Goal: Task Accomplishment & Management: Use online tool/utility

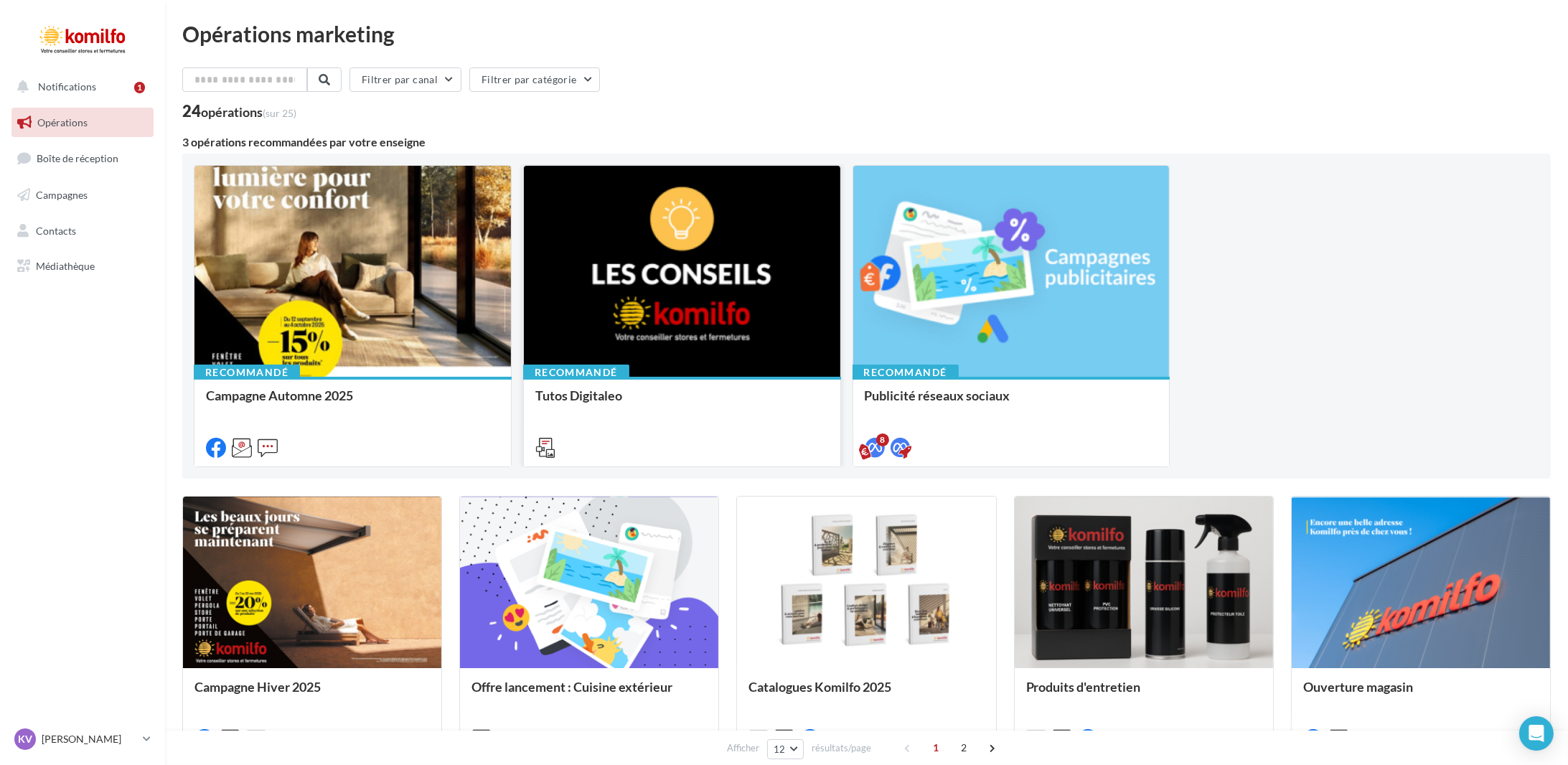
click at [738, 240] on div at bounding box center [682, 271] width 316 height 212
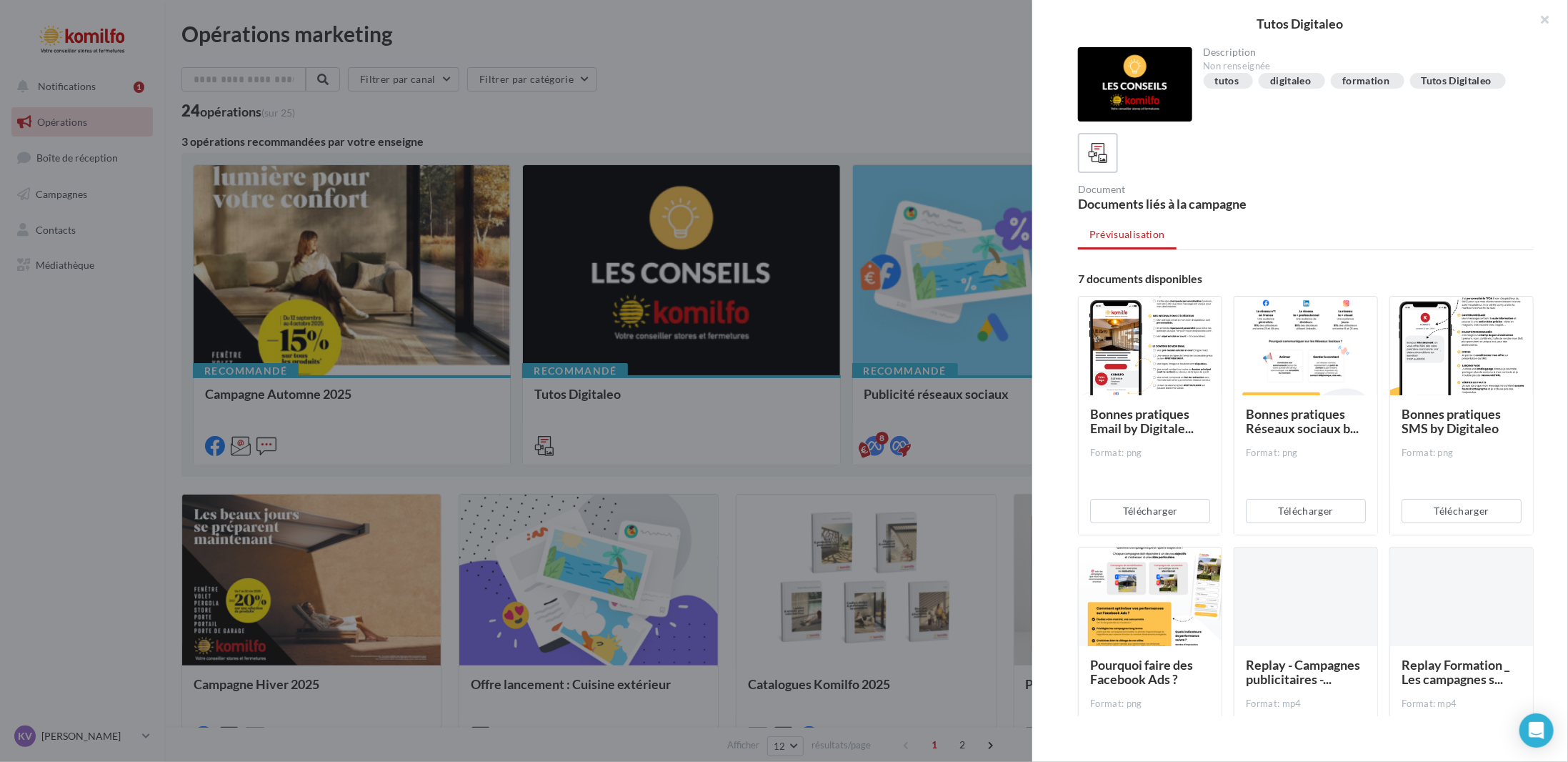
click at [896, 210] on div at bounding box center [784, 381] width 1568 height 762
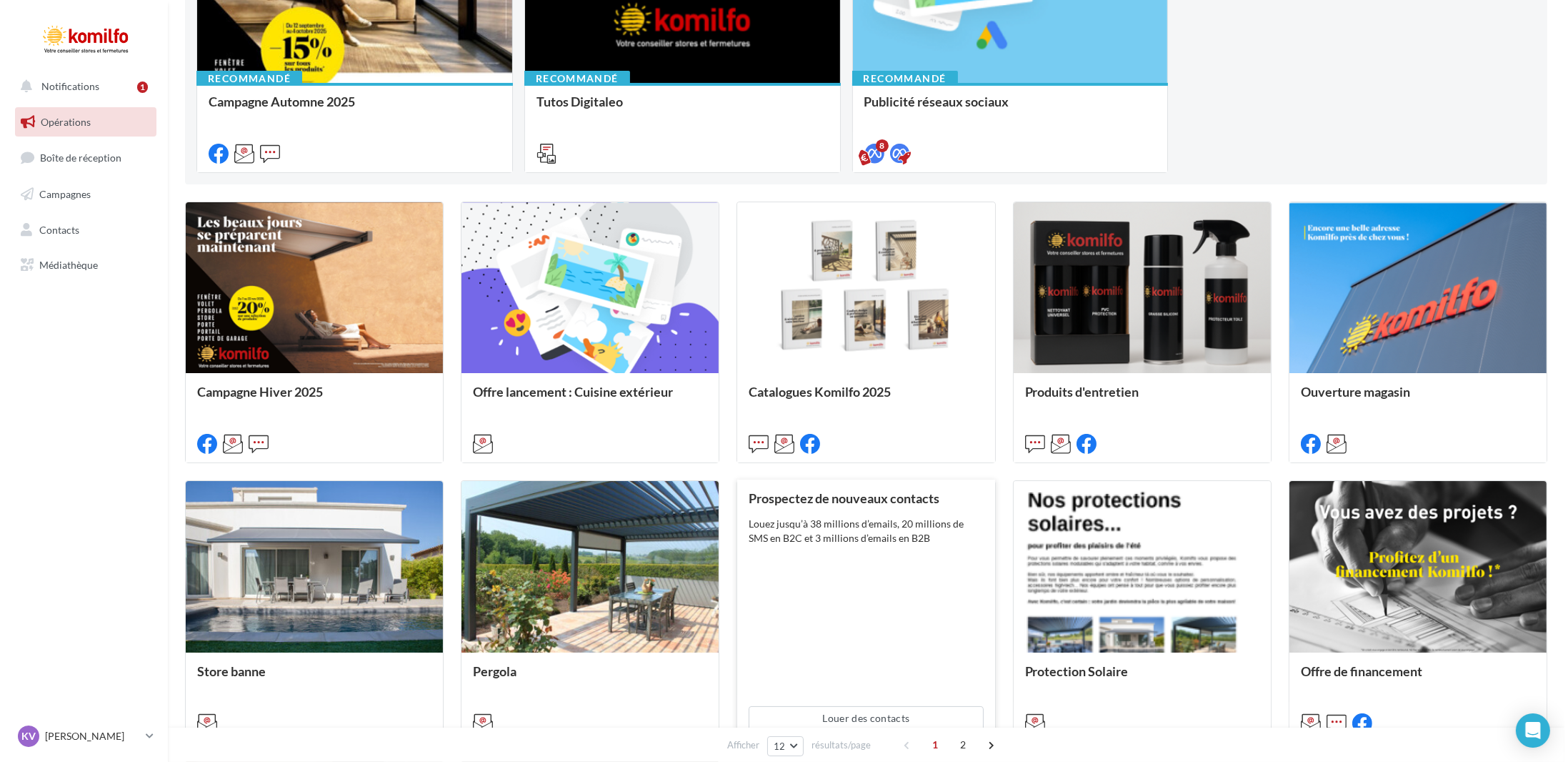
scroll to position [429, 0]
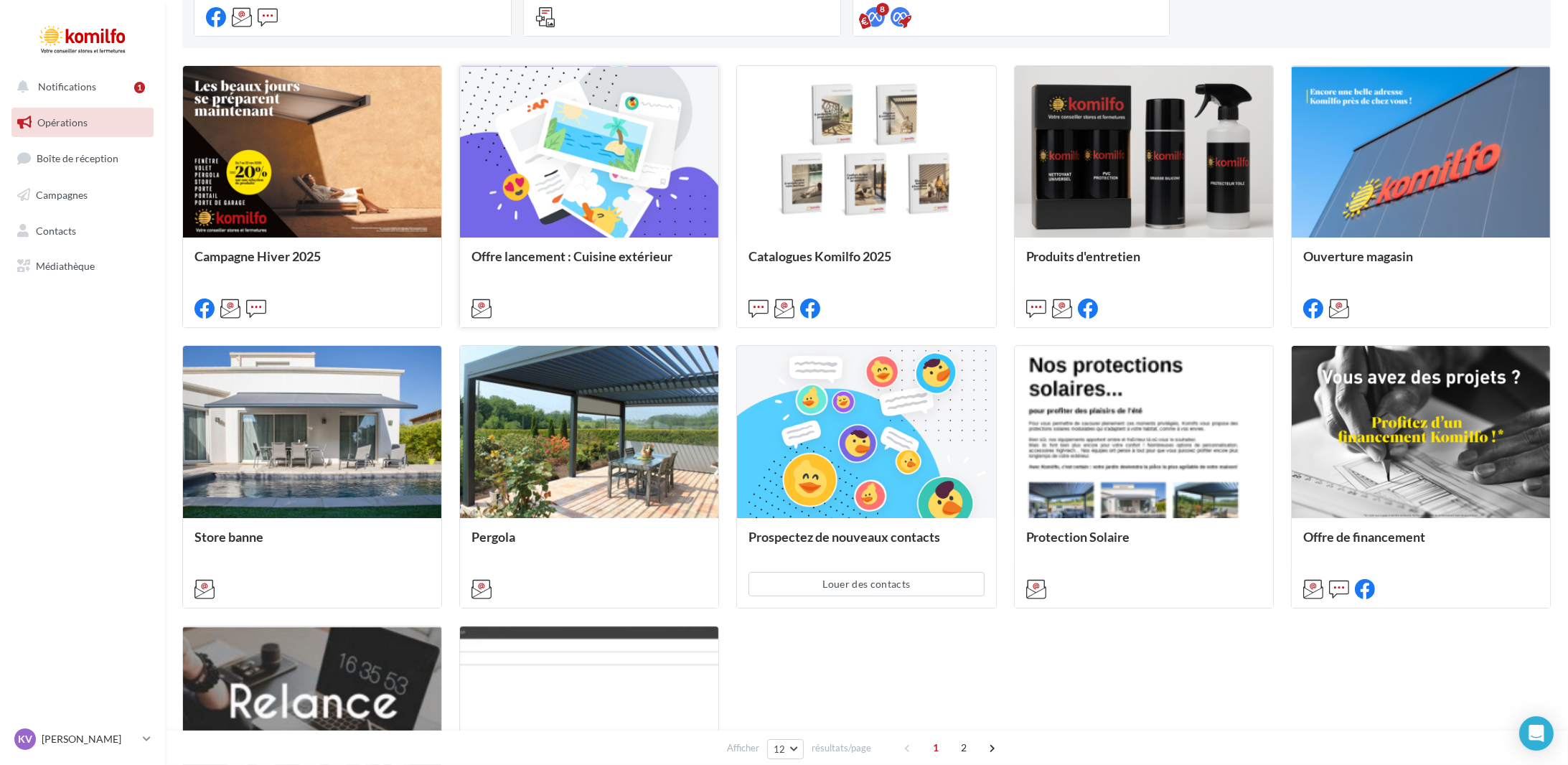
click at [627, 155] on div at bounding box center [589, 153] width 258 height 174
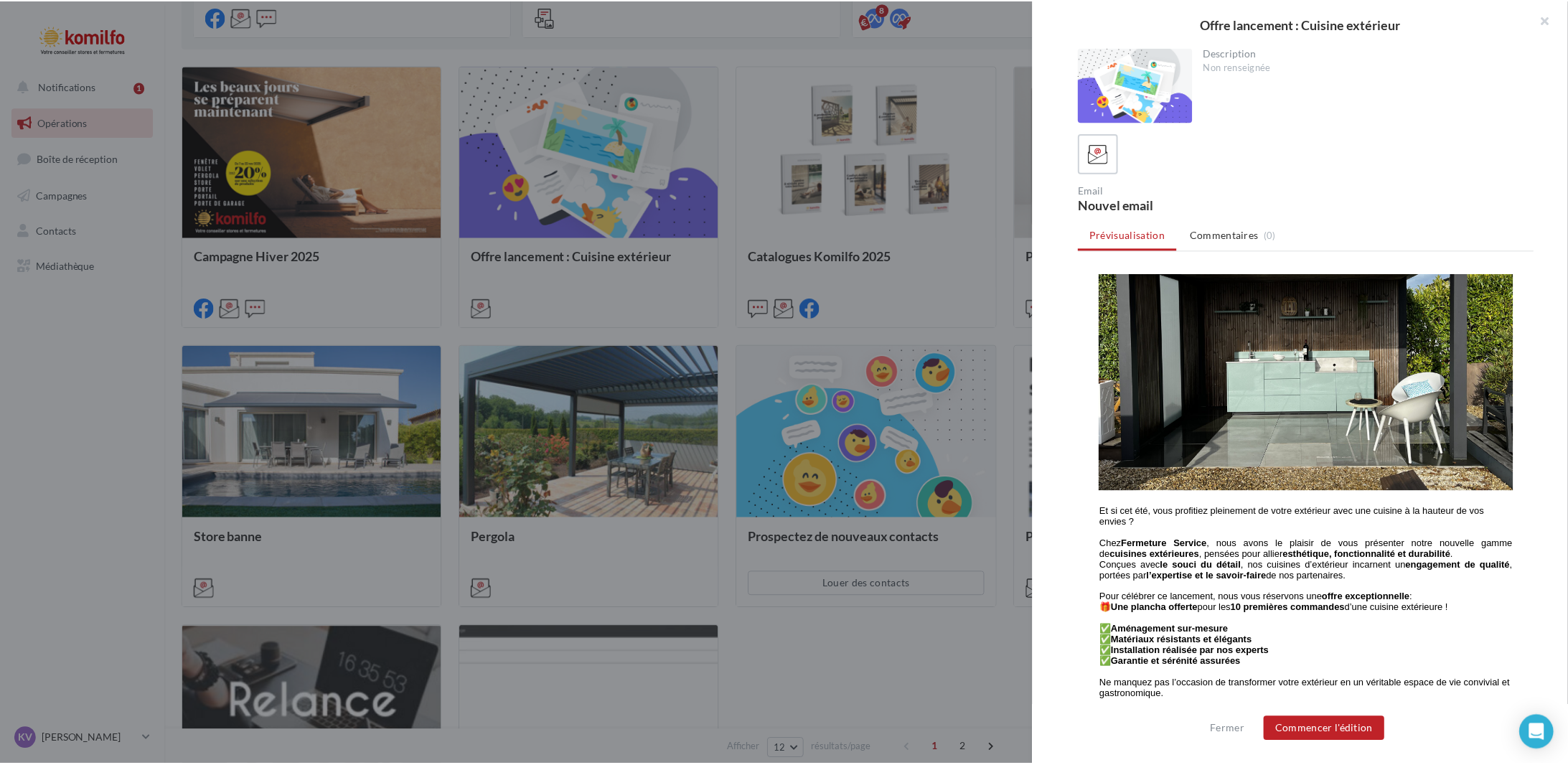
scroll to position [0, 0]
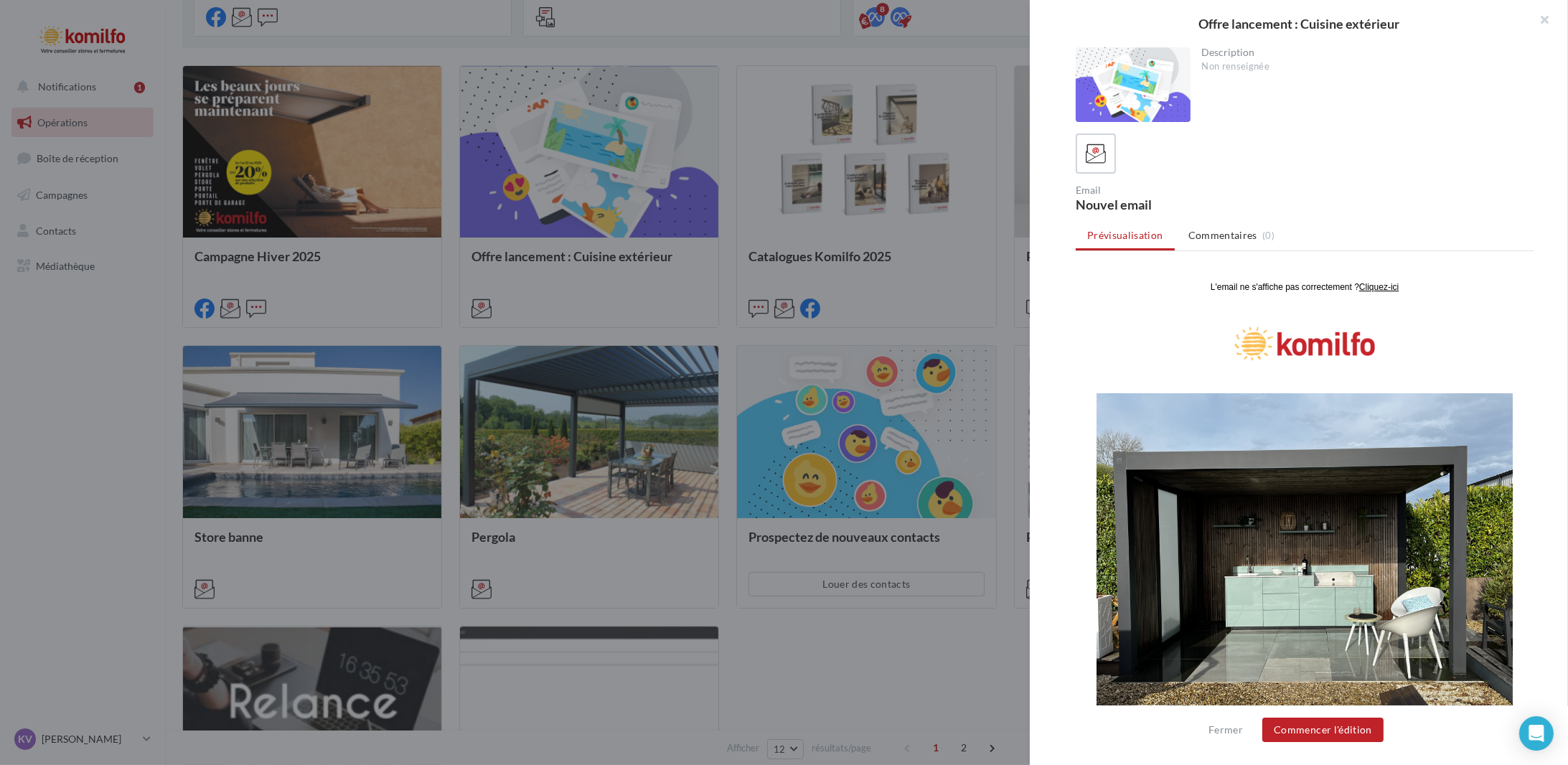
click at [845, 621] on div at bounding box center [784, 382] width 1568 height 765
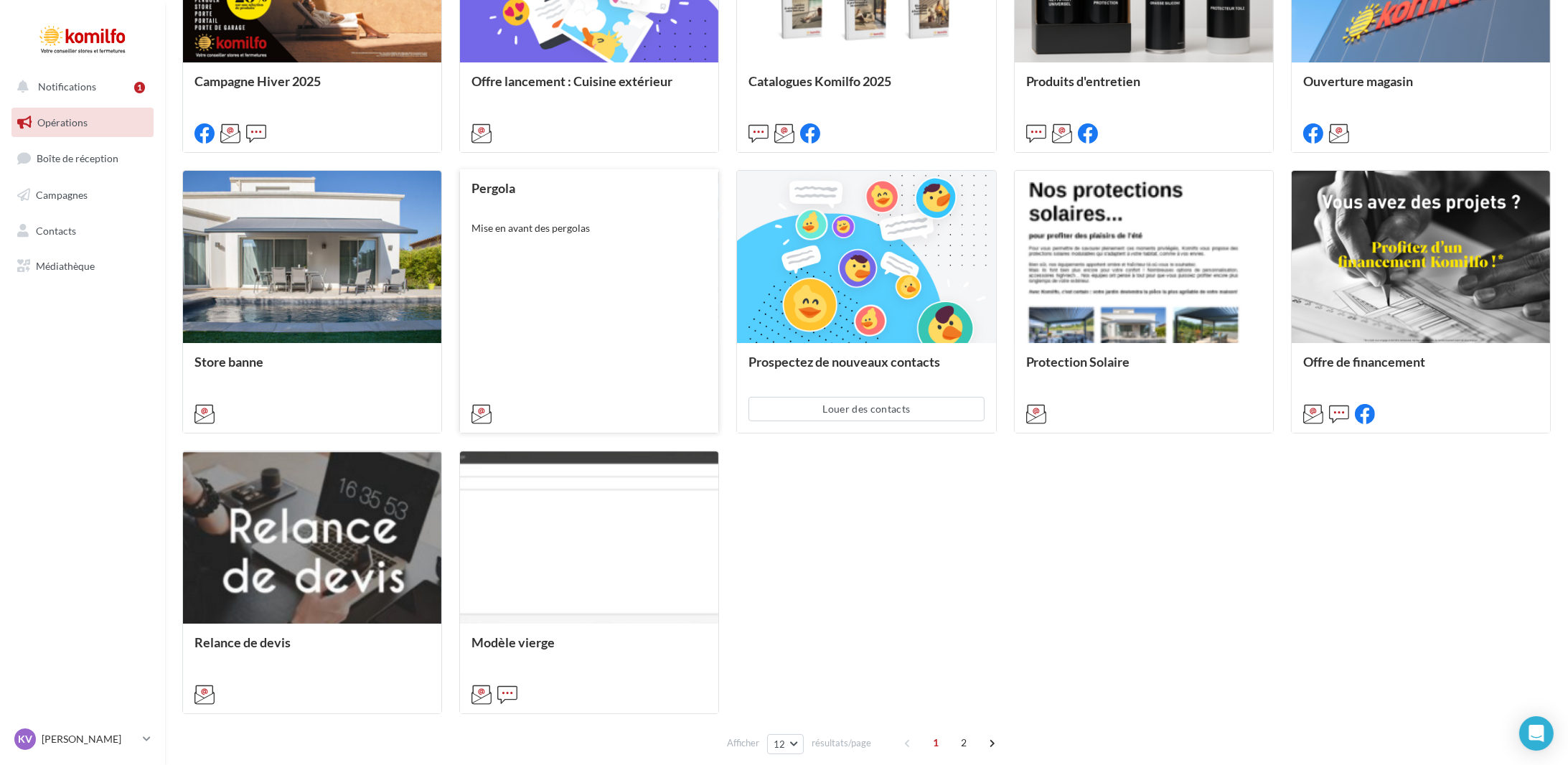
scroll to position [243, 0]
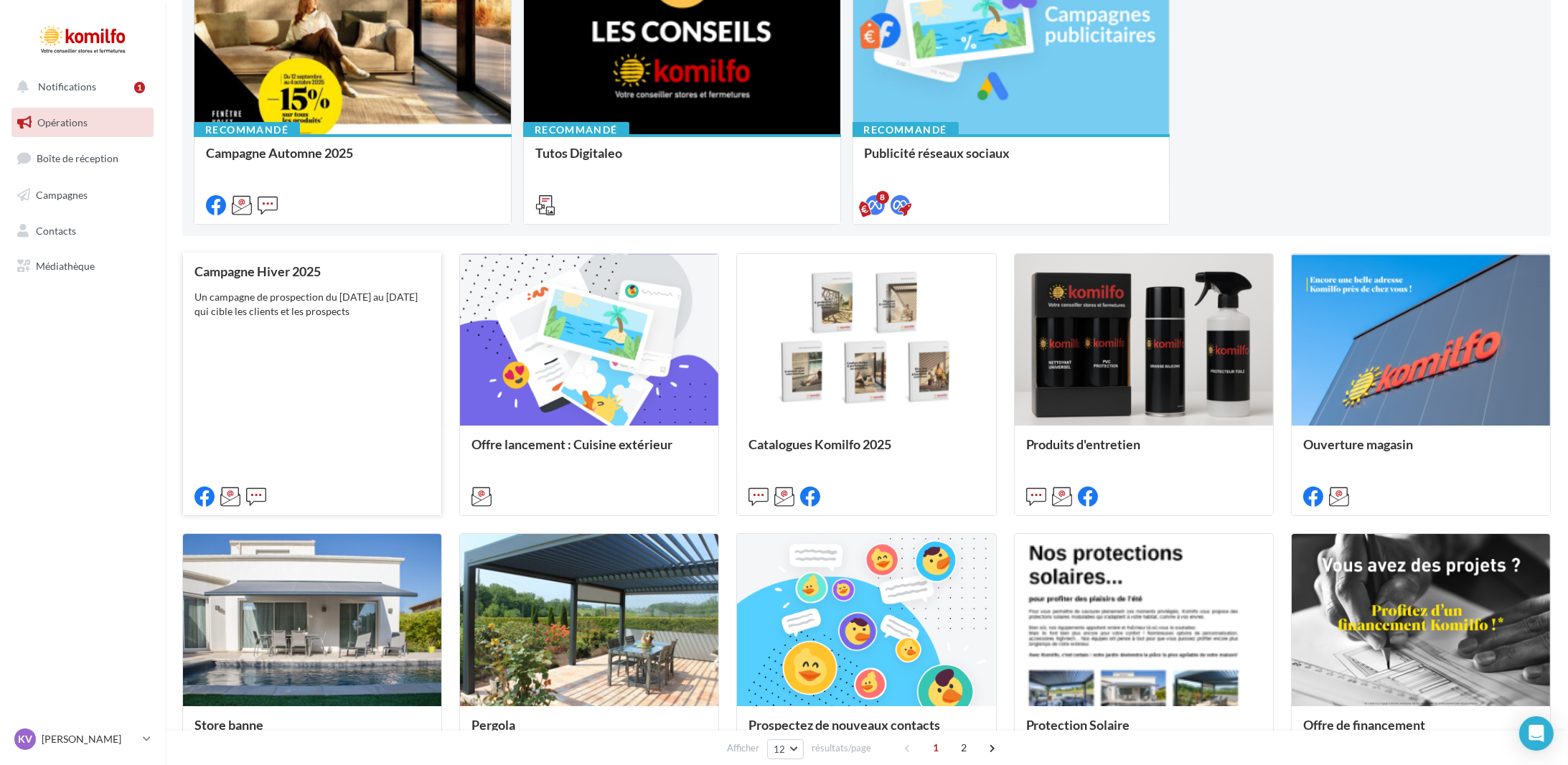
click at [326, 387] on div "Campagne Hiver 2025 Un campagne de prospection du 7 au 22 novembre 2025 qui cib…" at bounding box center [312, 384] width 236 height 239
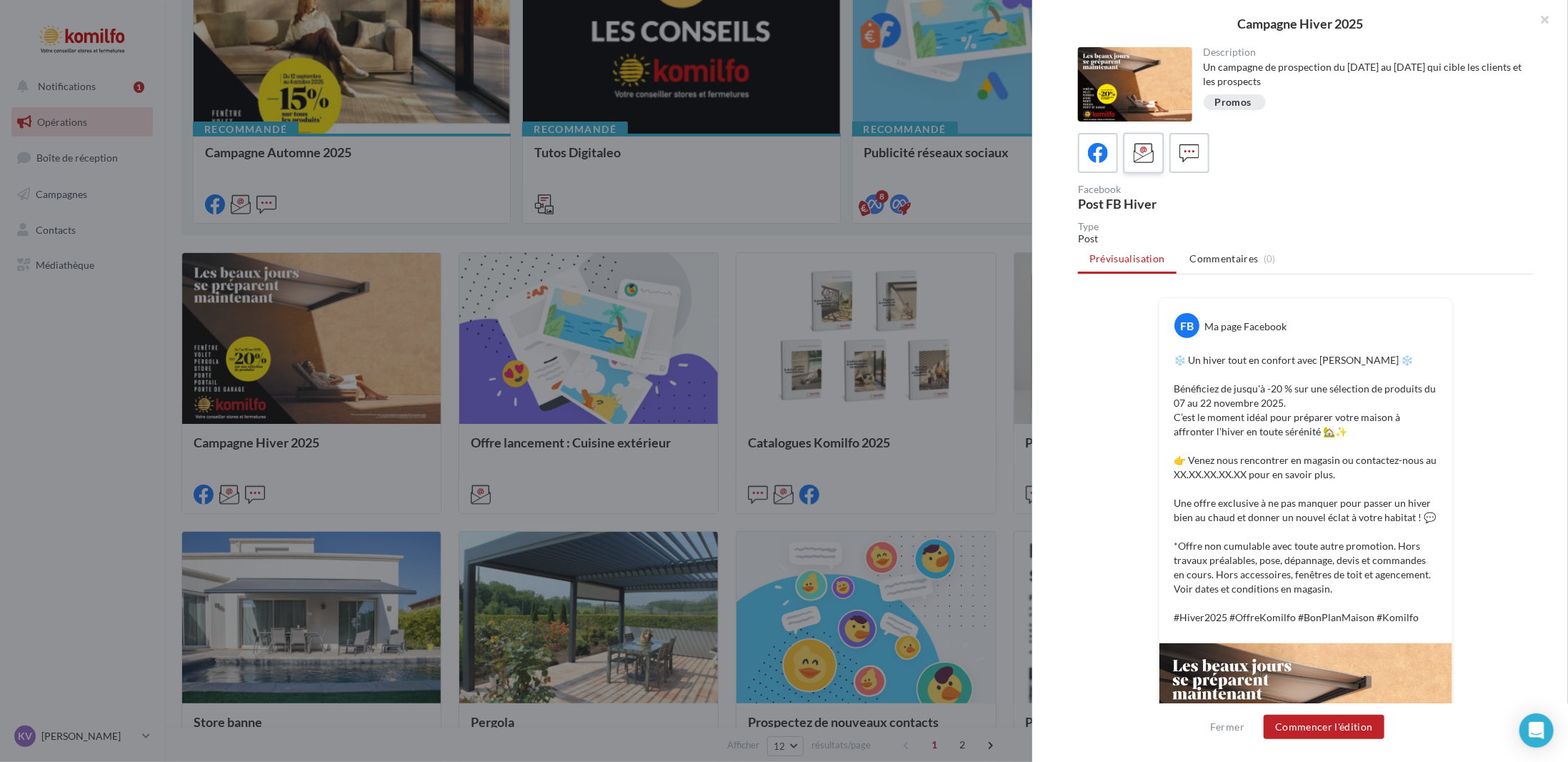
click at [1133, 149] on icon at bounding box center [1144, 153] width 20 height 20
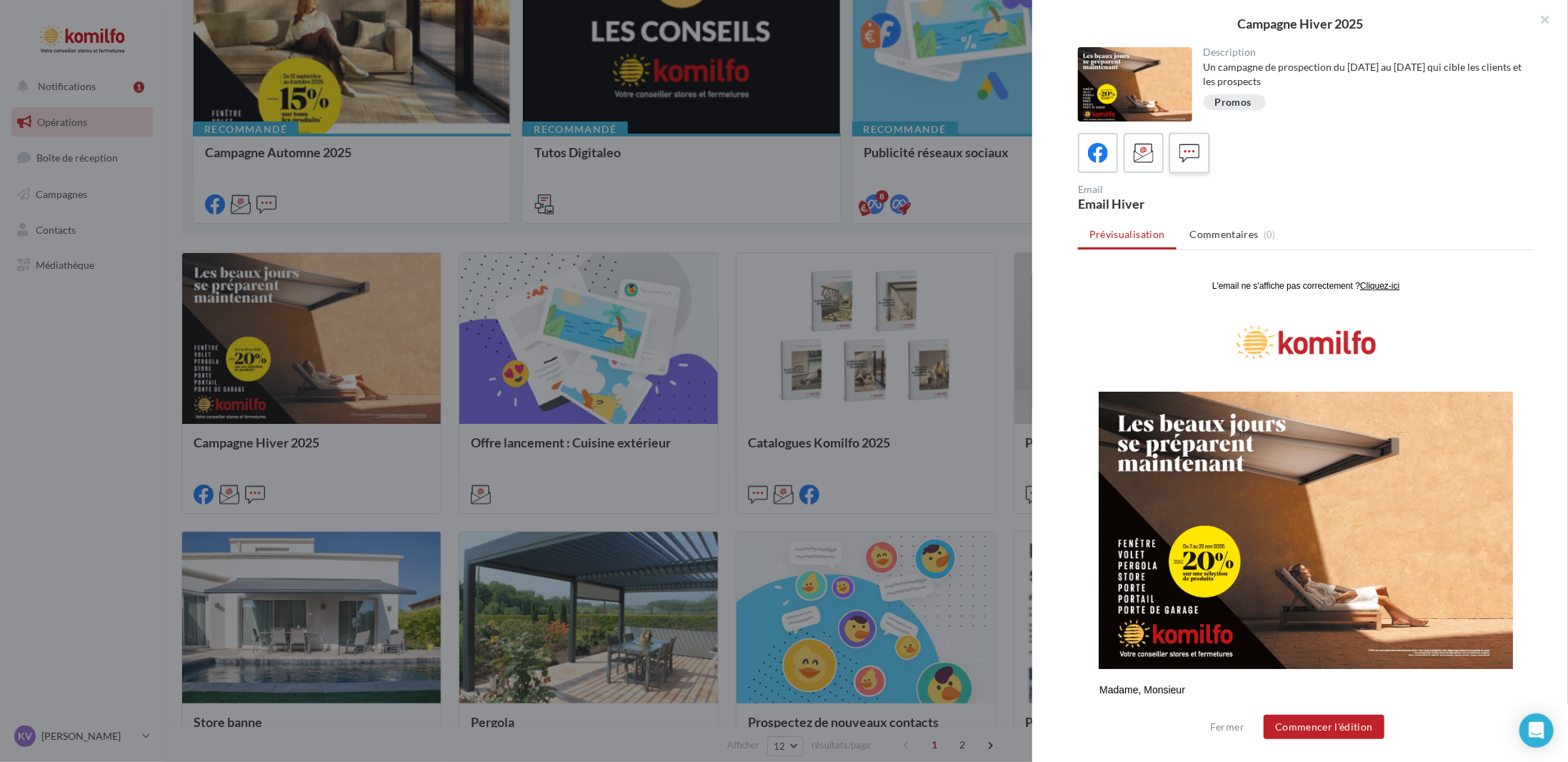
click at [1179, 153] on icon at bounding box center [1190, 153] width 20 height 20
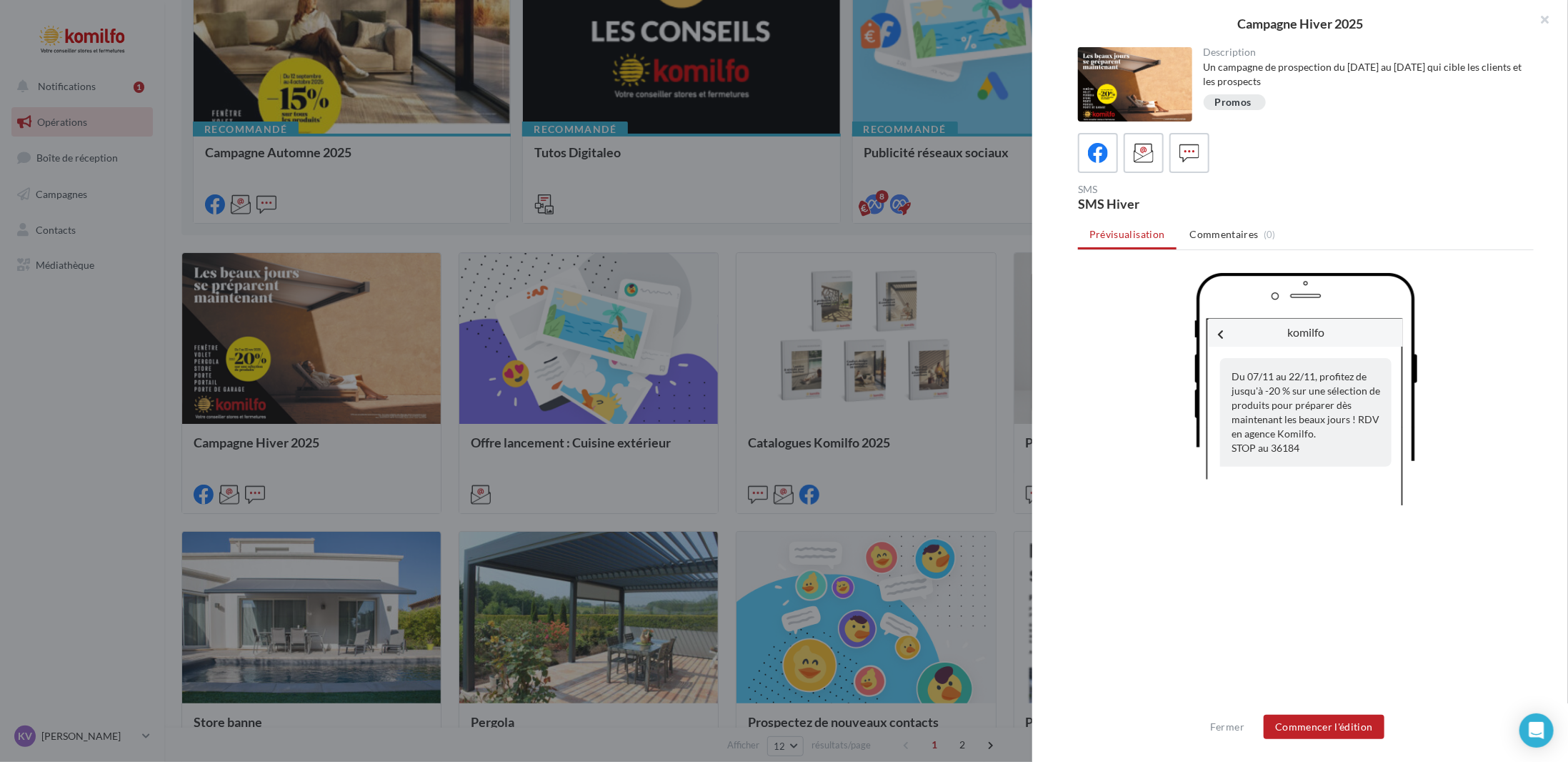
click at [410, 552] on div at bounding box center [784, 381] width 1568 height 762
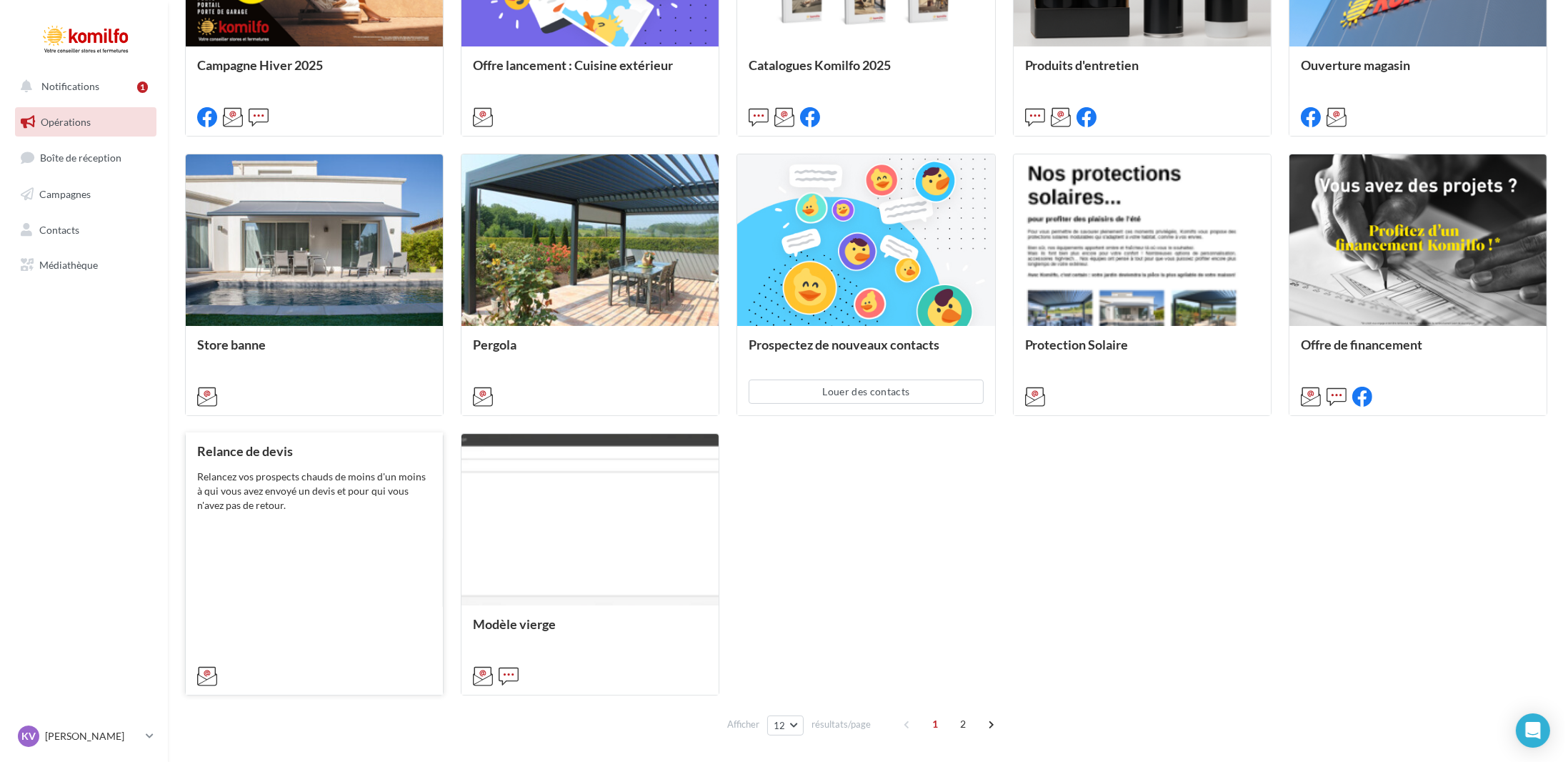
scroll to position [670, 0]
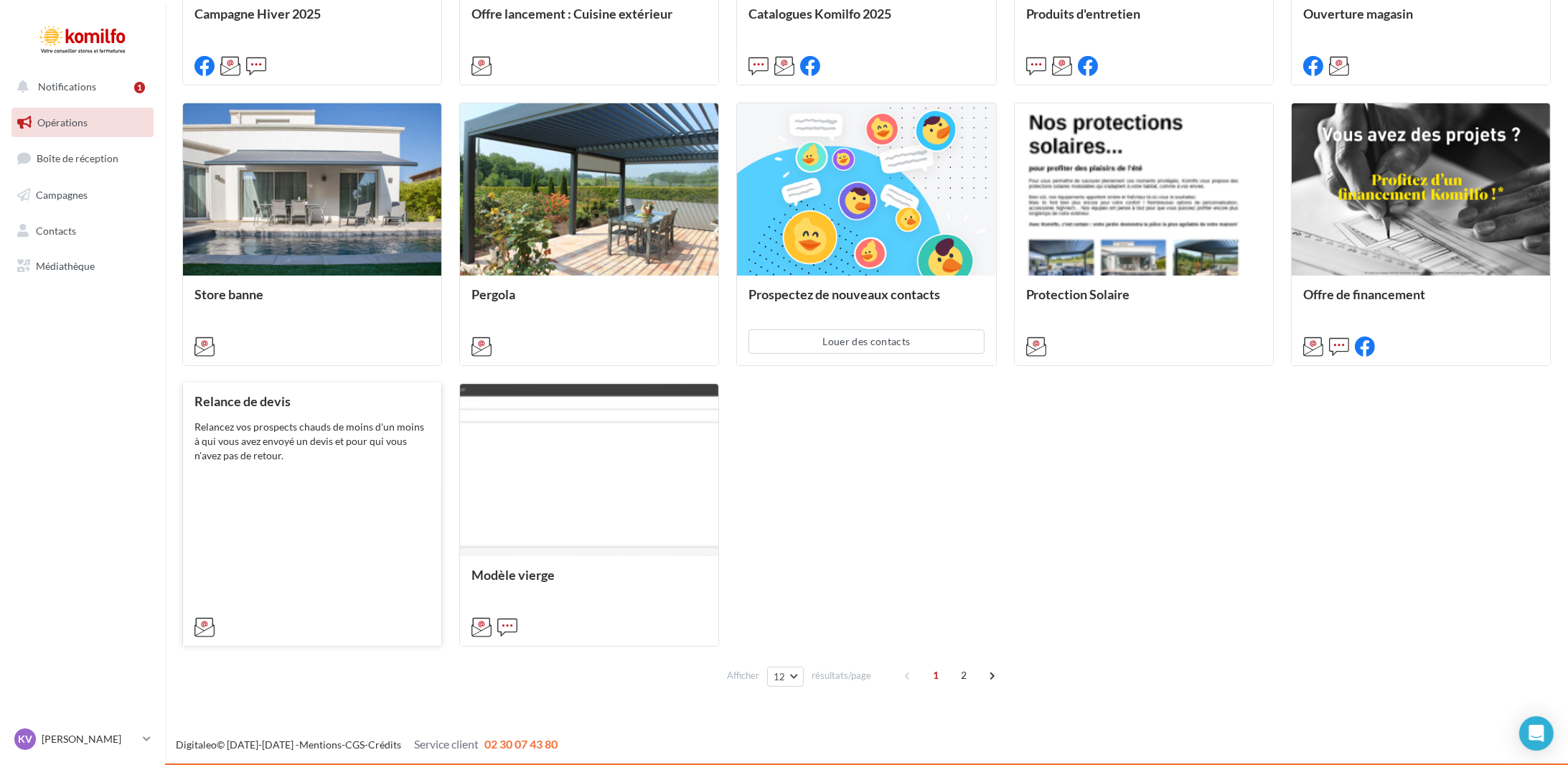
click at [305, 491] on div "Relance de devis Relancez vos prospects chauds de moins d'un moins à qui vous a…" at bounding box center [312, 513] width 236 height 239
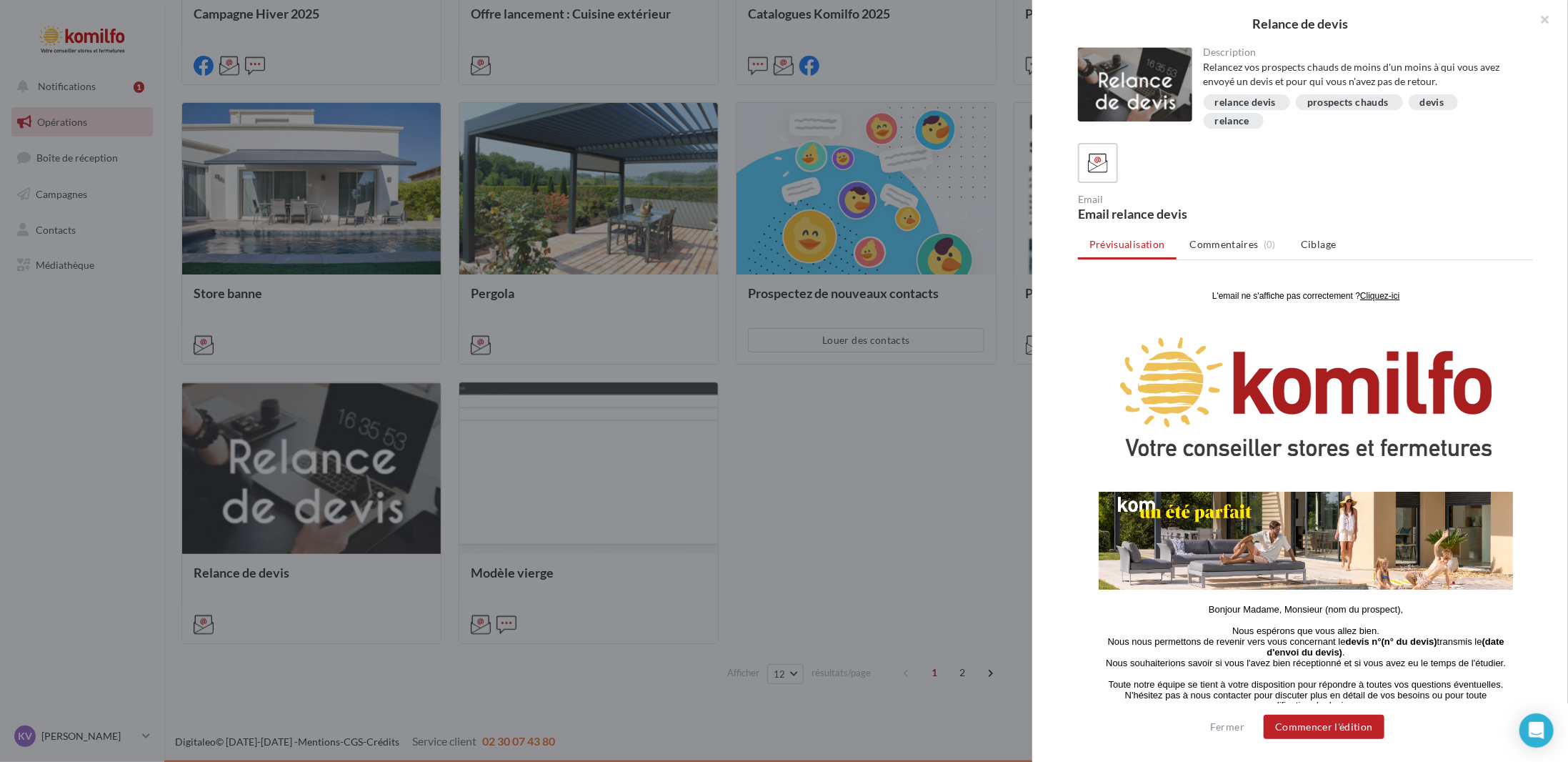
scroll to position [214, 0]
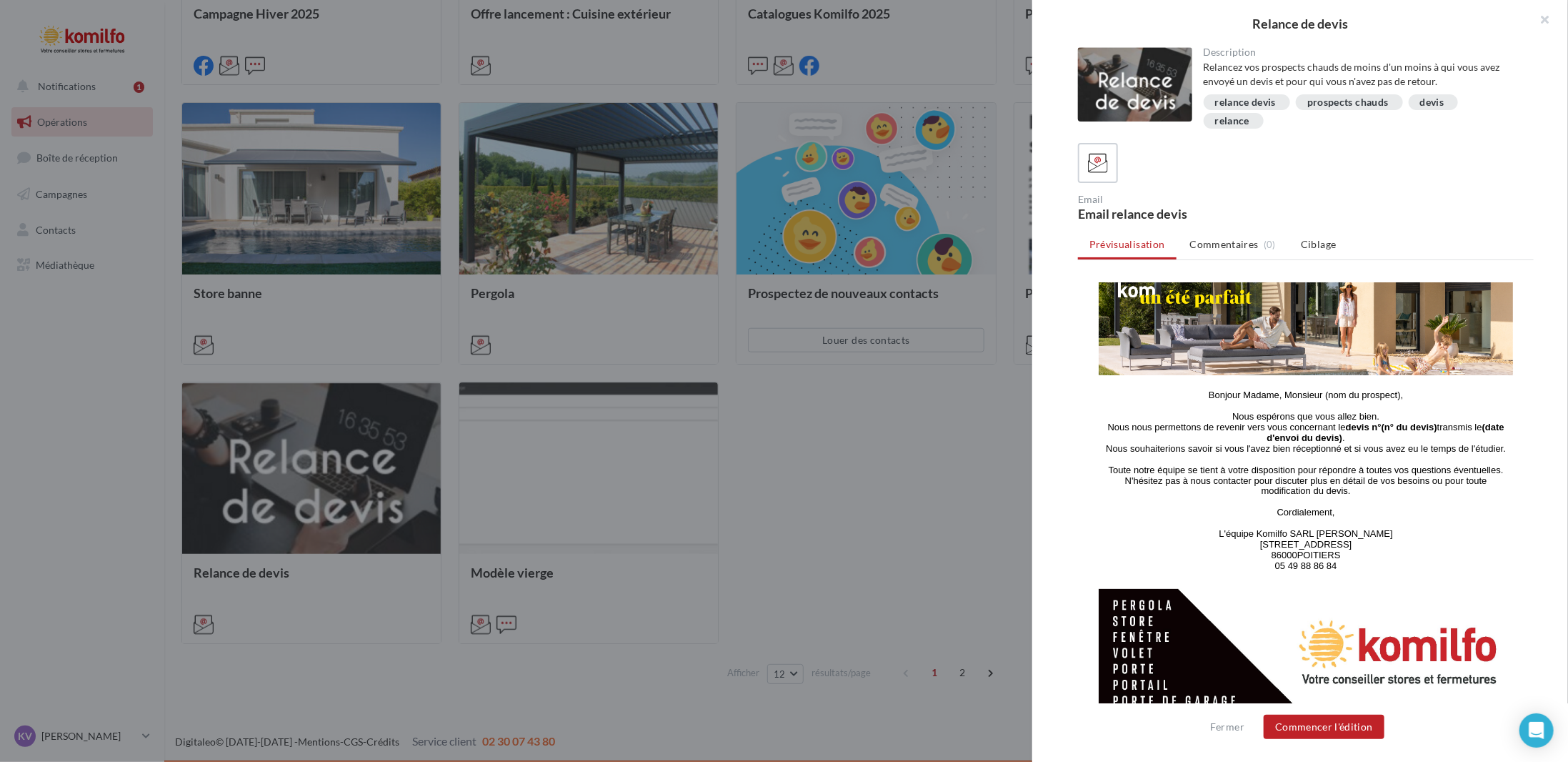
drag, startPoint x: 1198, startPoint y: 390, endPoint x: 1353, endPoint y: 575, distance: 241.4
click at [1353, 575] on td "Bonjour Madame, Monsieur (nom du prospect), Nous espérons que vous allez bien. …" at bounding box center [1304, 481] width 429 height 199
click at [1331, 525] on p at bounding box center [1304, 522] width 413 height 11
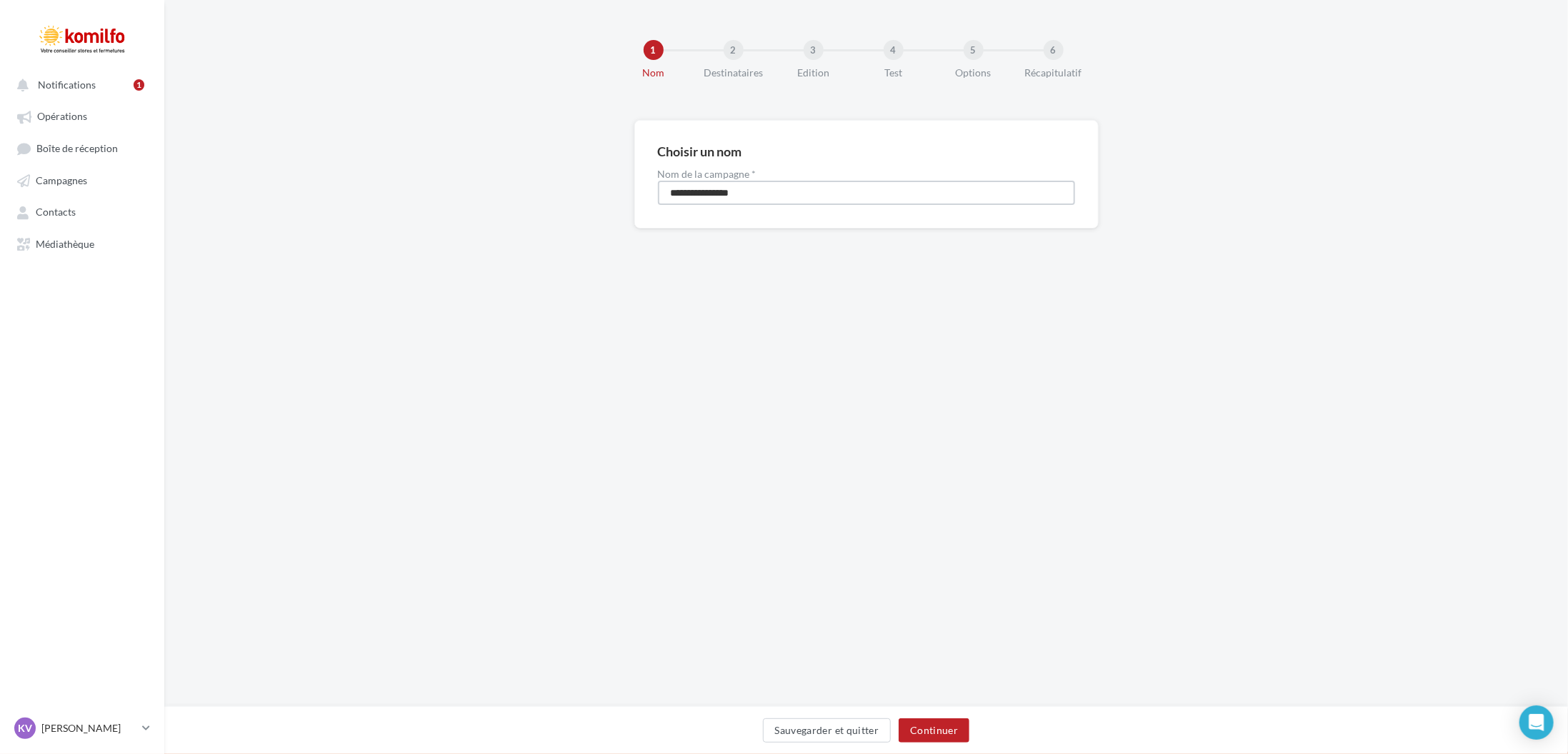
click at [811, 199] on input "**********" at bounding box center [866, 192] width 417 height 24
type input "**********"
click at [947, 733] on button "Continuer" at bounding box center [933, 730] width 71 height 24
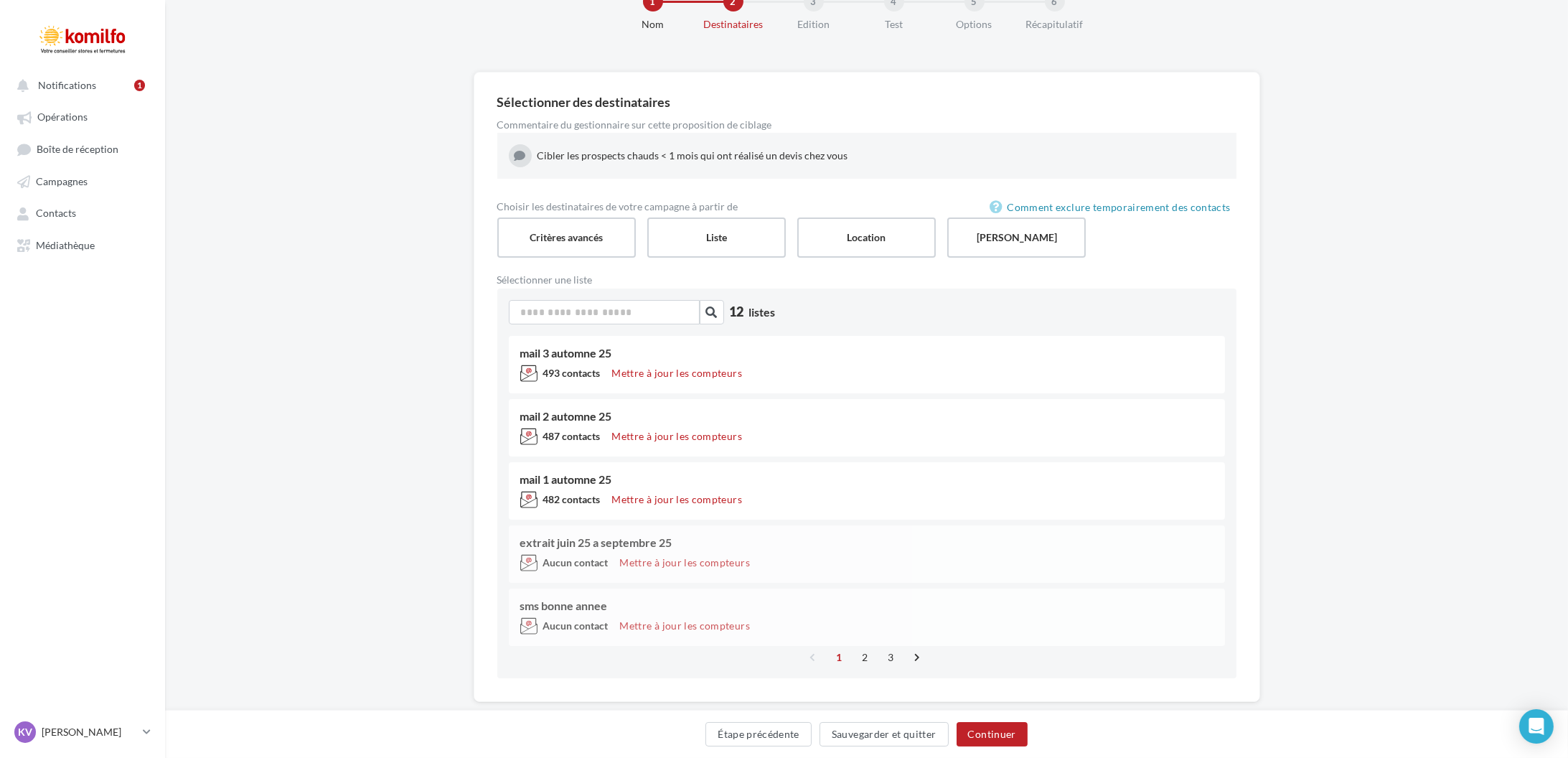
scroll to position [76, 0]
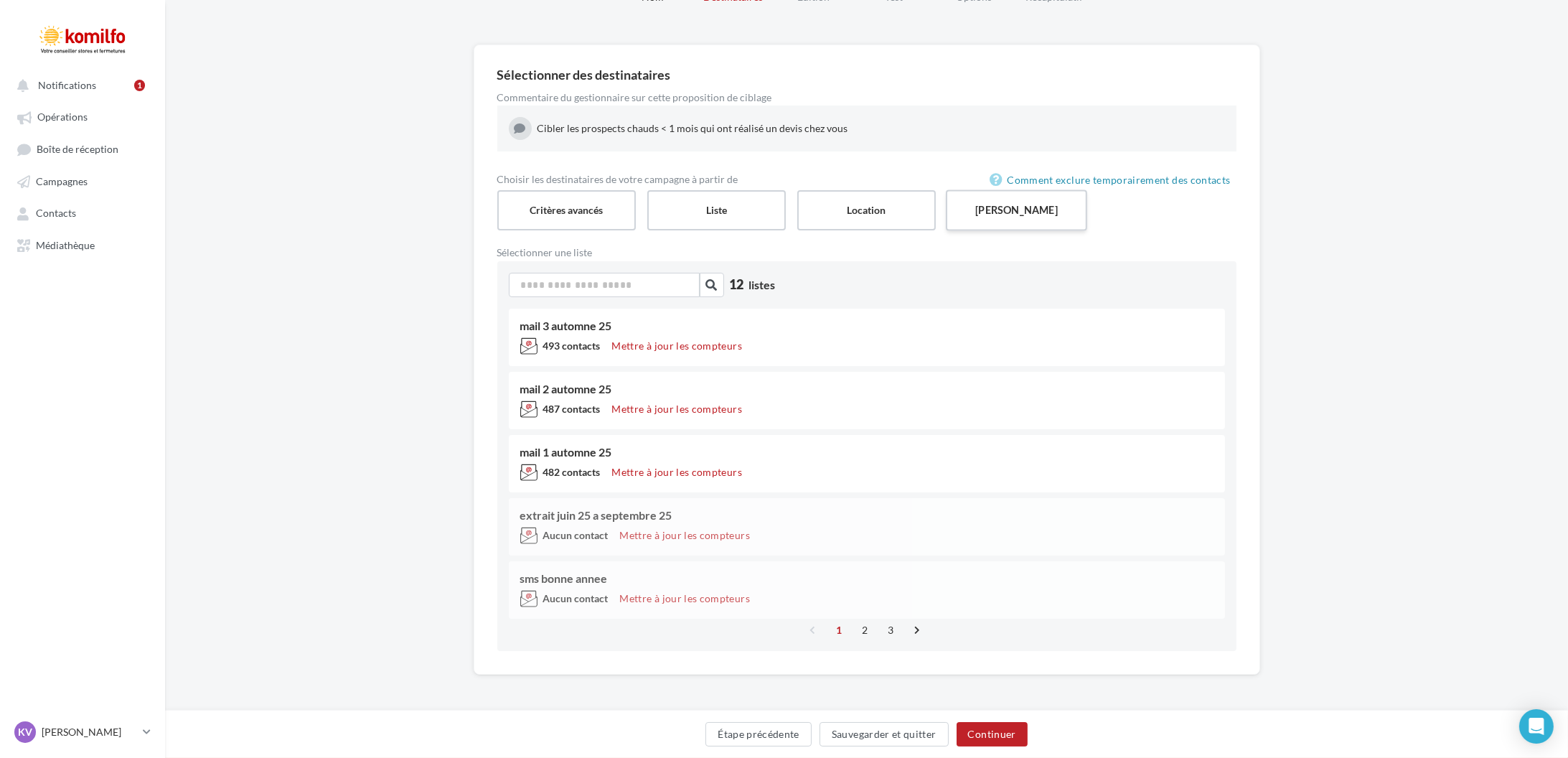
click at [1009, 216] on label "Saisie manuelle" at bounding box center [1016, 210] width 142 height 41
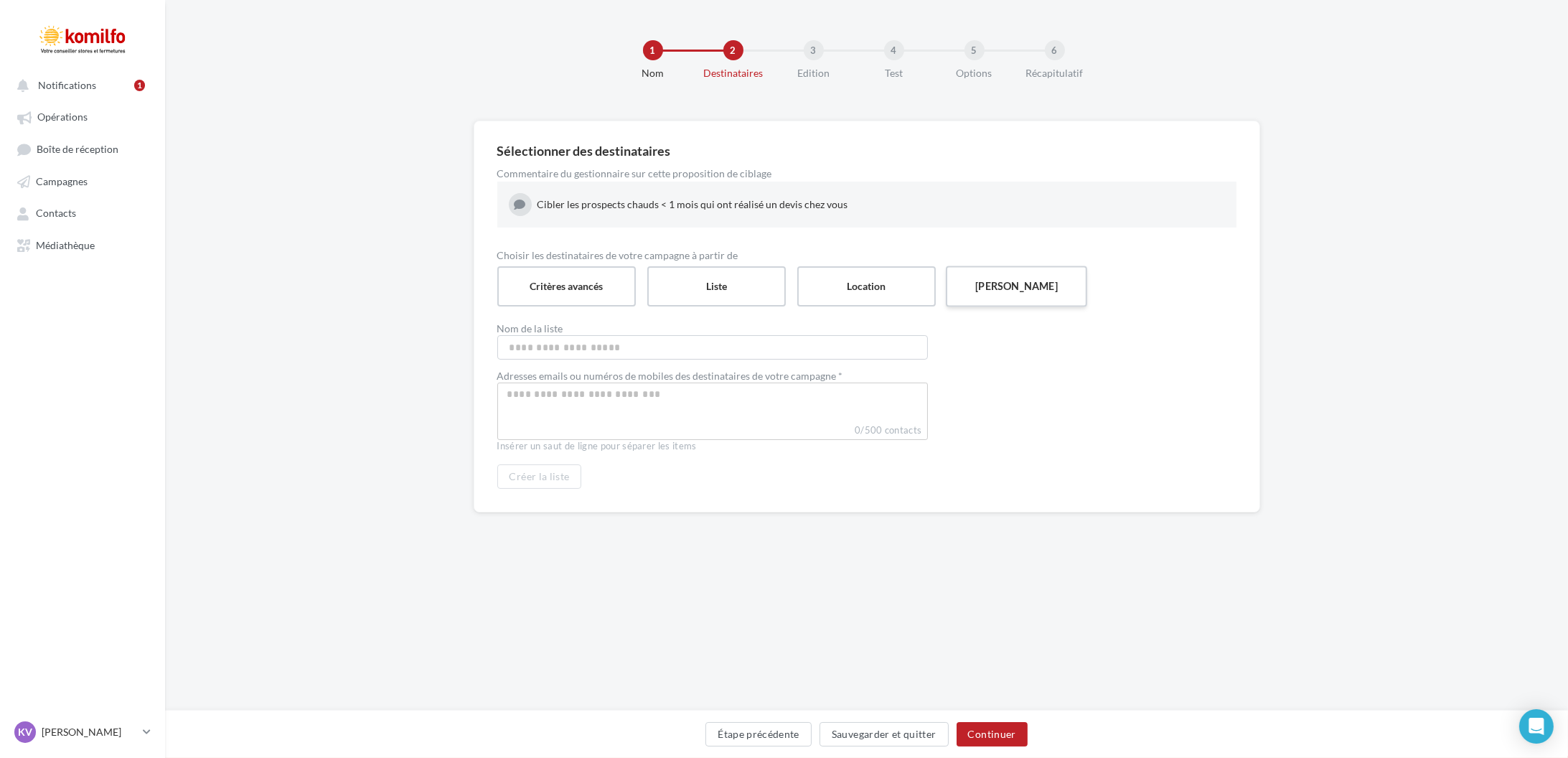
scroll to position [0, 0]
click at [835, 342] on input "Nom de la liste" at bounding box center [716, 347] width 431 height 24
type input "**********"
click at [781, 390] on input "Select box" at bounding box center [716, 394] width 423 height 16
click at [621, 422] on div at bounding box center [716, 411] width 431 height 57
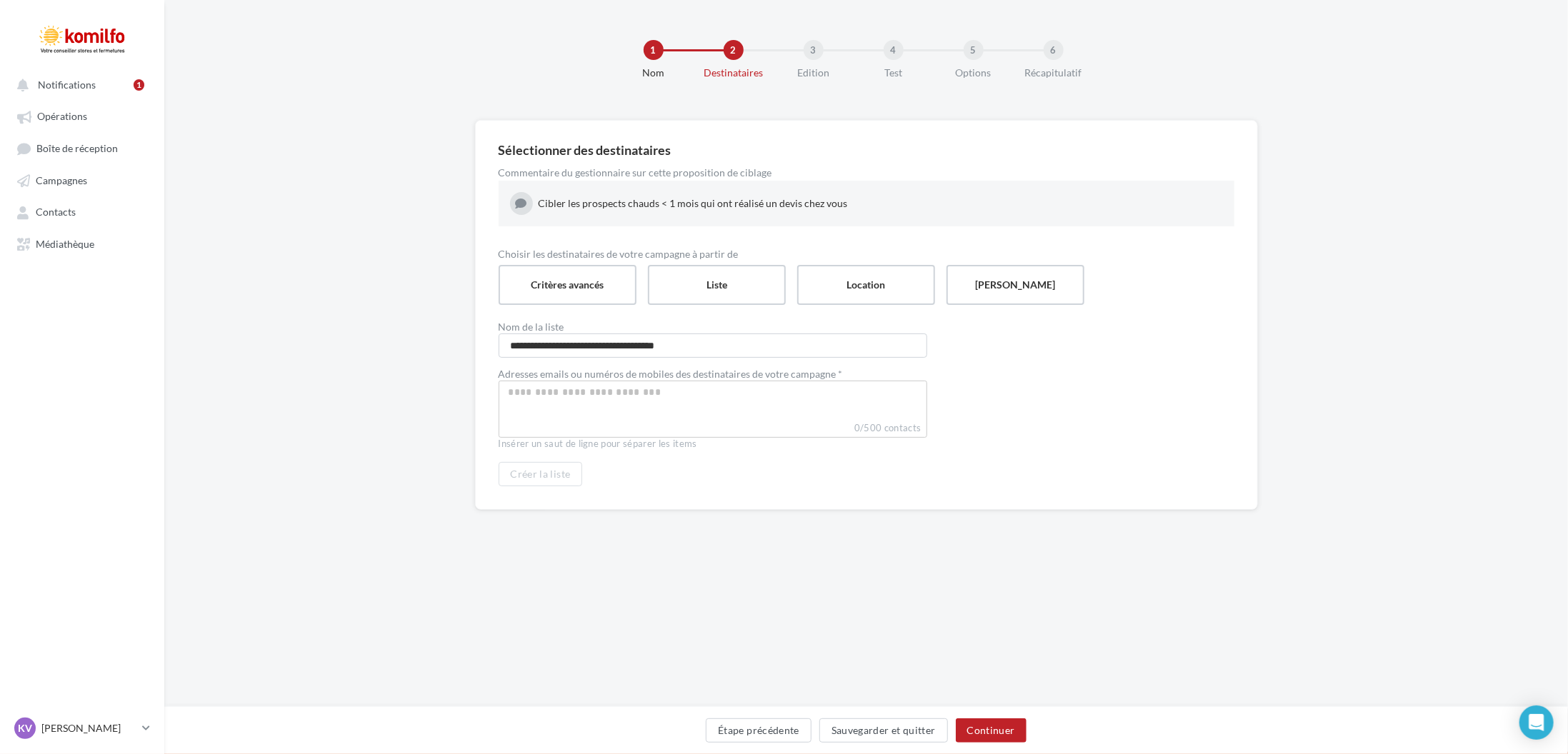
click at [614, 401] on div at bounding box center [713, 393] width 421 height 18
click at [644, 393] on input "Select box" at bounding box center [713, 392] width 421 height 16
click at [587, 396] on input "Select box" at bounding box center [713, 393] width 420 height 16
click at [714, 435] on div at bounding box center [713, 409] width 429 height 57
click at [722, 411] on div at bounding box center [713, 409] width 429 height 57
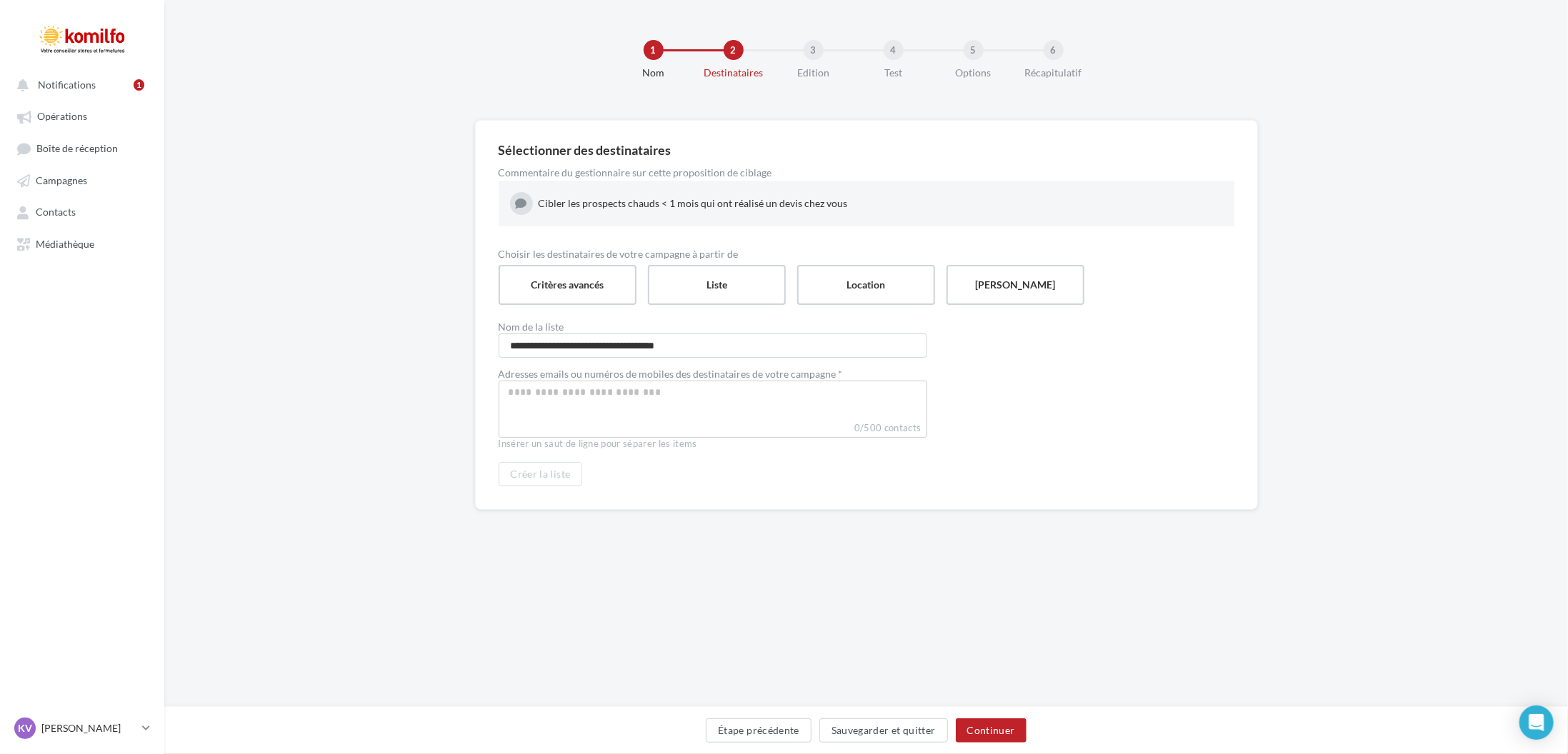
click at [734, 385] on input "Select box" at bounding box center [713, 392] width 421 height 16
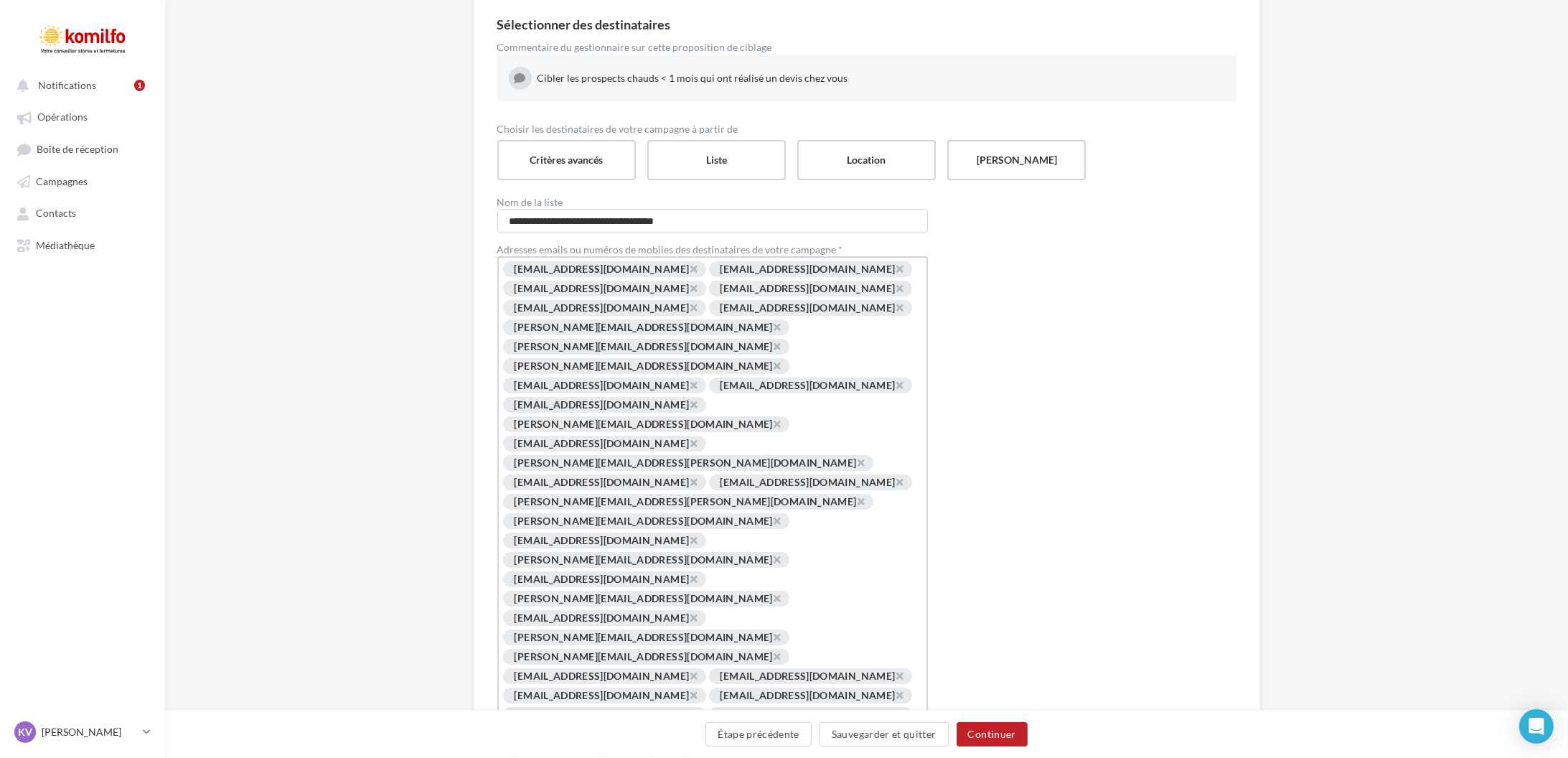
scroll to position [144, 0]
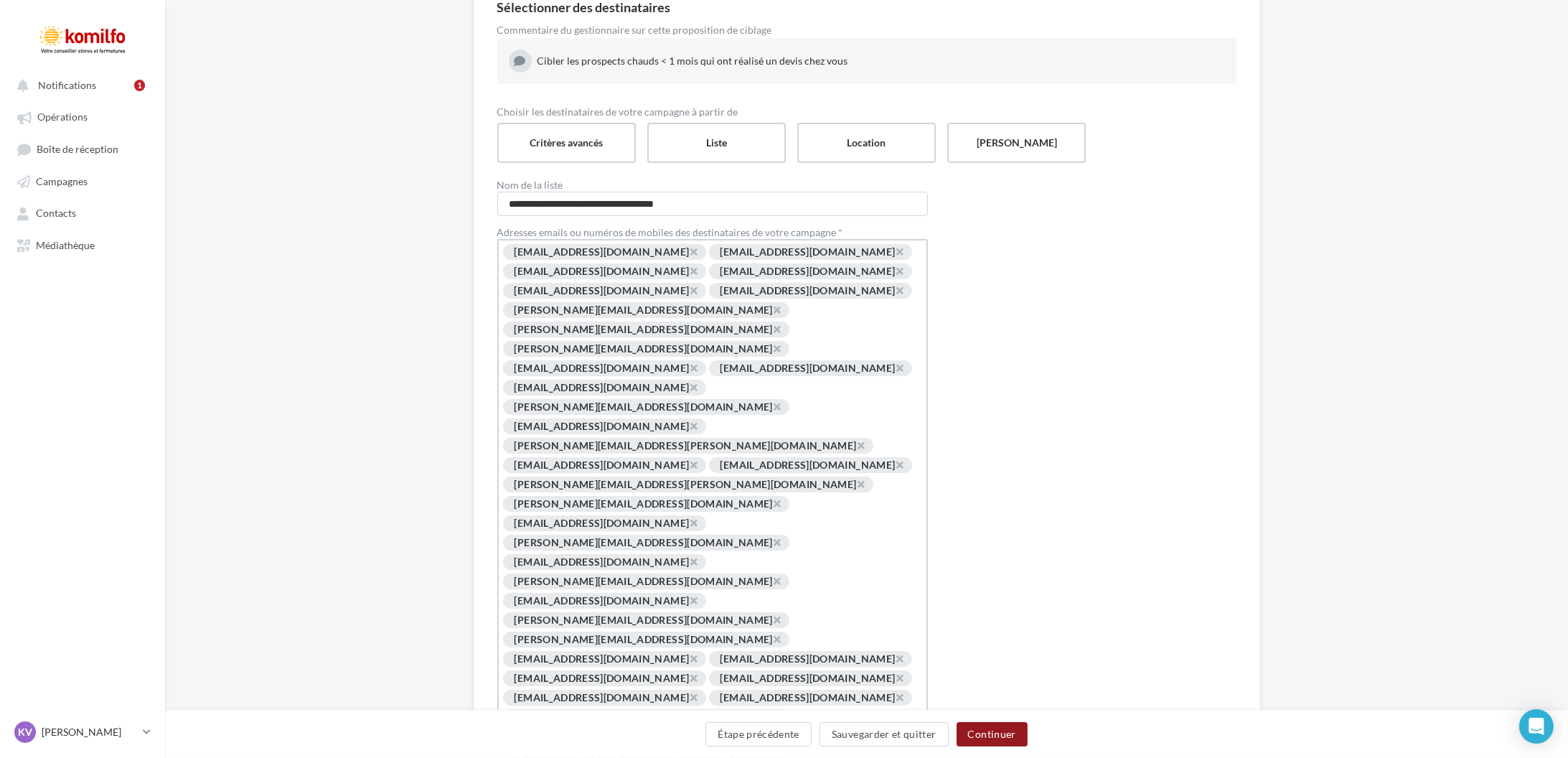
click at [970, 732] on button "Continuer" at bounding box center [992, 734] width 71 height 24
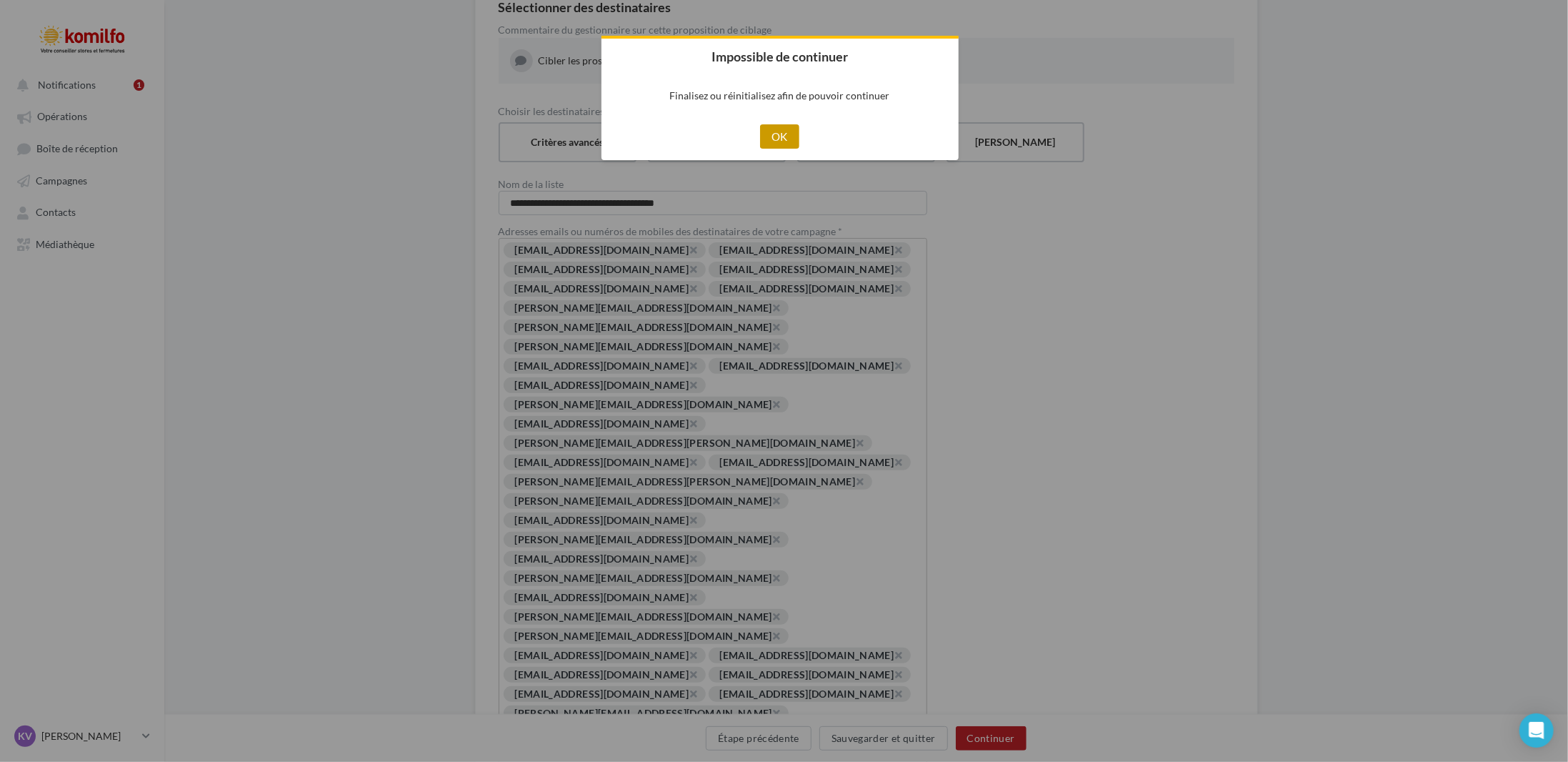
click at [781, 144] on button "OK" at bounding box center [780, 136] width 39 height 24
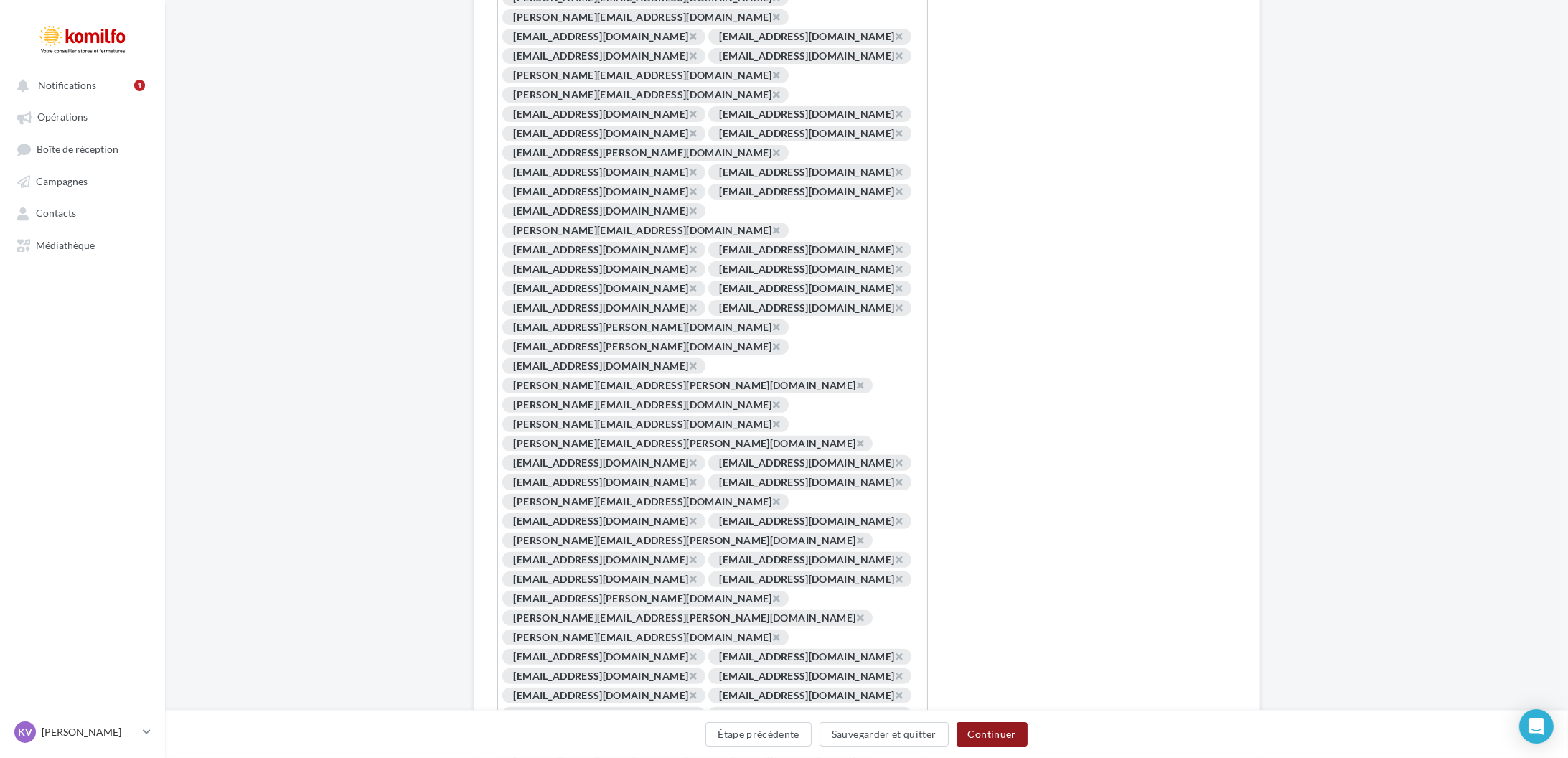
scroll to position [1358, 0]
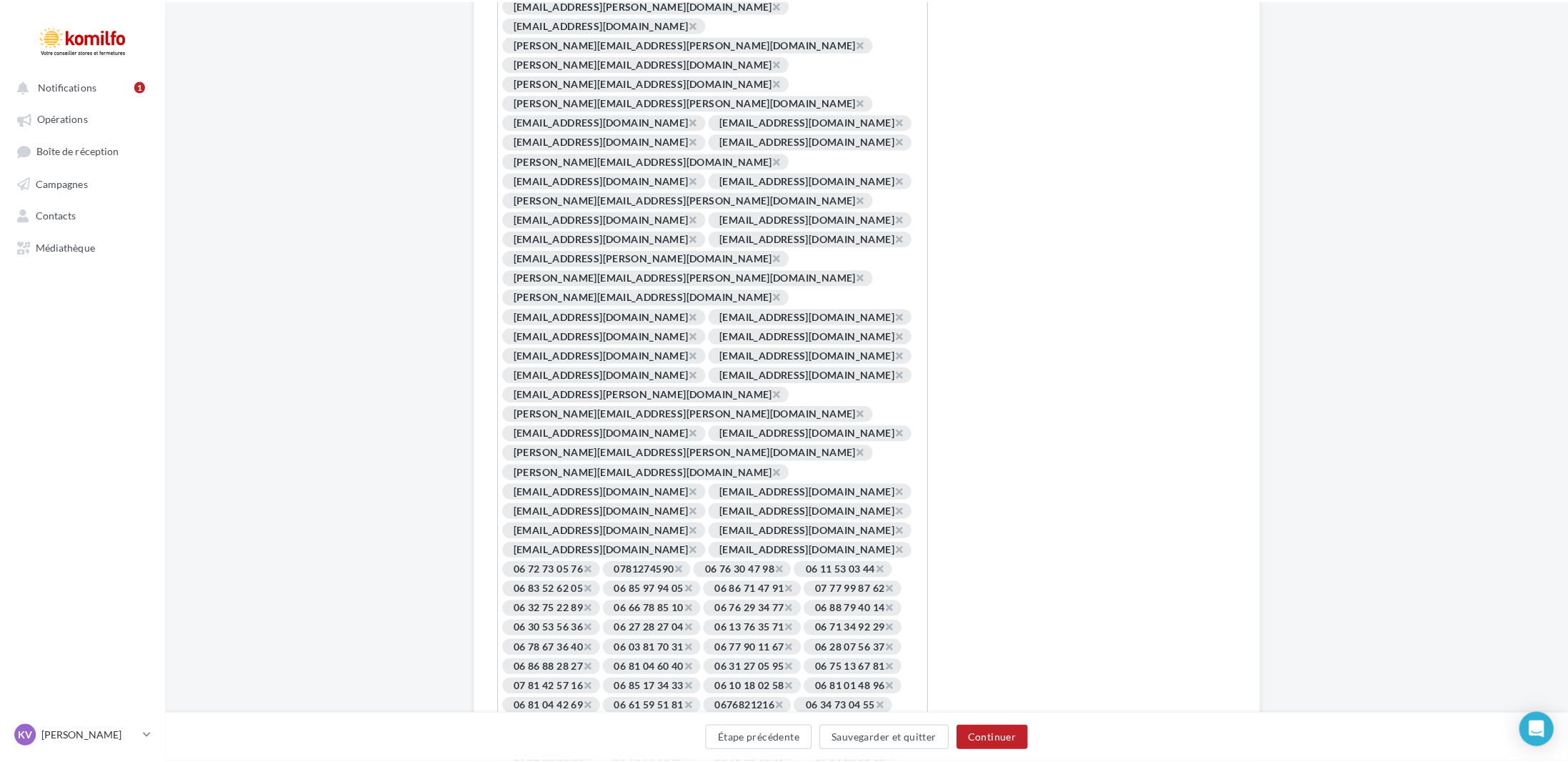
scroll to position [1345, 0]
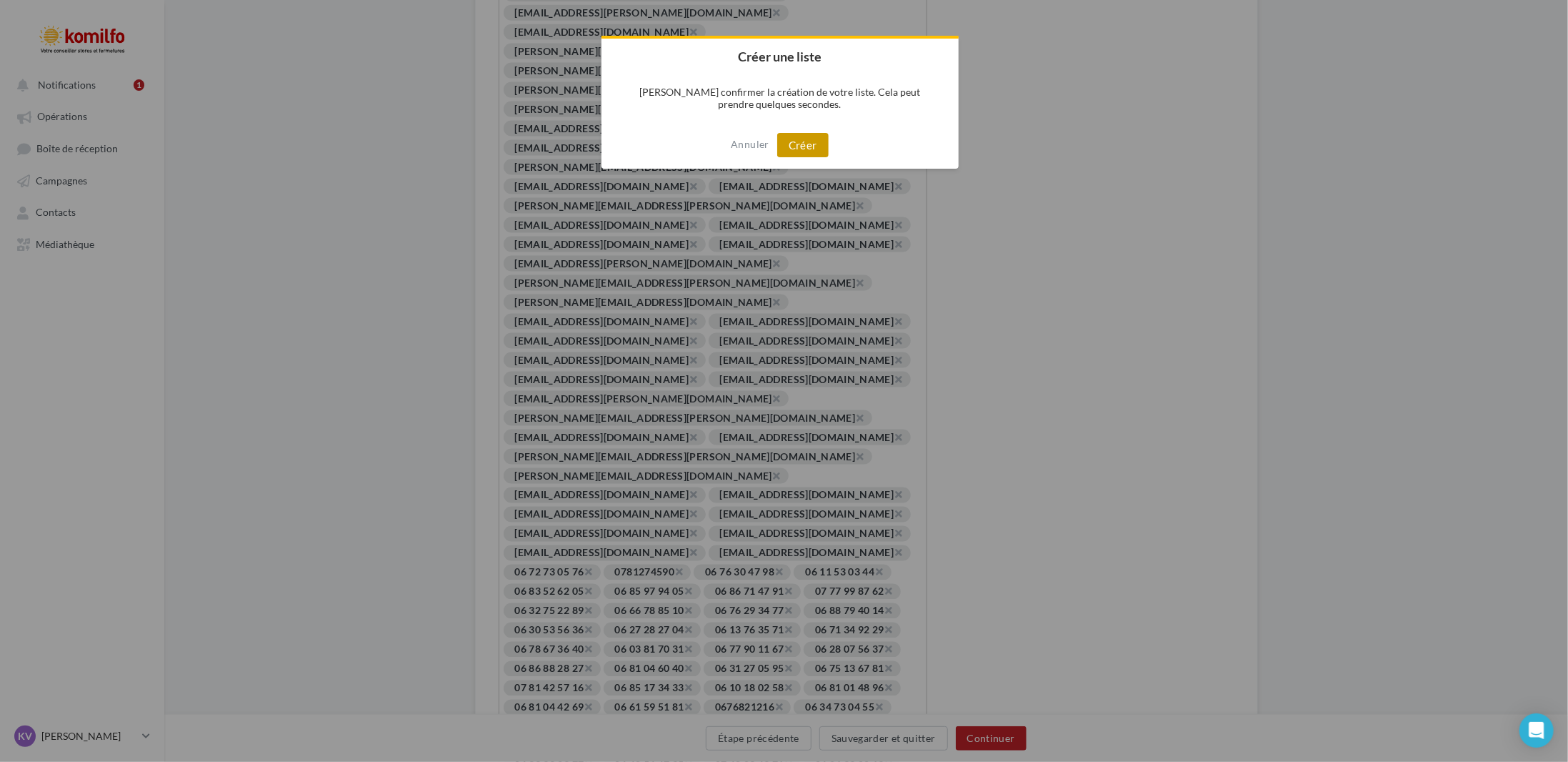
click at [808, 147] on button "Créer" at bounding box center [803, 145] width 51 height 24
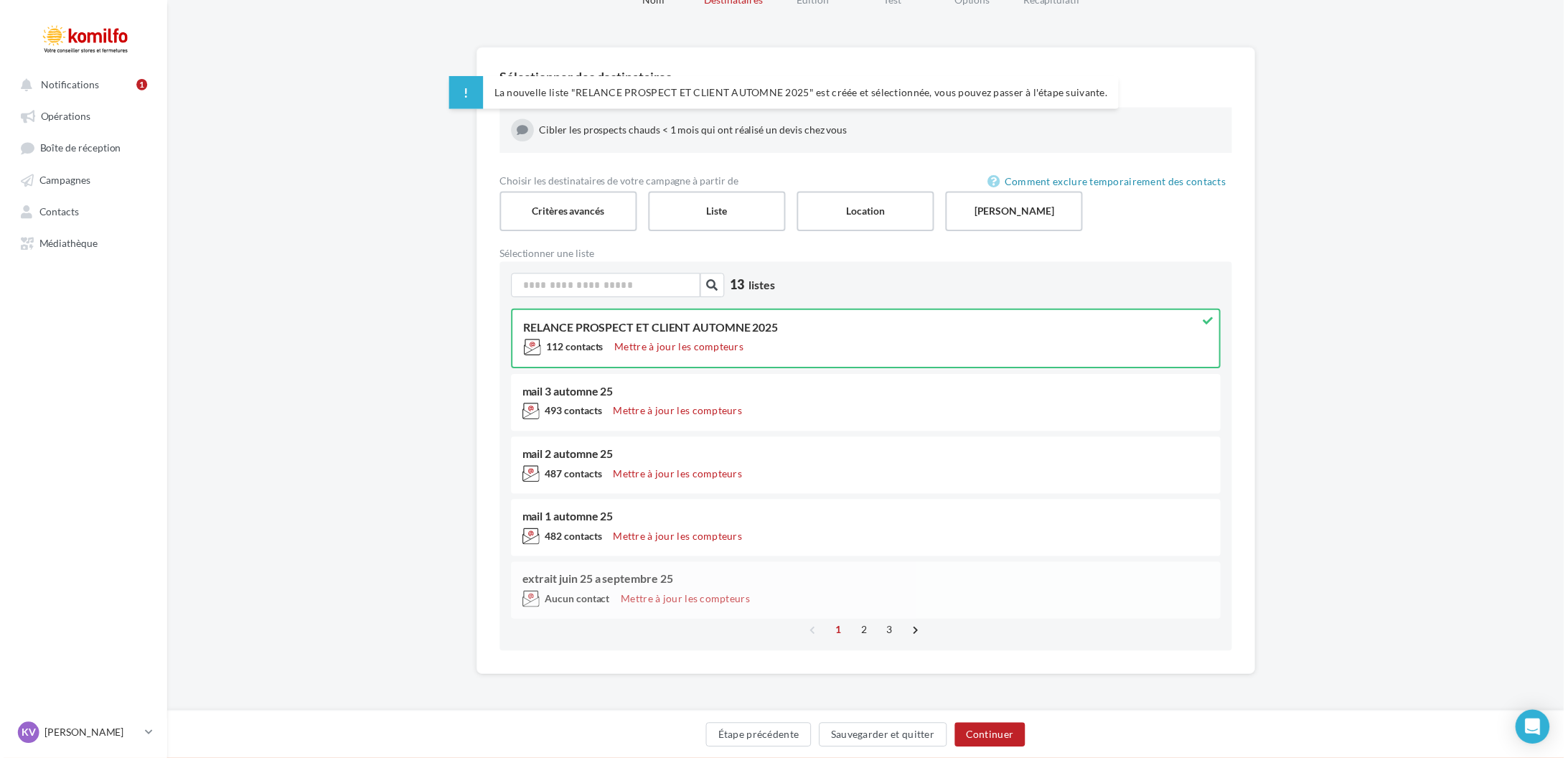
scroll to position [79, 0]
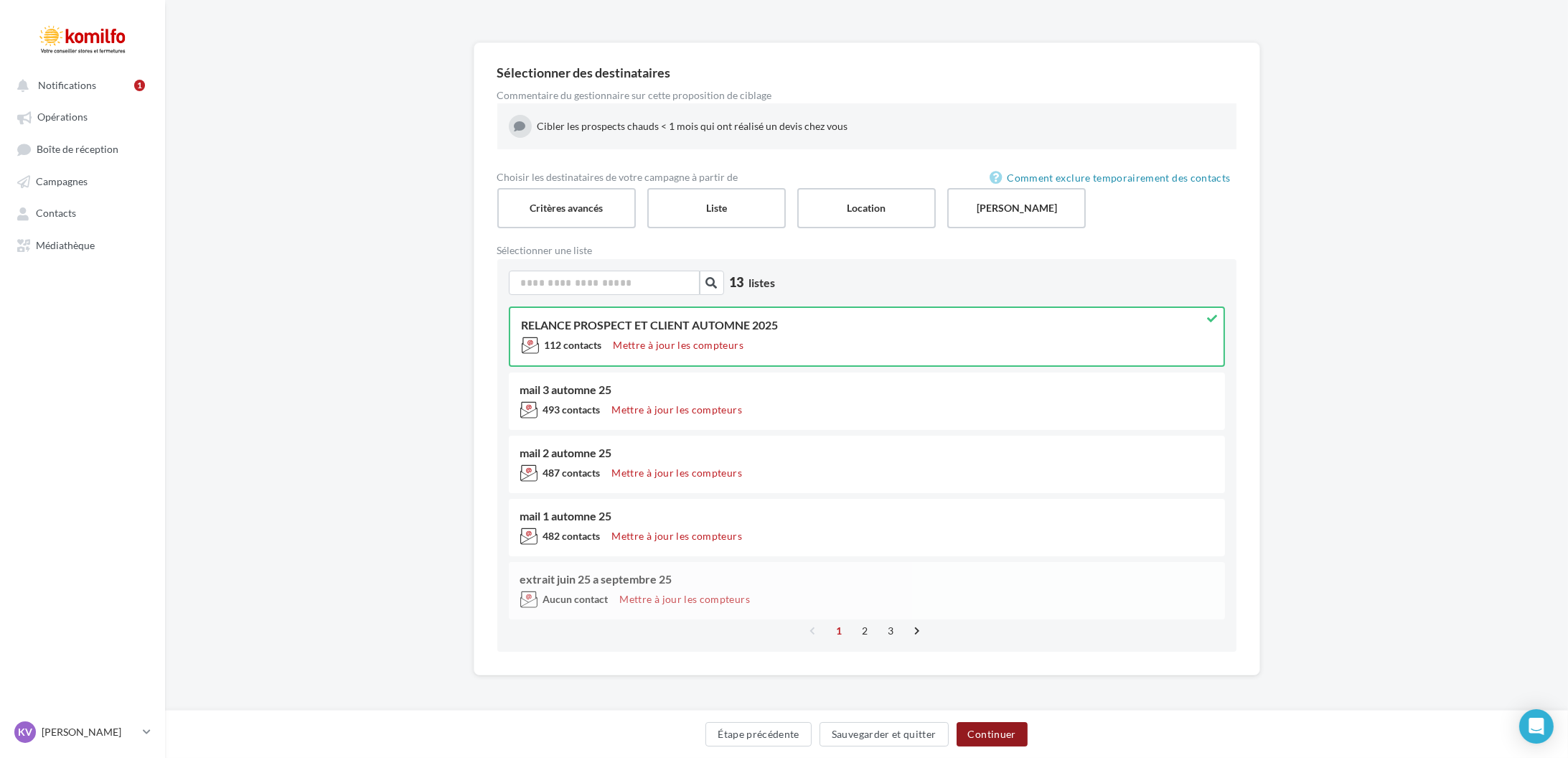
click at [1010, 735] on button "Continuer" at bounding box center [992, 734] width 71 height 24
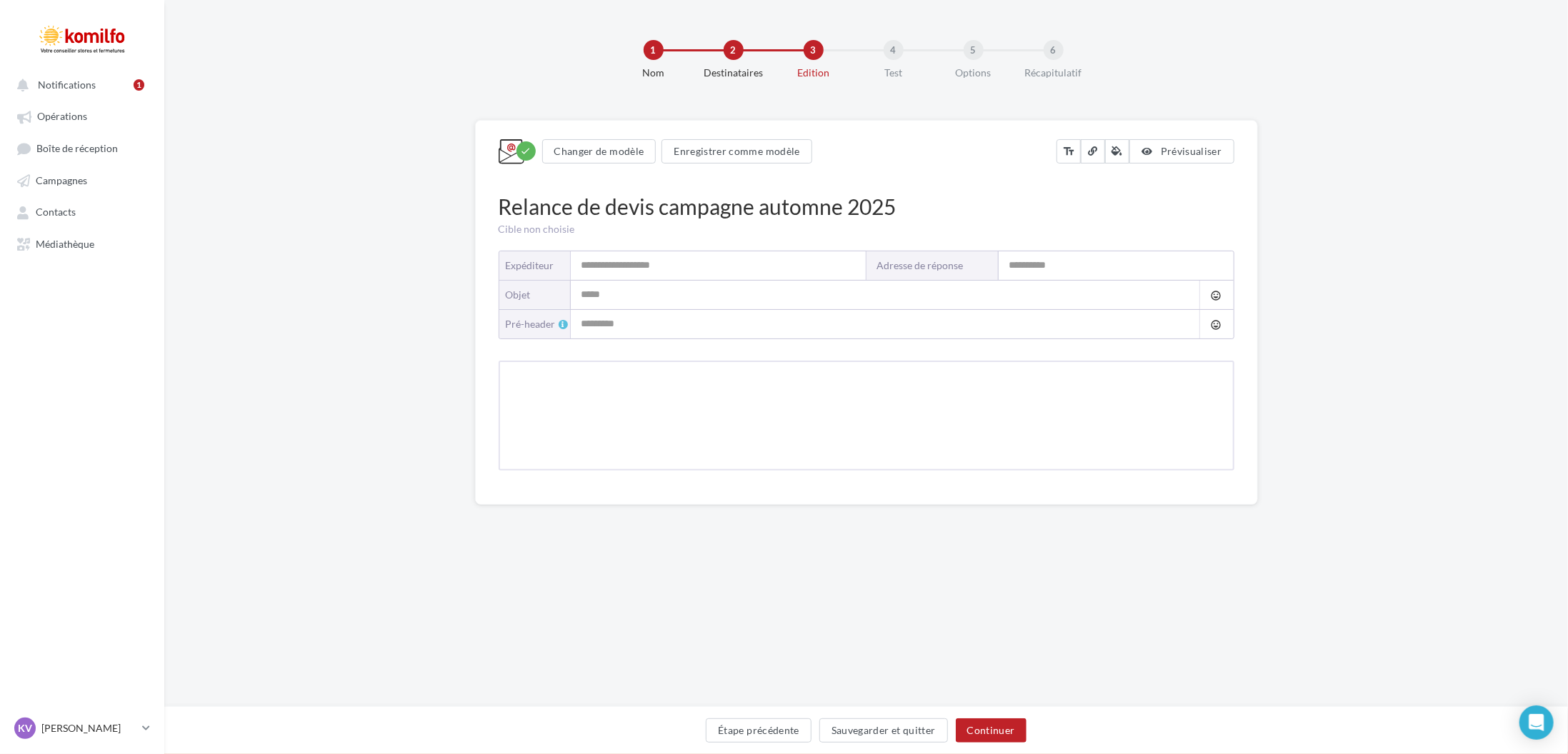
type input "*******"
type input "**********"
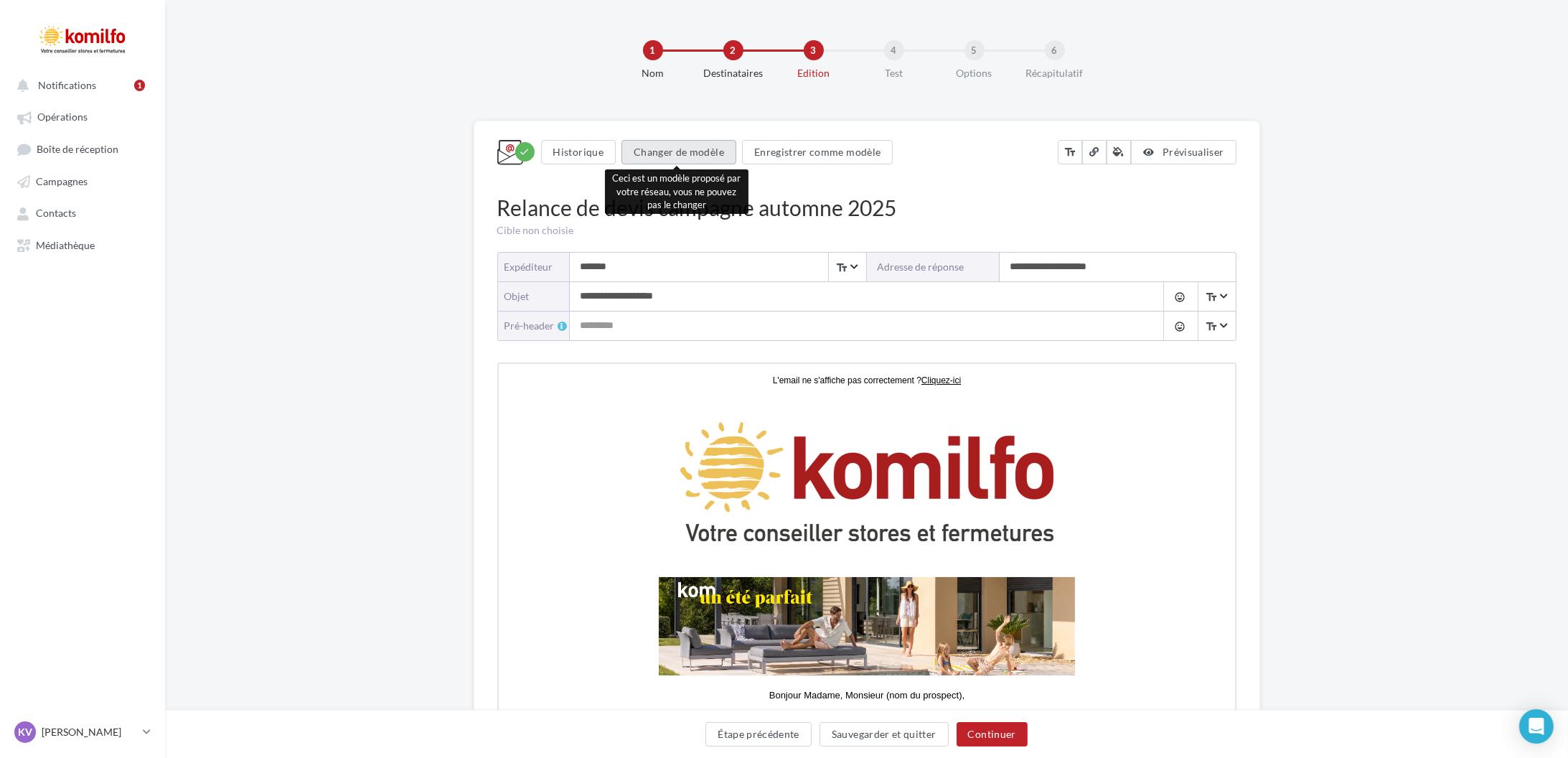
click at [696, 156] on button "Changer de modèle" at bounding box center [679, 152] width 114 height 24
click at [685, 147] on button "Changer de modèle" at bounding box center [679, 152] width 114 height 24
click at [781, 236] on div "Cible non choisie" at bounding box center [867, 230] width 739 height 15
click at [686, 161] on button "Changer de modèle" at bounding box center [679, 152] width 114 height 24
click at [951, 193] on div "Relance de devis campagne automne 2025" at bounding box center [867, 208] width 739 height 31
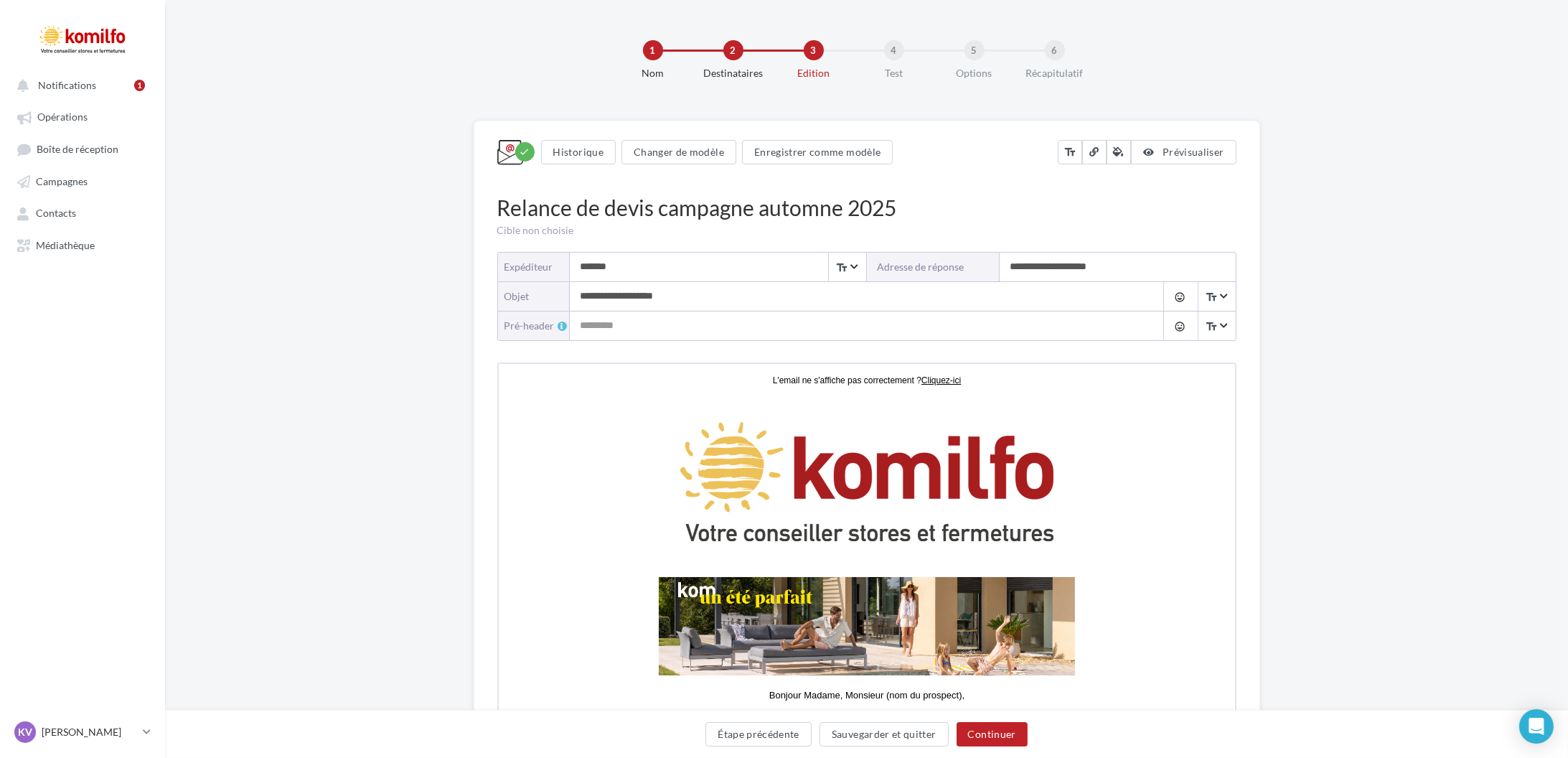
click at [707, 272] on input "*******" at bounding box center [718, 266] width 296 height 29
click at [715, 288] on input "**********" at bounding box center [853, 296] width 566 height 29
click at [698, 270] on input "*******" at bounding box center [718, 266] width 296 height 29
type input "**********"
click at [701, 302] on input "**********" at bounding box center [853, 296] width 566 height 29
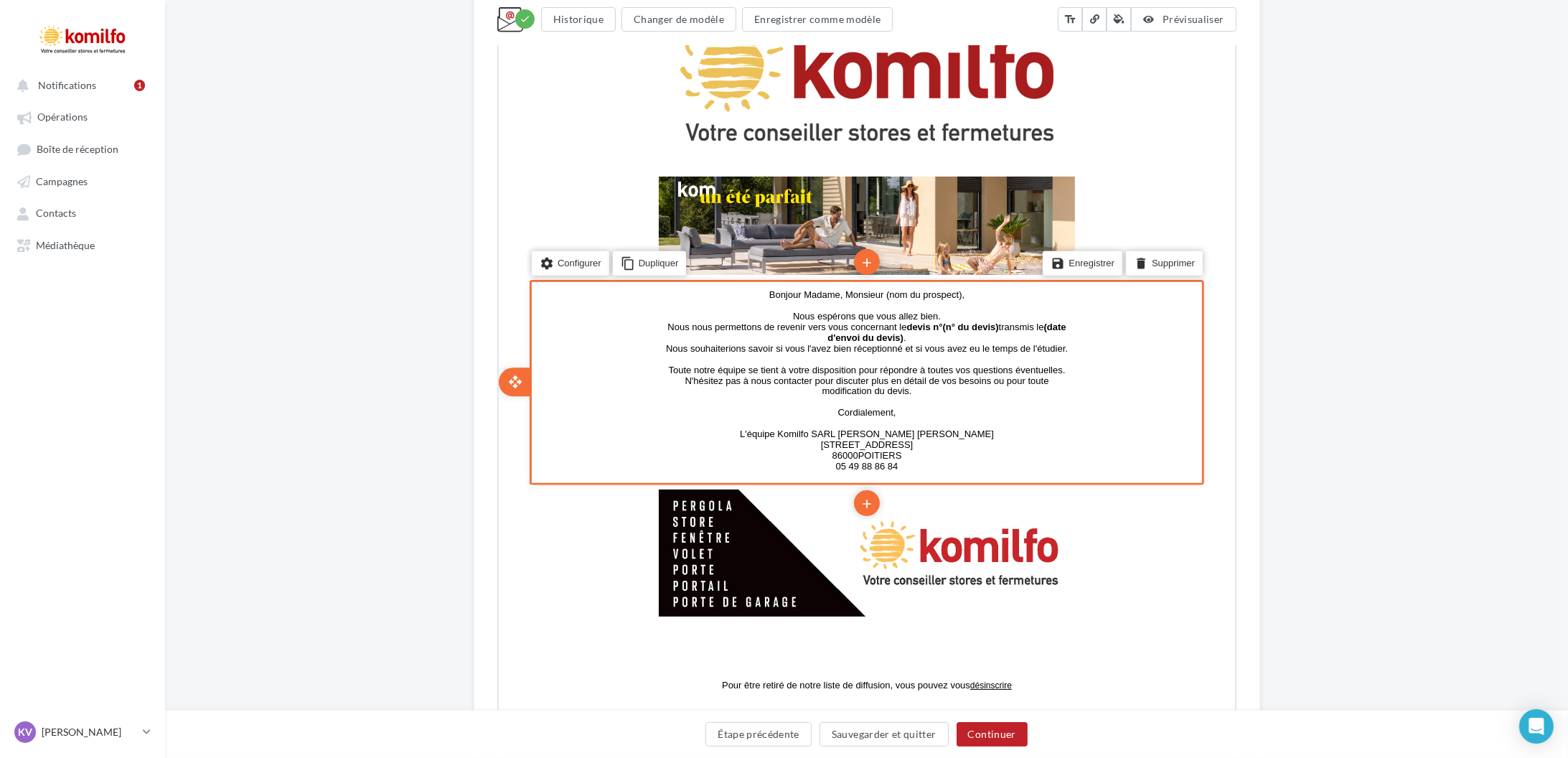
scroll to position [431, 0]
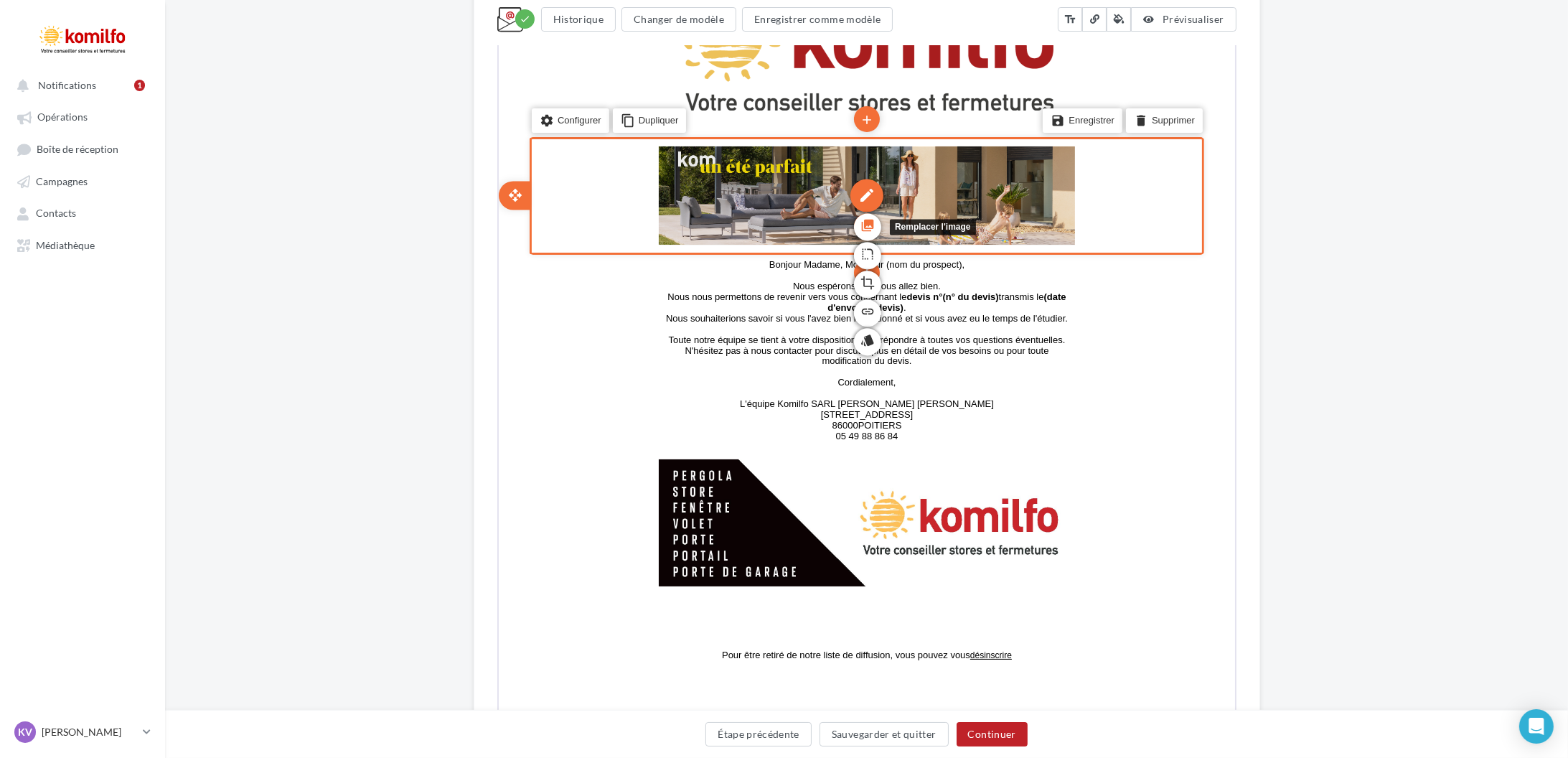
click at [879, 219] on link "photo_library" at bounding box center [865, 225] width 27 height 27
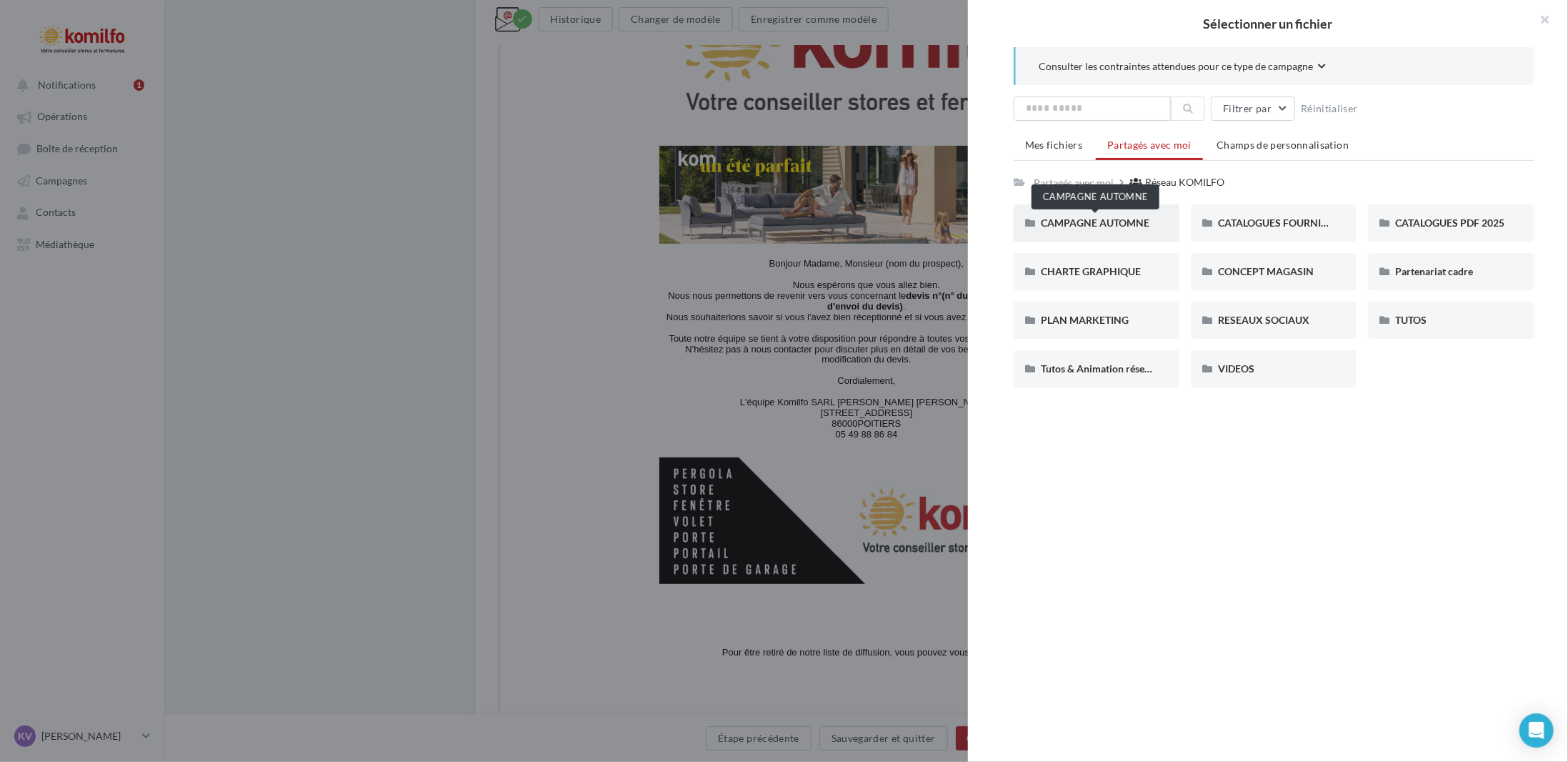
click at [1087, 226] on span "CAMPAGNE AUTOMNE" at bounding box center [1095, 222] width 109 height 12
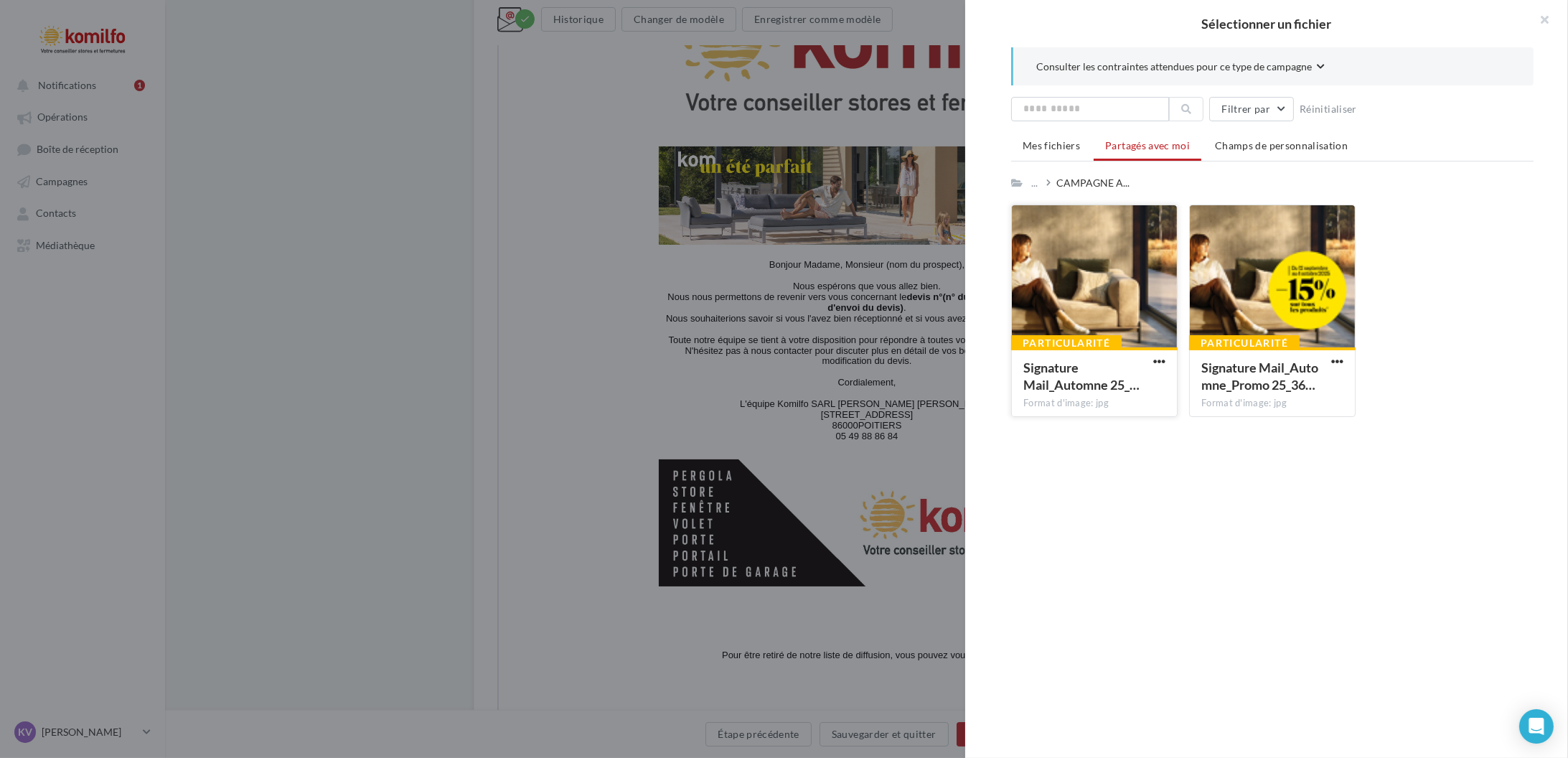
click at [1067, 282] on div at bounding box center [1094, 277] width 165 height 144
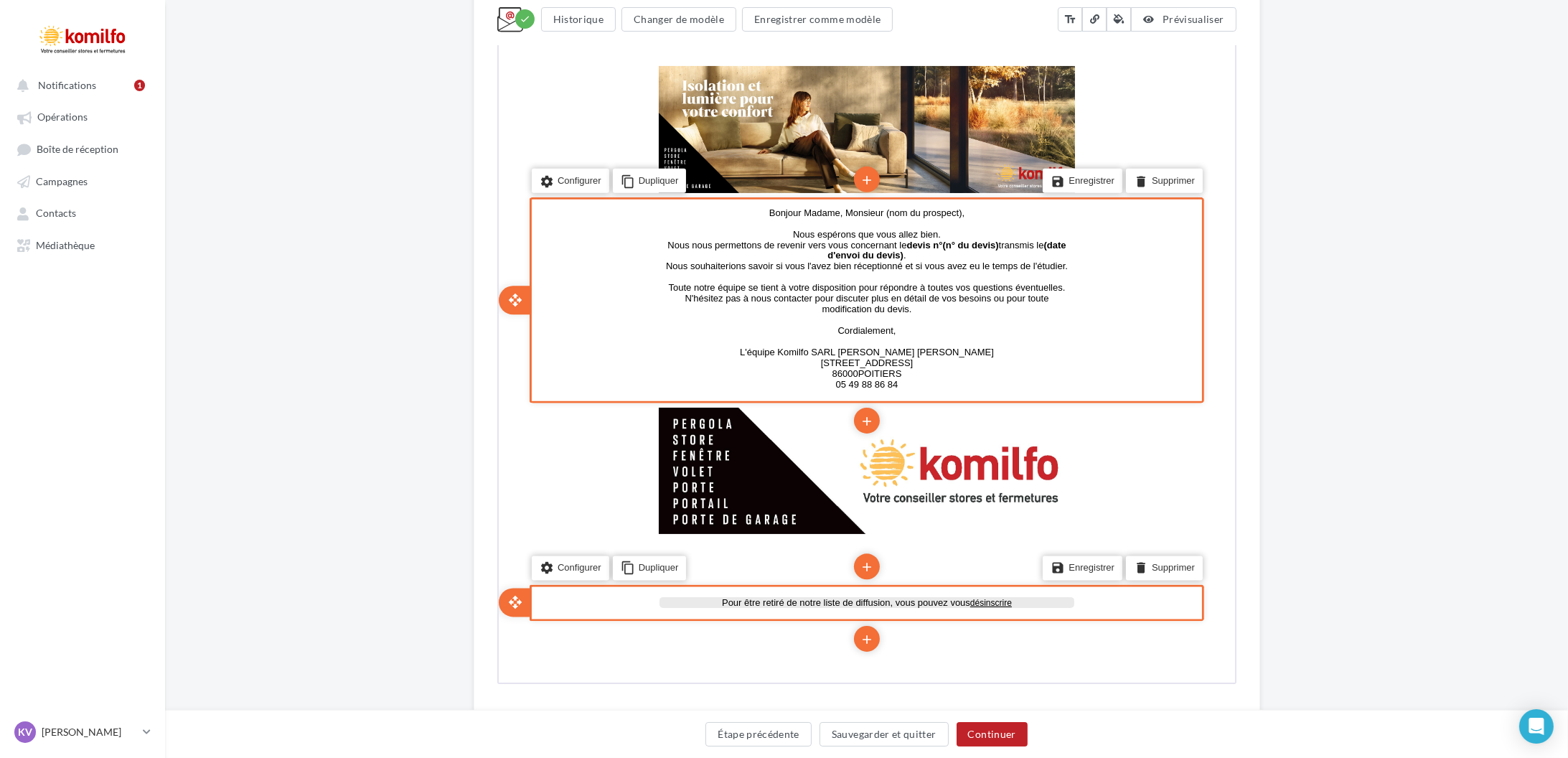
scroll to position [554, 0]
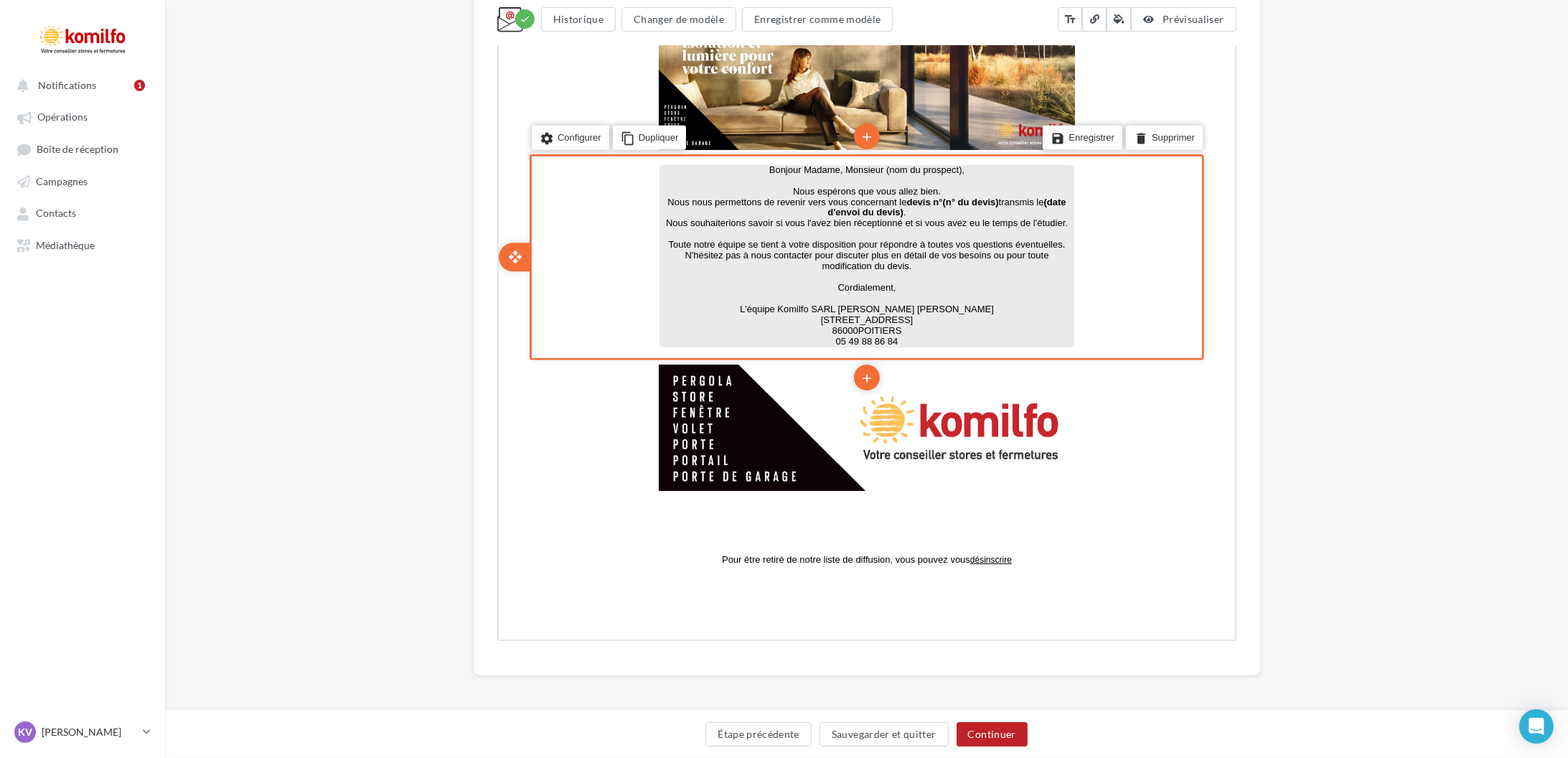
click at [862, 272] on p at bounding box center [864, 276] width 415 height 11
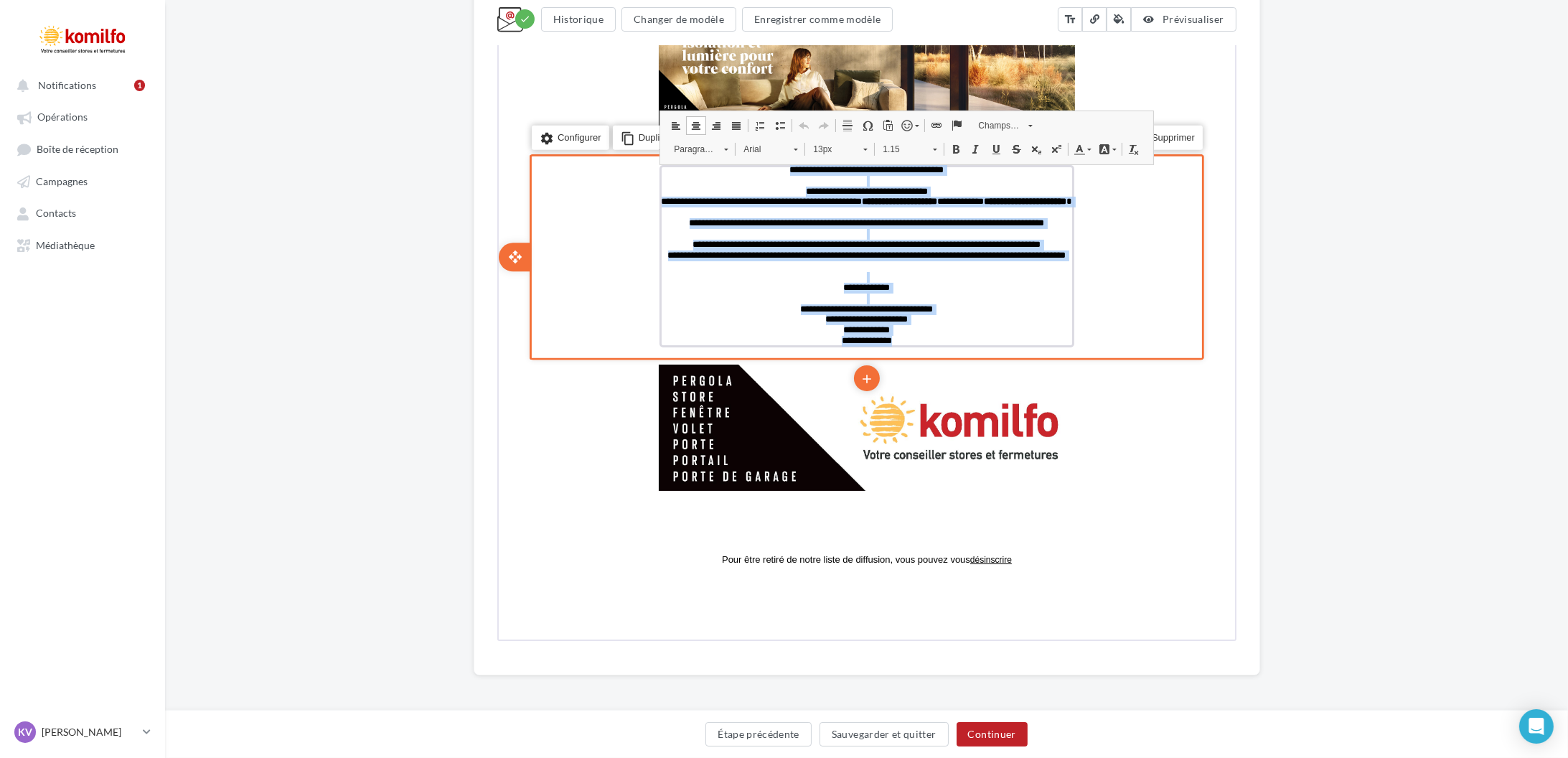
drag, startPoint x: 928, startPoint y: 338, endPoint x: 690, endPoint y: 161, distance: 296.6
click at [690, 161] on body "**********" at bounding box center [864, 192] width 736 height 767
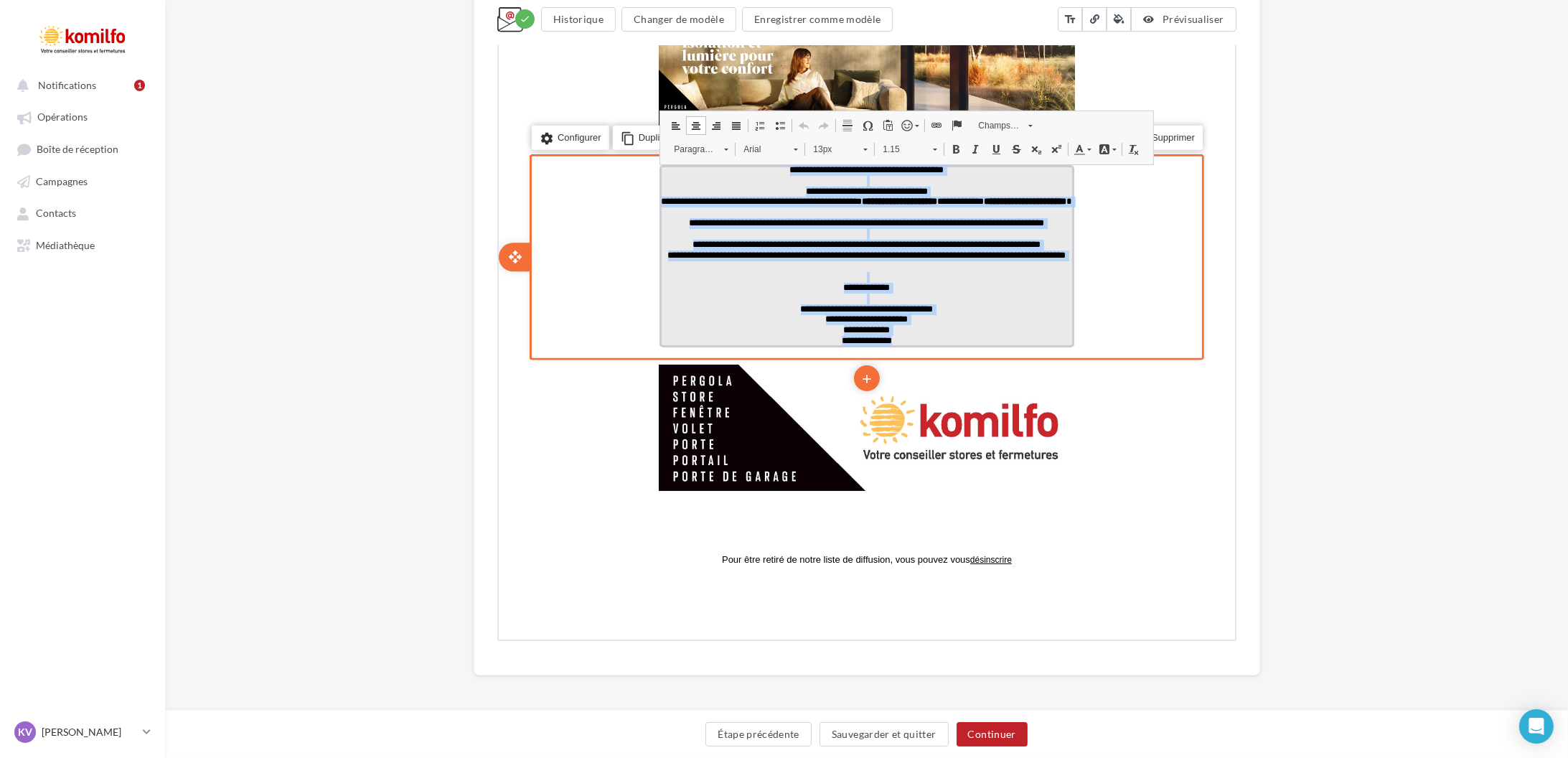
click at [924, 268] on p "**********" at bounding box center [864, 259] width 415 height 21
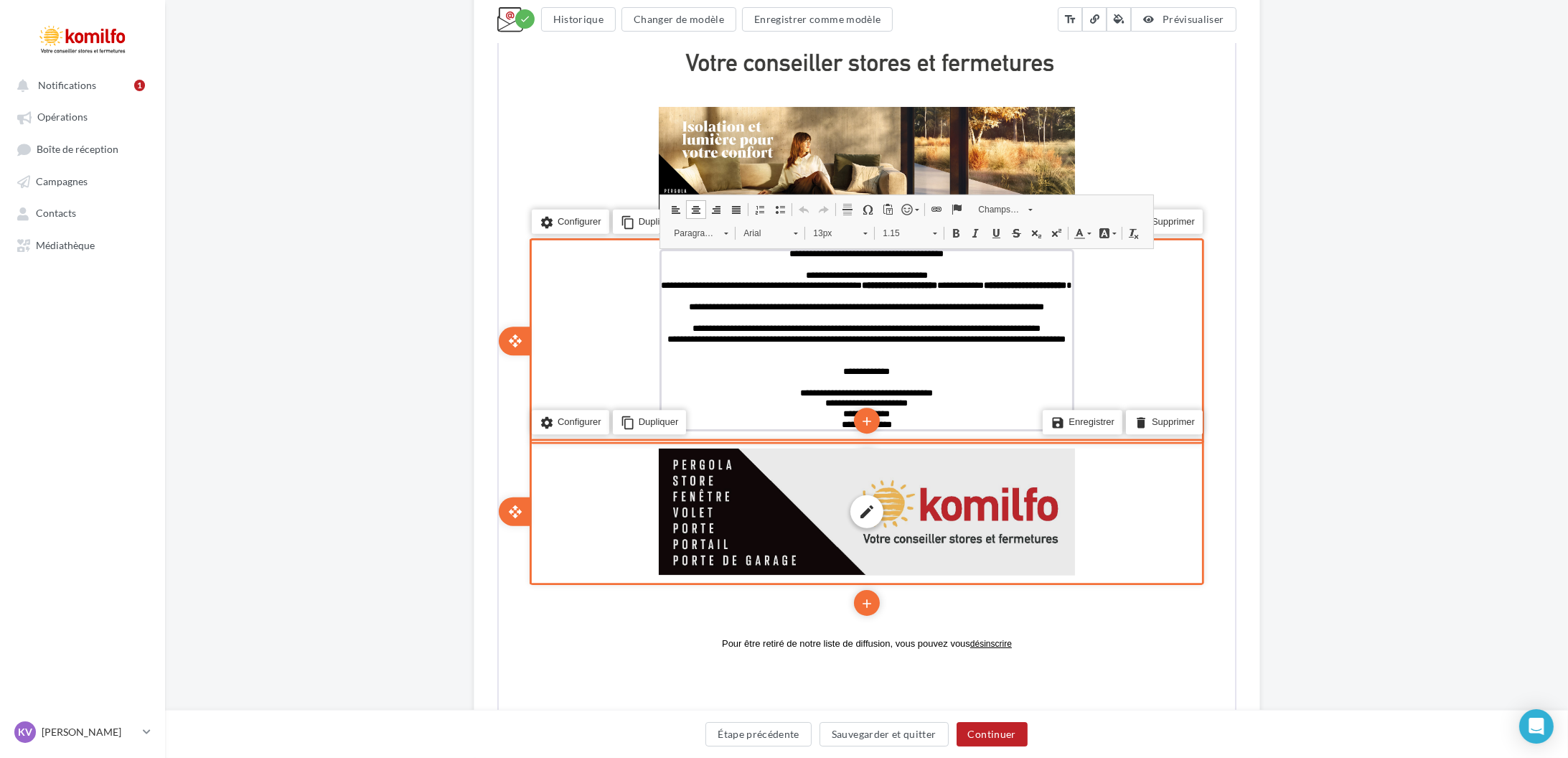
scroll to position [480, 0]
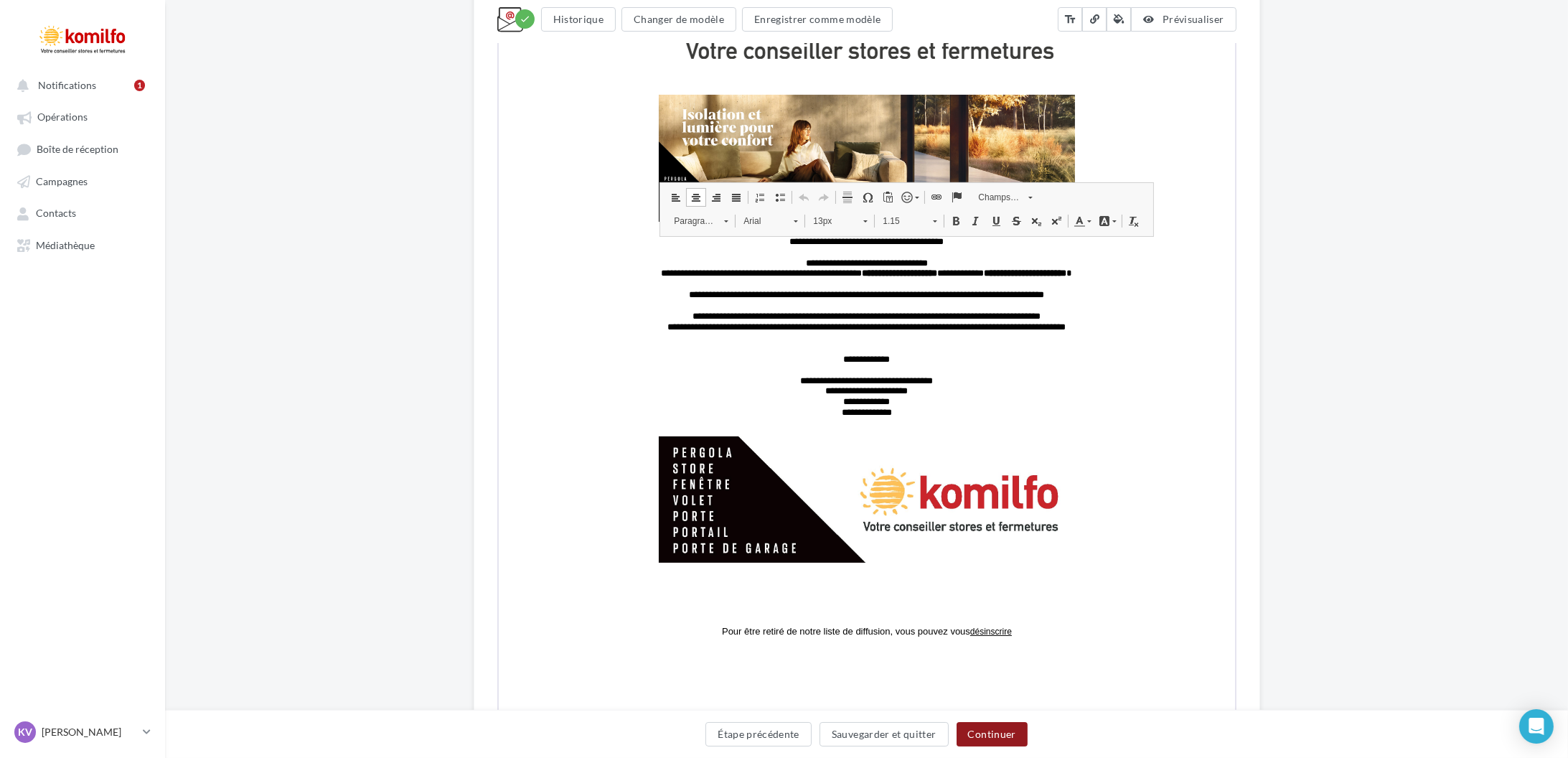
click at [1005, 733] on button "Continuer" at bounding box center [992, 734] width 71 height 24
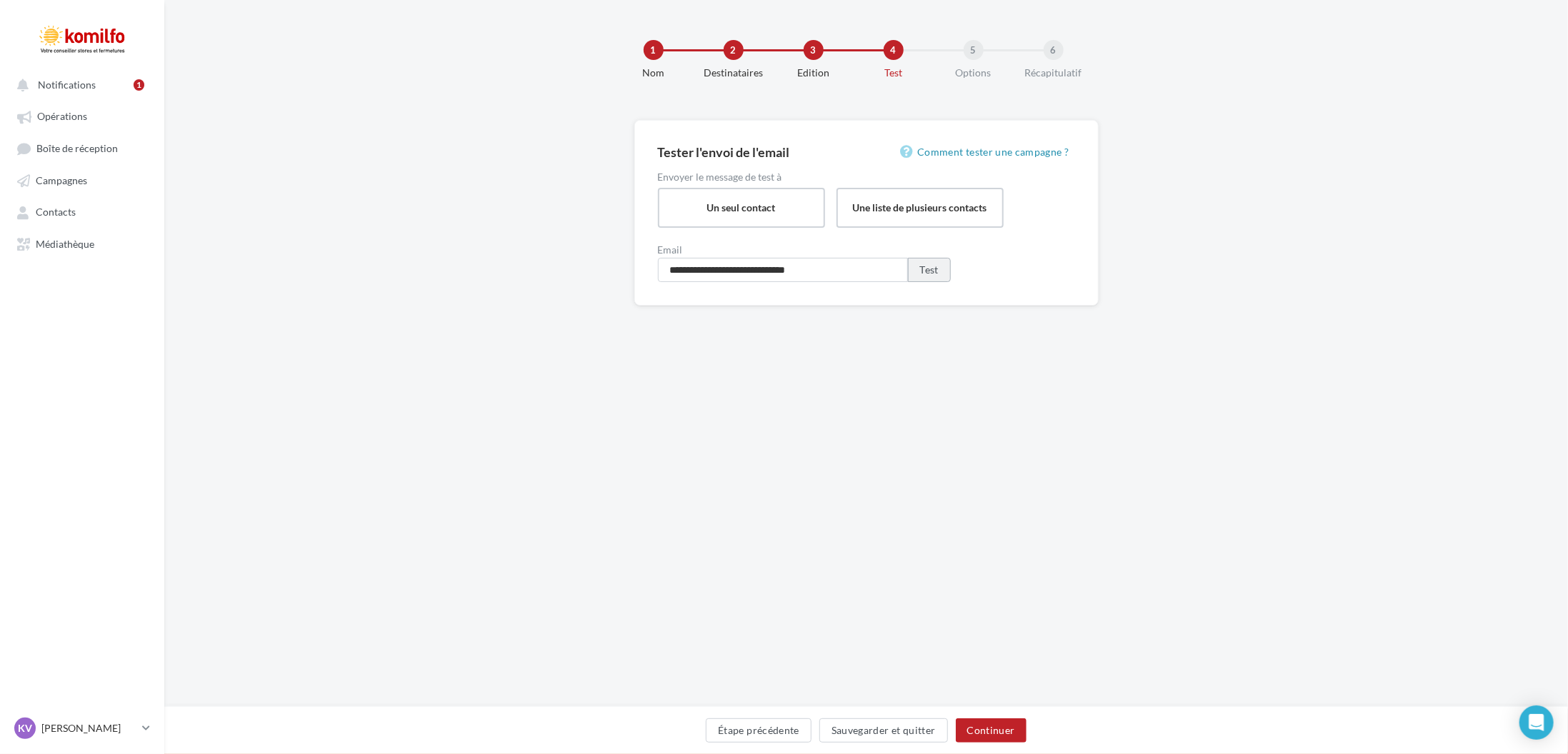
click at [930, 274] on button "Test" at bounding box center [929, 269] width 43 height 24
click at [863, 725] on button "Sauvegarder et quitter" at bounding box center [884, 730] width 129 height 24
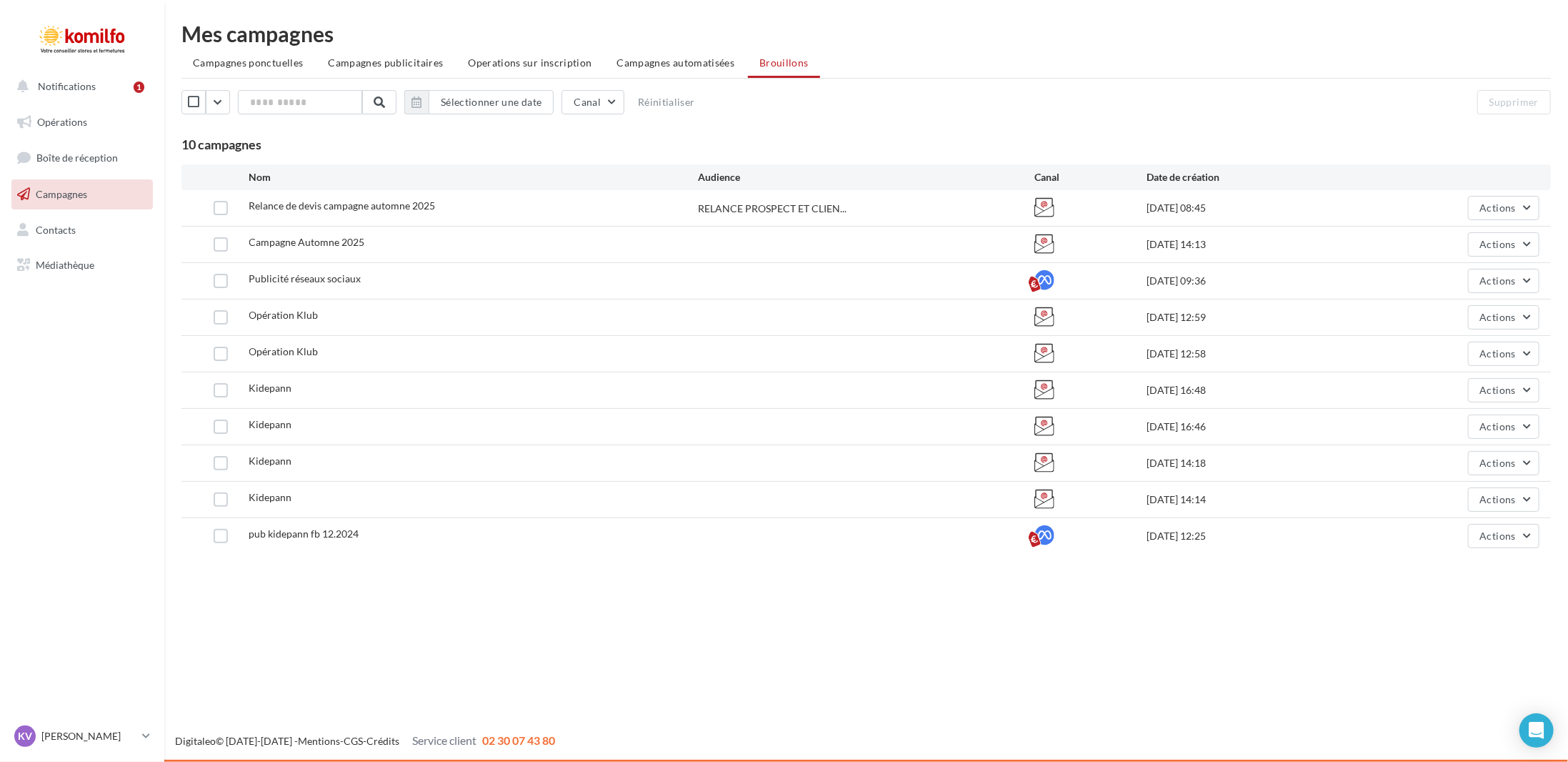
click at [83, 193] on span "Campagnes" at bounding box center [61, 194] width 51 height 12
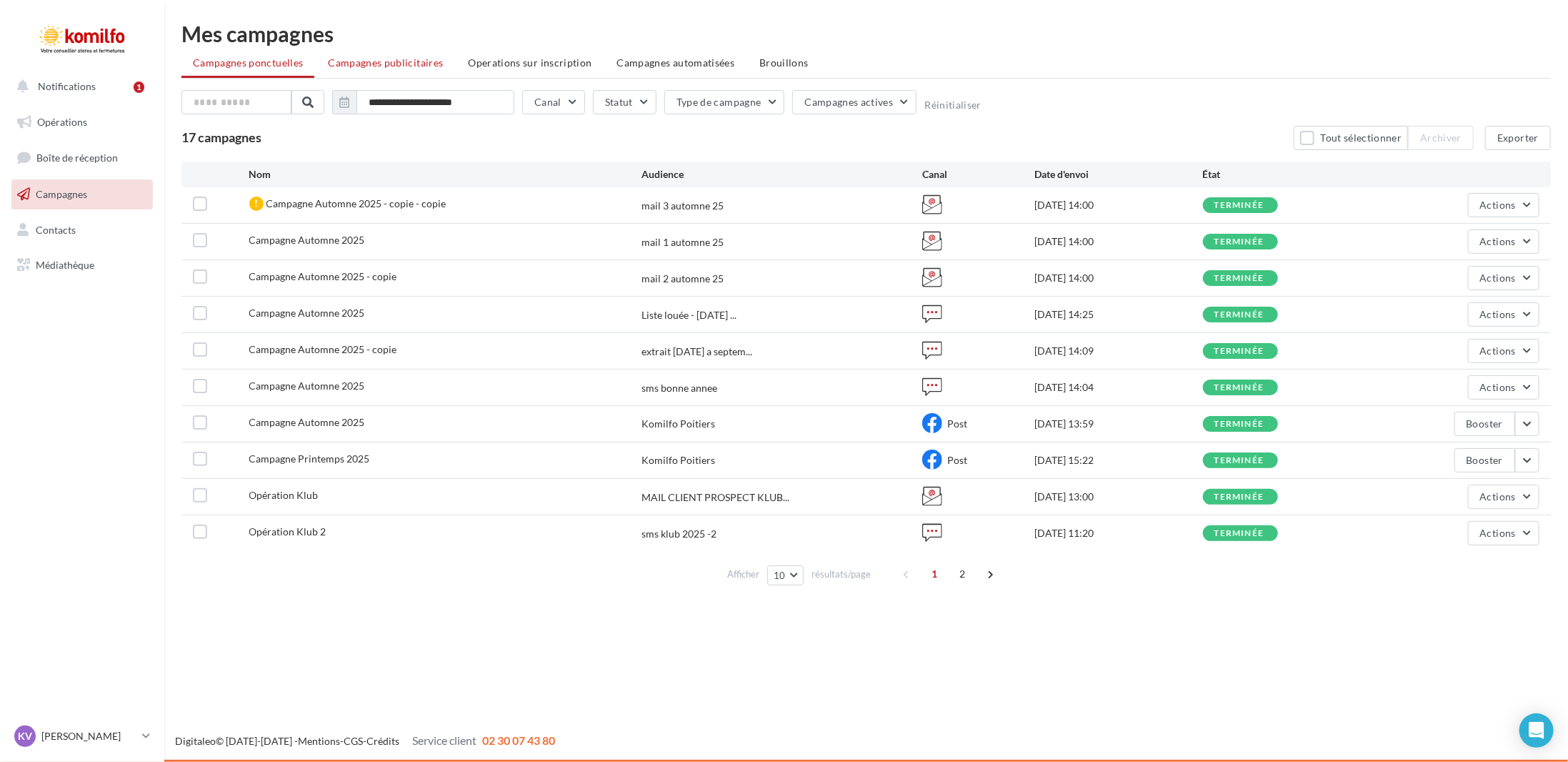
click at [422, 55] on li "Campagnes publicitaires" at bounding box center [385, 62] width 138 height 26
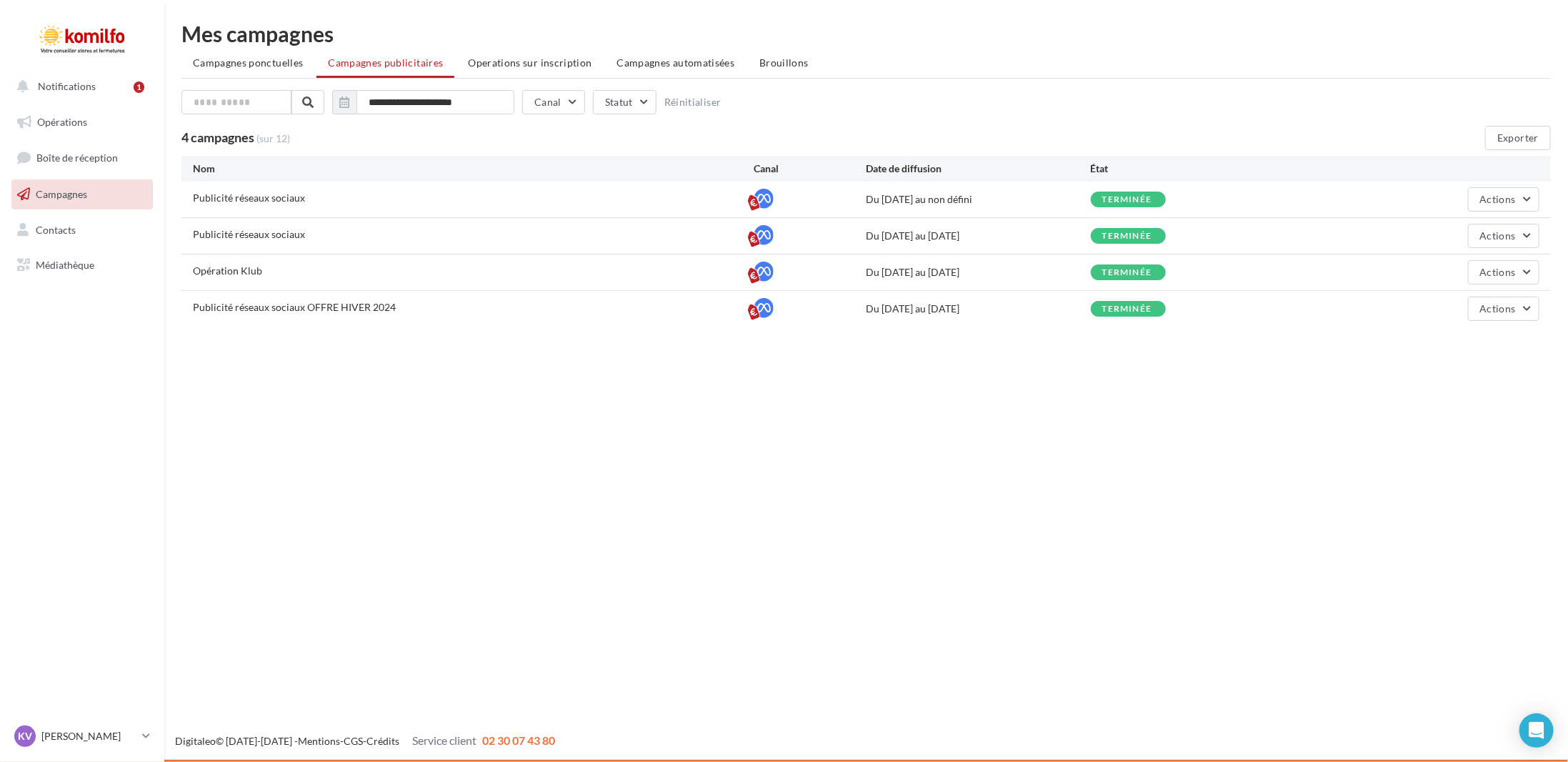
click at [562, 65] on span "Operations sur inscription" at bounding box center [529, 62] width 123 height 12
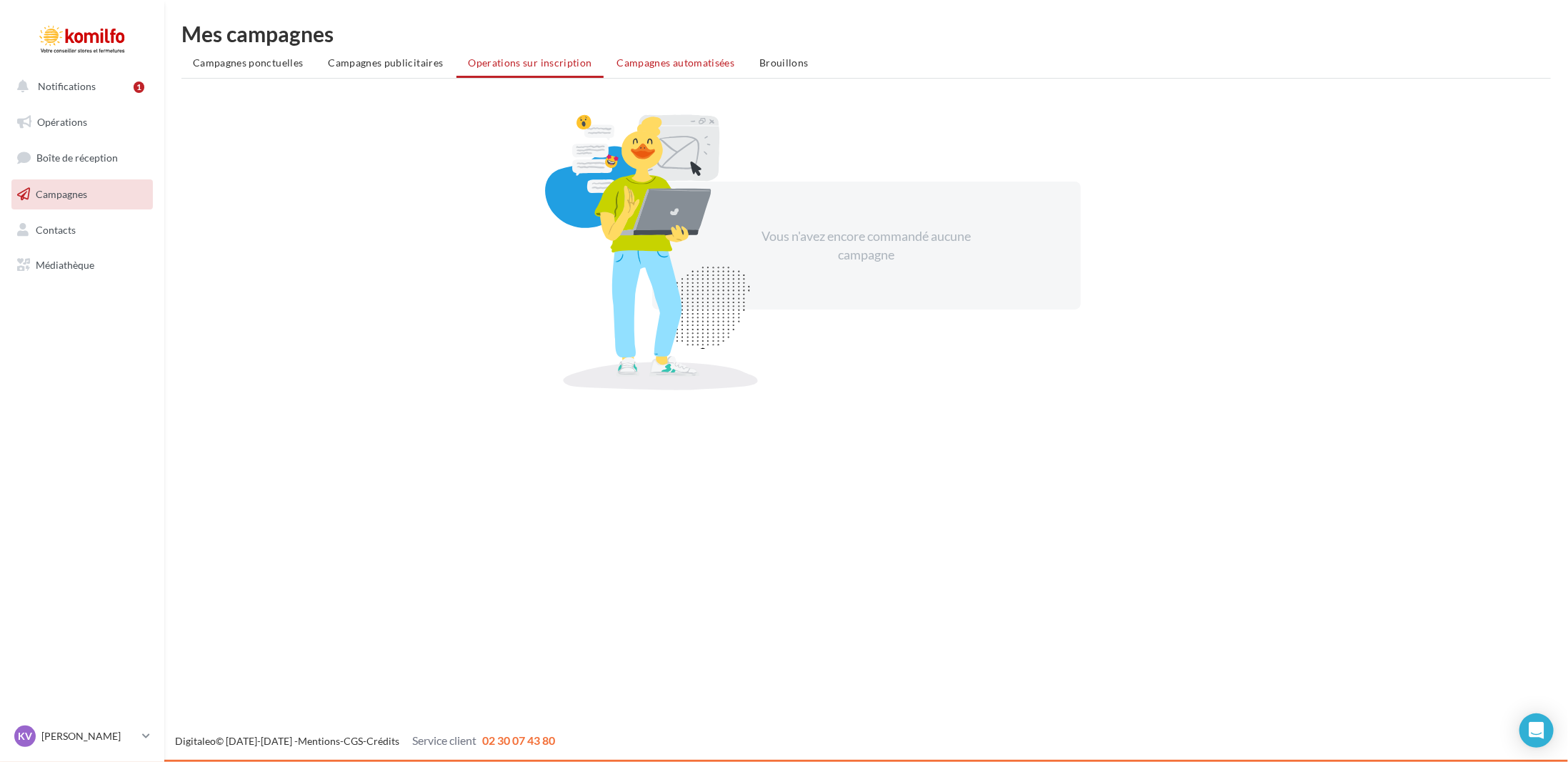
click at [638, 68] on span "Campagnes automatisées" at bounding box center [676, 62] width 118 height 12
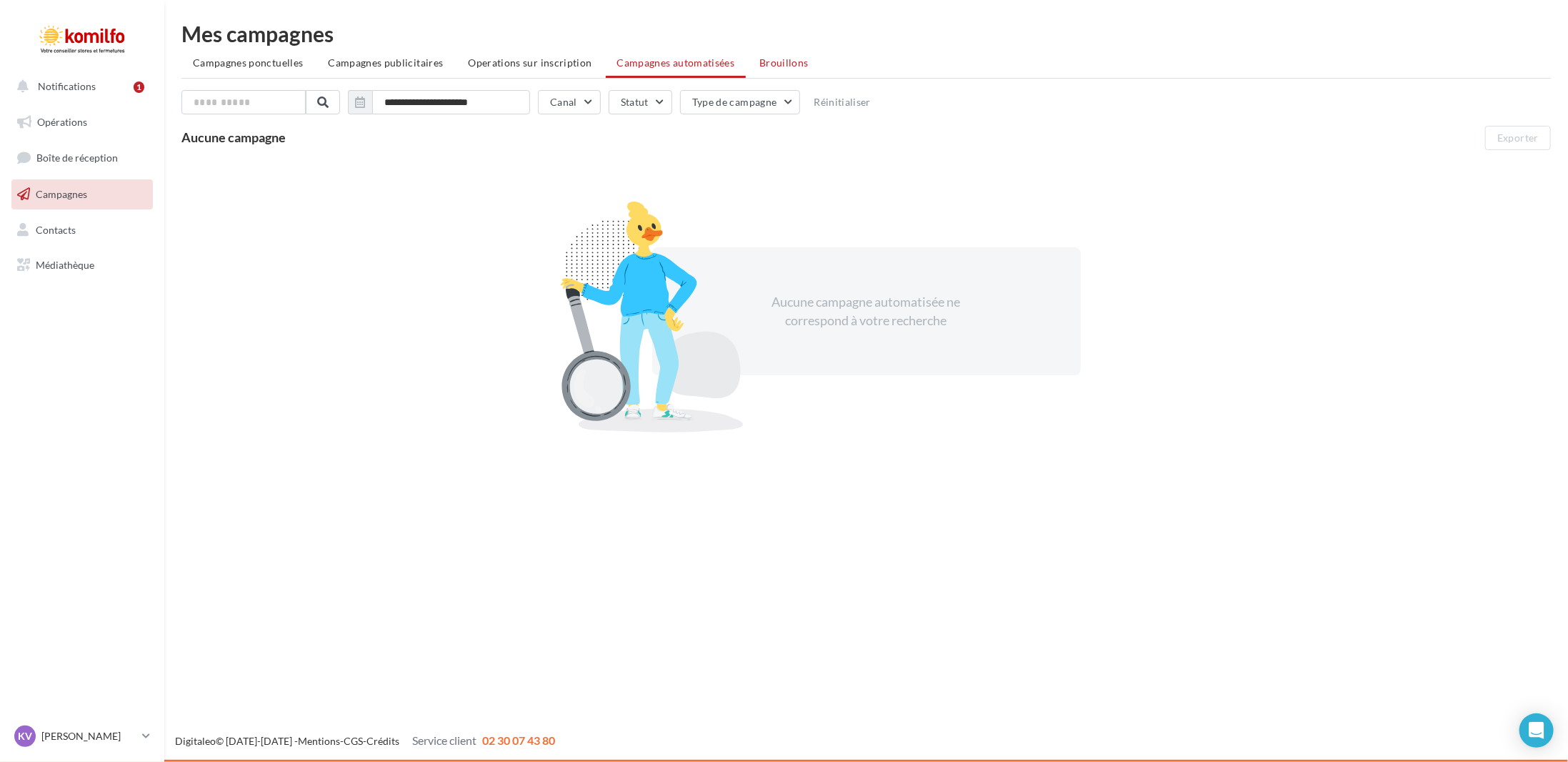
click at [774, 65] on span "Brouillons" at bounding box center [784, 62] width 49 height 12
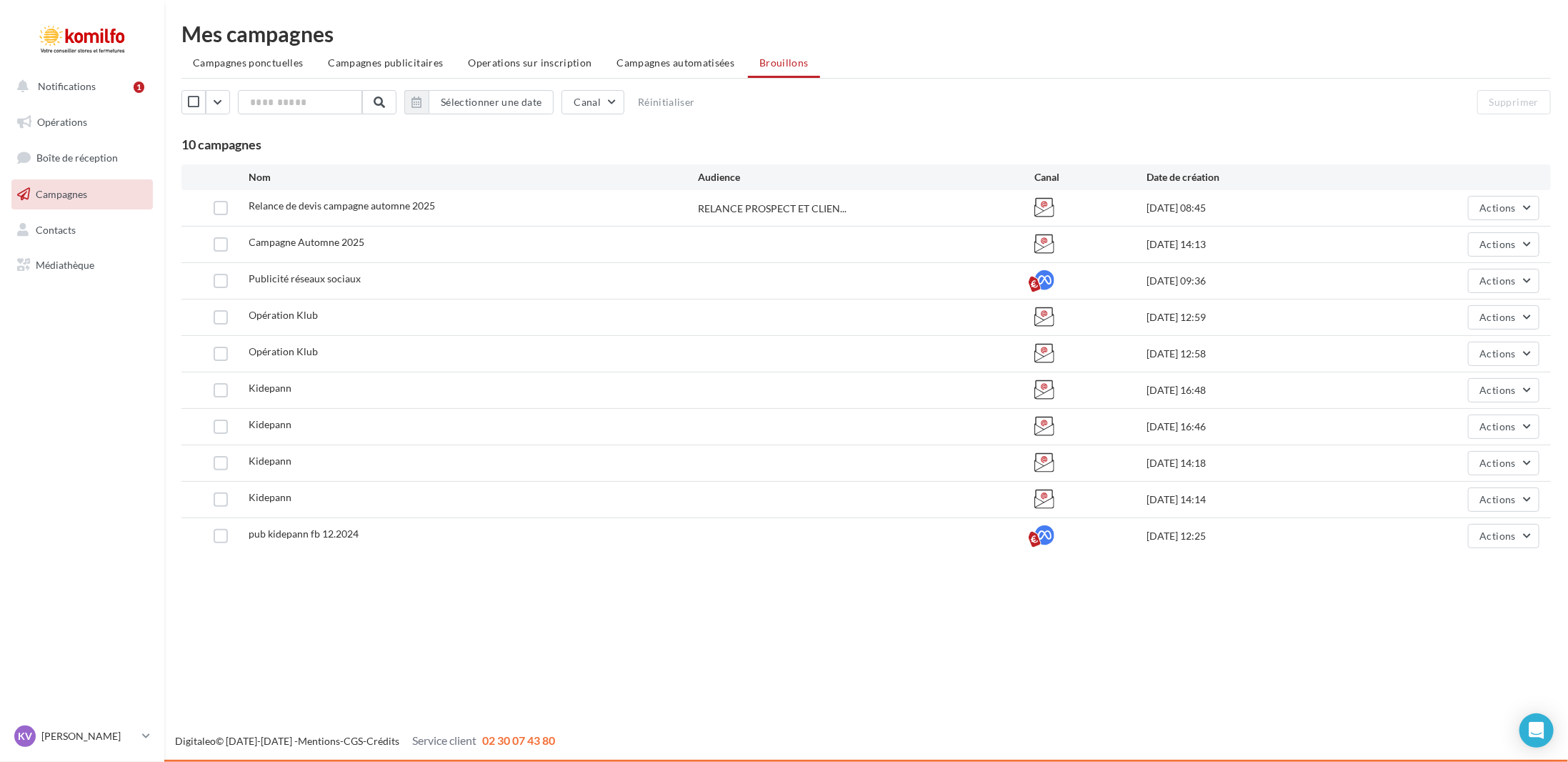
click at [223, 541] on div "pub kidepann fb 12.2024 19/12/2024 12:25 Actions" at bounding box center [866, 536] width 1347 height 24
click at [226, 534] on label at bounding box center [221, 536] width 15 height 15
click at [224, 504] on div "Kidepann 19/12/2024 14:14 Actions" at bounding box center [866, 499] width 1347 height 24
click at [225, 498] on label at bounding box center [221, 500] width 15 height 15
click at [223, 456] on label at bounding box center [221, 463] width 15 height 15
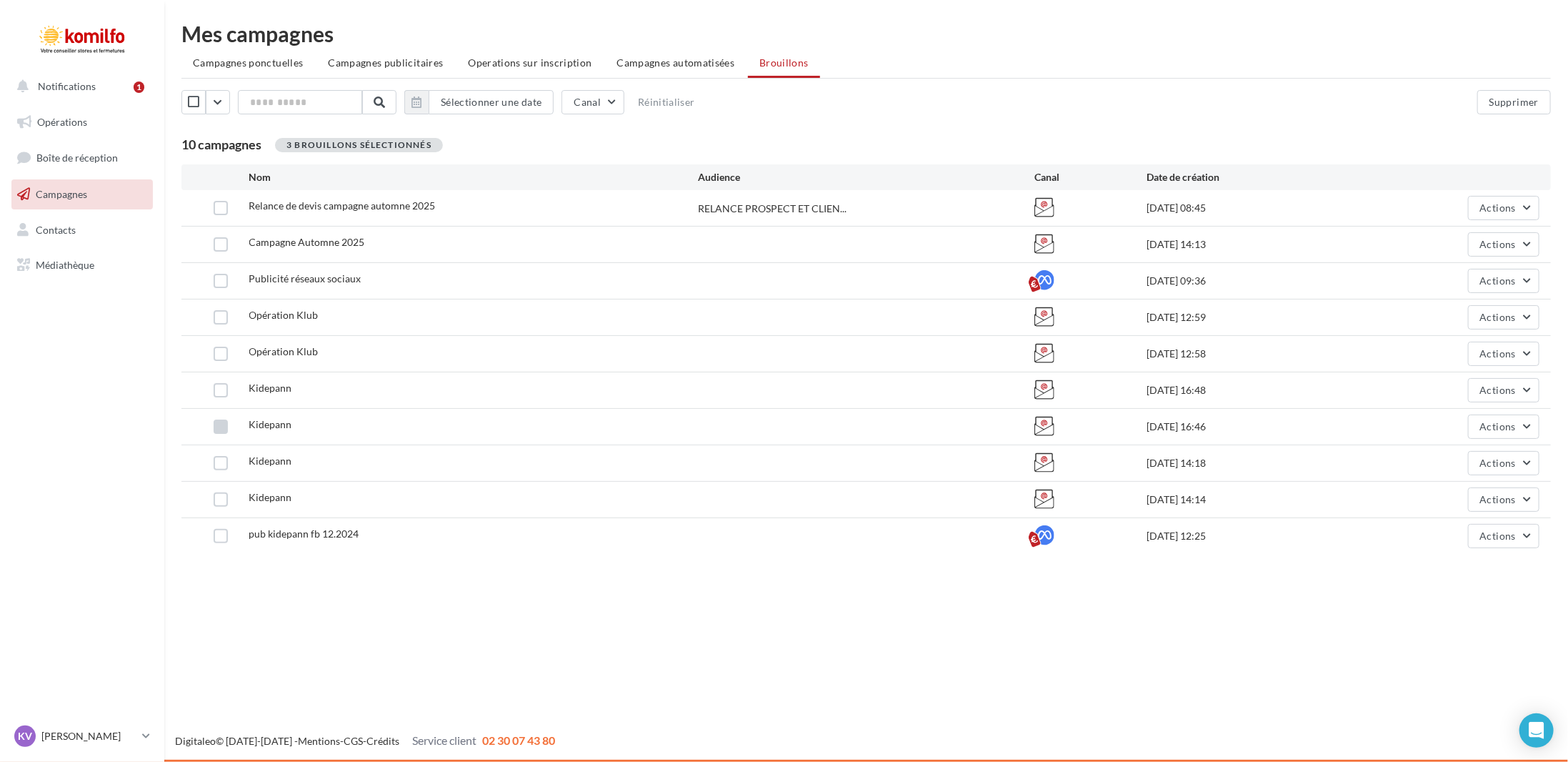
click at [221, 426] on label at bounding box center [221, 427] width 15 height 15
click at [220, 395] on div "Kidepann 20/12/2024 16:48 Actions" at bounding box center [866, 389] width 1347 height 24
click at [222, 349] on label at bounding box center [221, 354] width 15 height 15
click at [223, 395] on label at bounding box center [221, 390] width 15 height 15
click at [222, 315] on label at bounding box center [221, 317] width 15 height 15
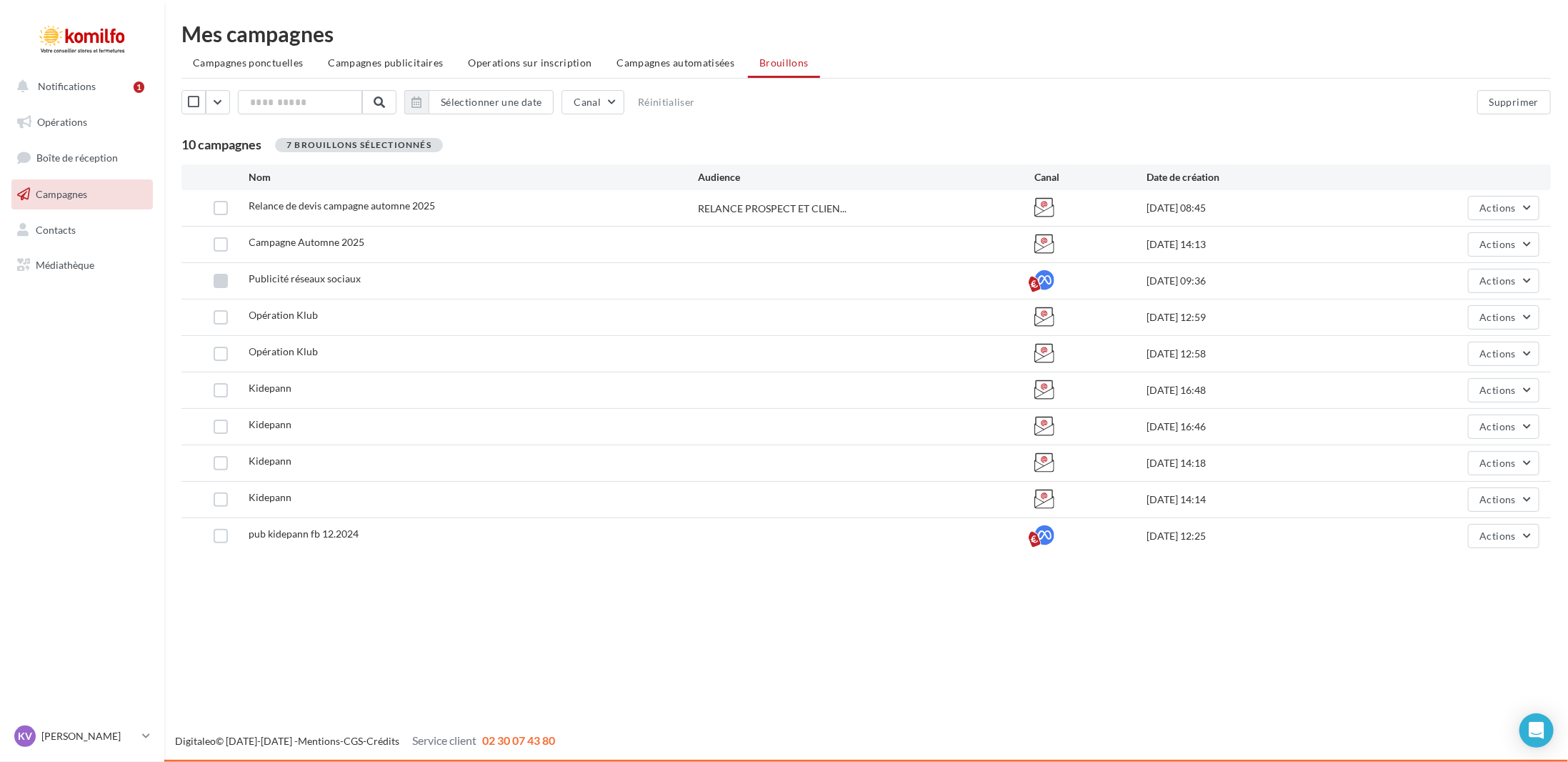
click at [220, 275] on label at bounding box center [221, 281] width 15 height 15
click at [224, 243] on label at bounding box center [221, 245] width 15 height 15
click at [1523, 105] on button "Supprimer" at bounding box center [1514, 102] width 74 height 24
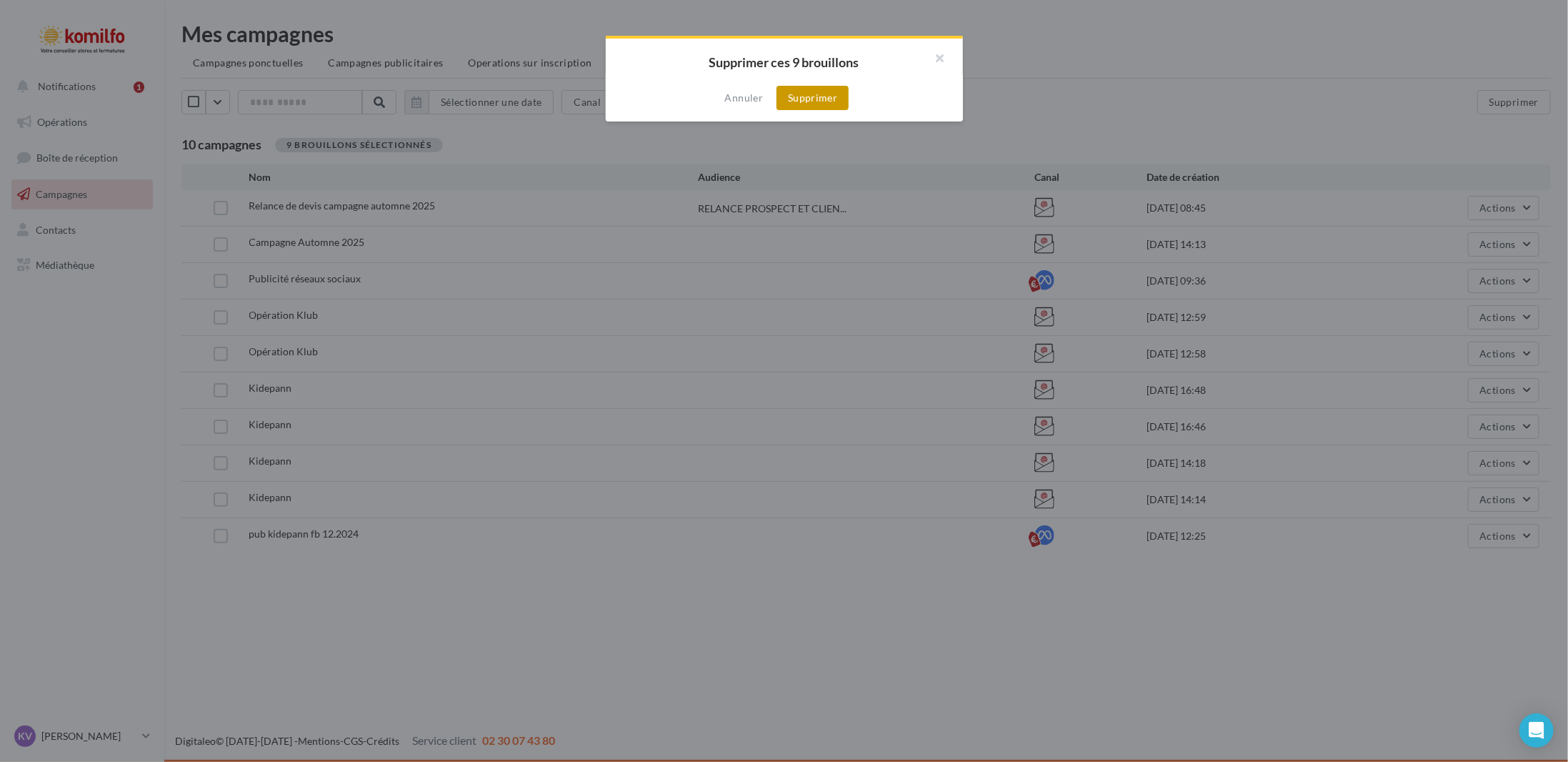
click at [809, 91] on button "Supprimer" at bounding box center [812, 97] width 72 height 24
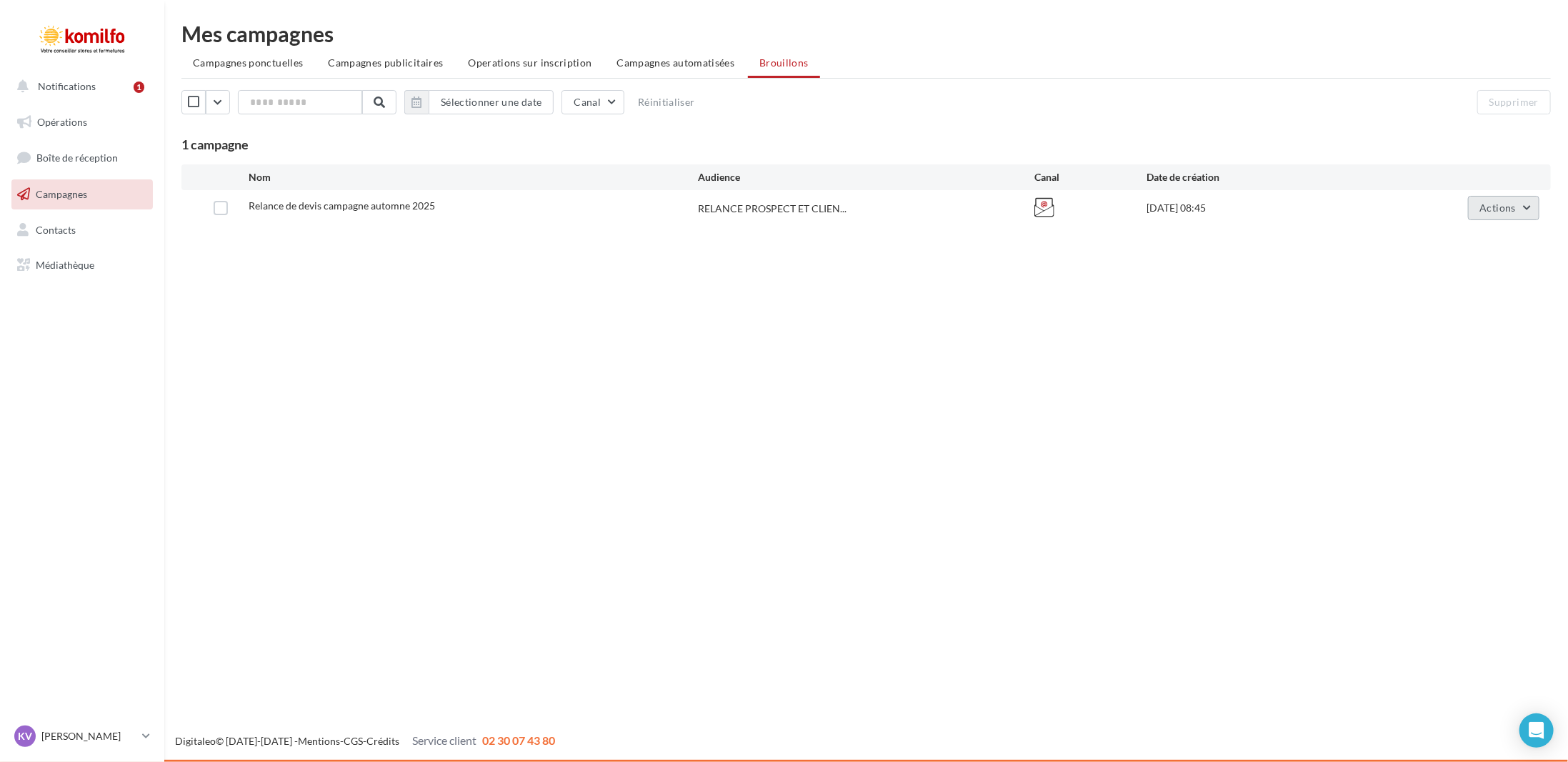
click at [1511, 213] on button "Actions" at bounding box center [1504, 207] width 72 height 24
click at [909, 530] on div "Notifications 1 Opérations Boîte de réception Campagnes Contacts Mes cibles Méd…" at bounding box center [784, 381] width 1568 height 762
click at [62, 260] on span "Médiathèque" at bounding box center [65, 264] width 58 height 12
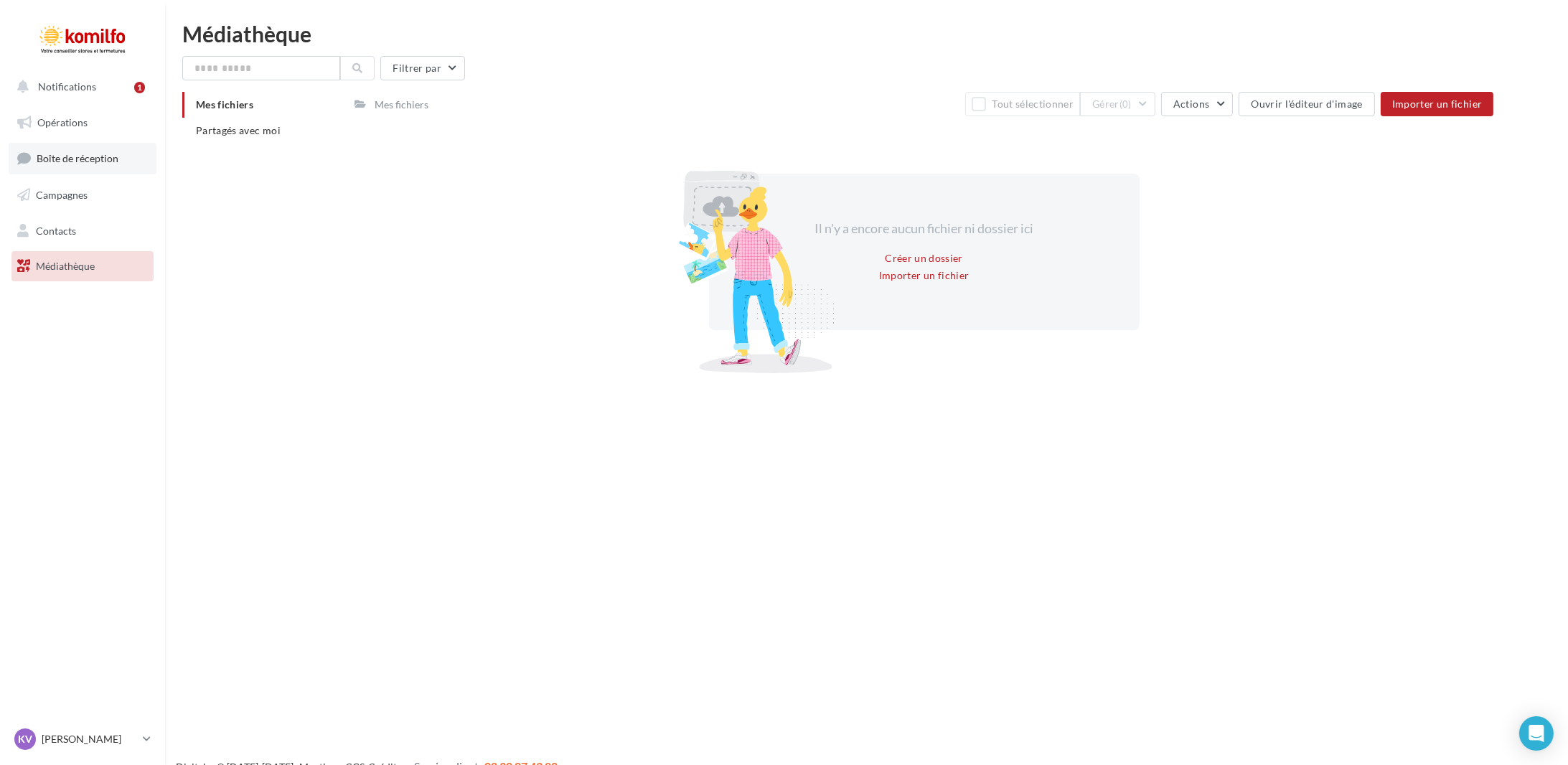
click at [108, 169] on link "Boîte de réception" at bounding box center [82, 158] width 147 height 31
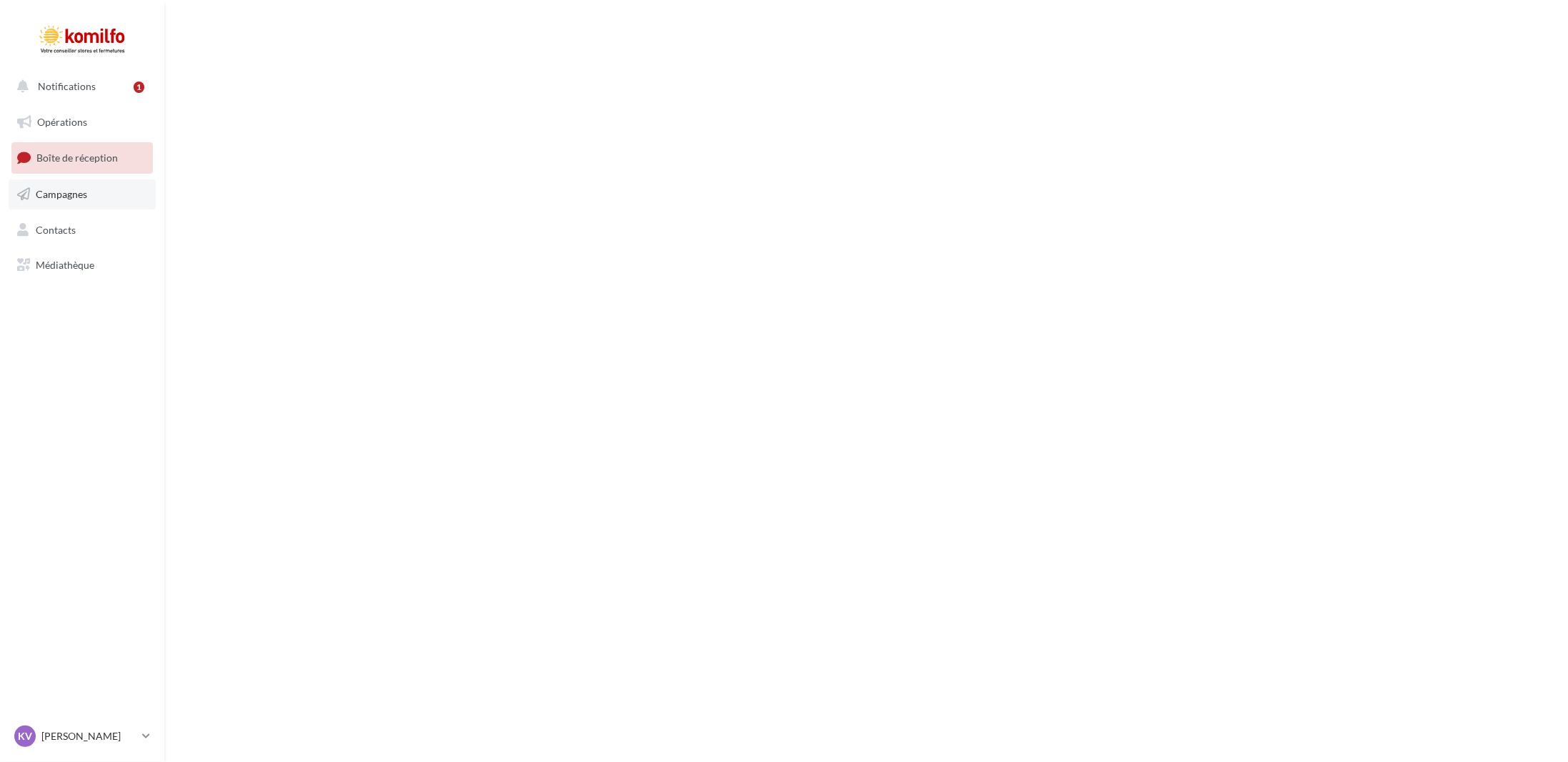
click at [81, 196] on span "Campagnes" at bounding box center [61, 194] width 51 height 12
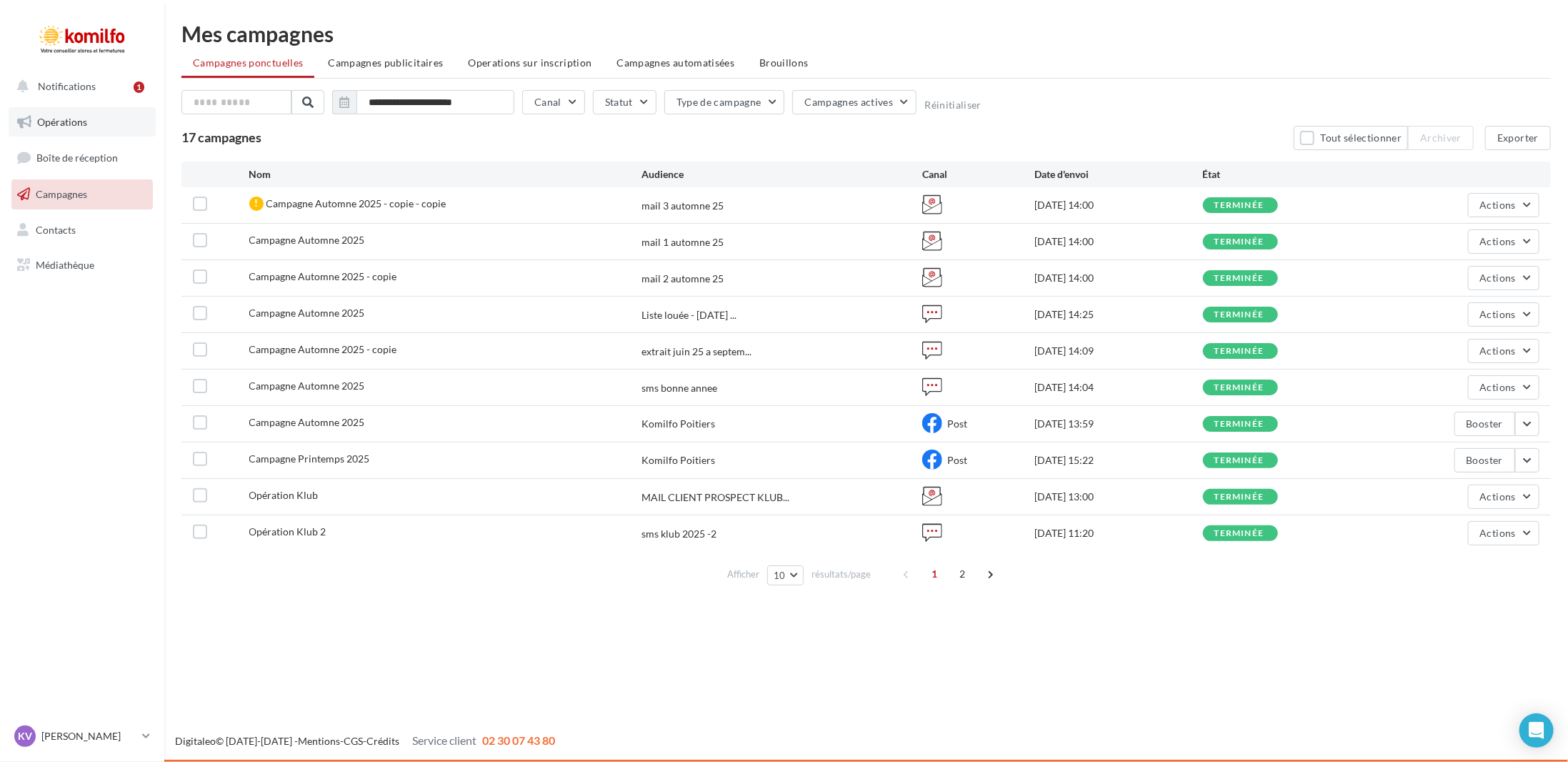
click at [61, 113] on link "Opérations" at bounding box center [82, 122] width 147 height 30
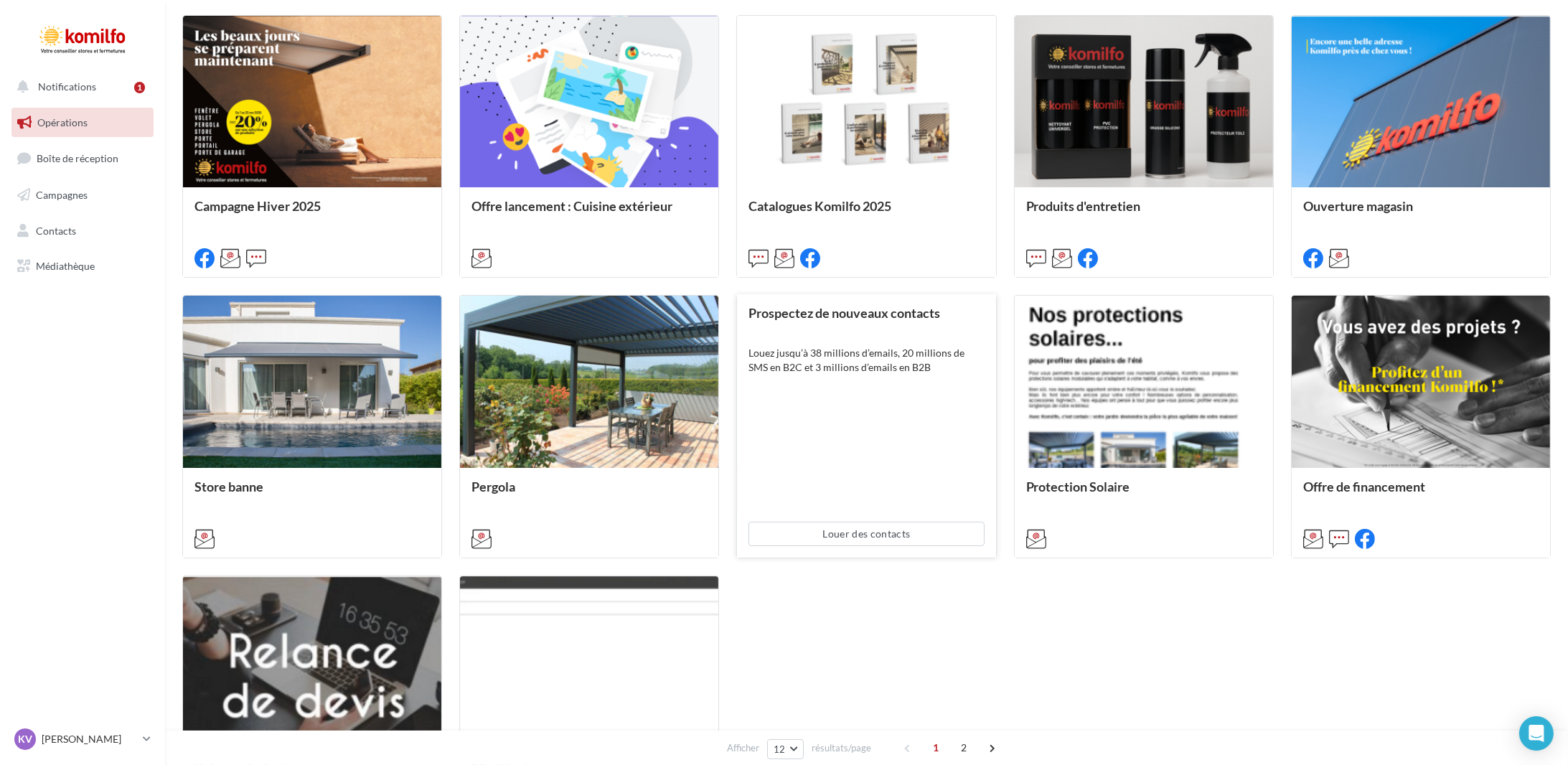
scroll to position [645, 0]
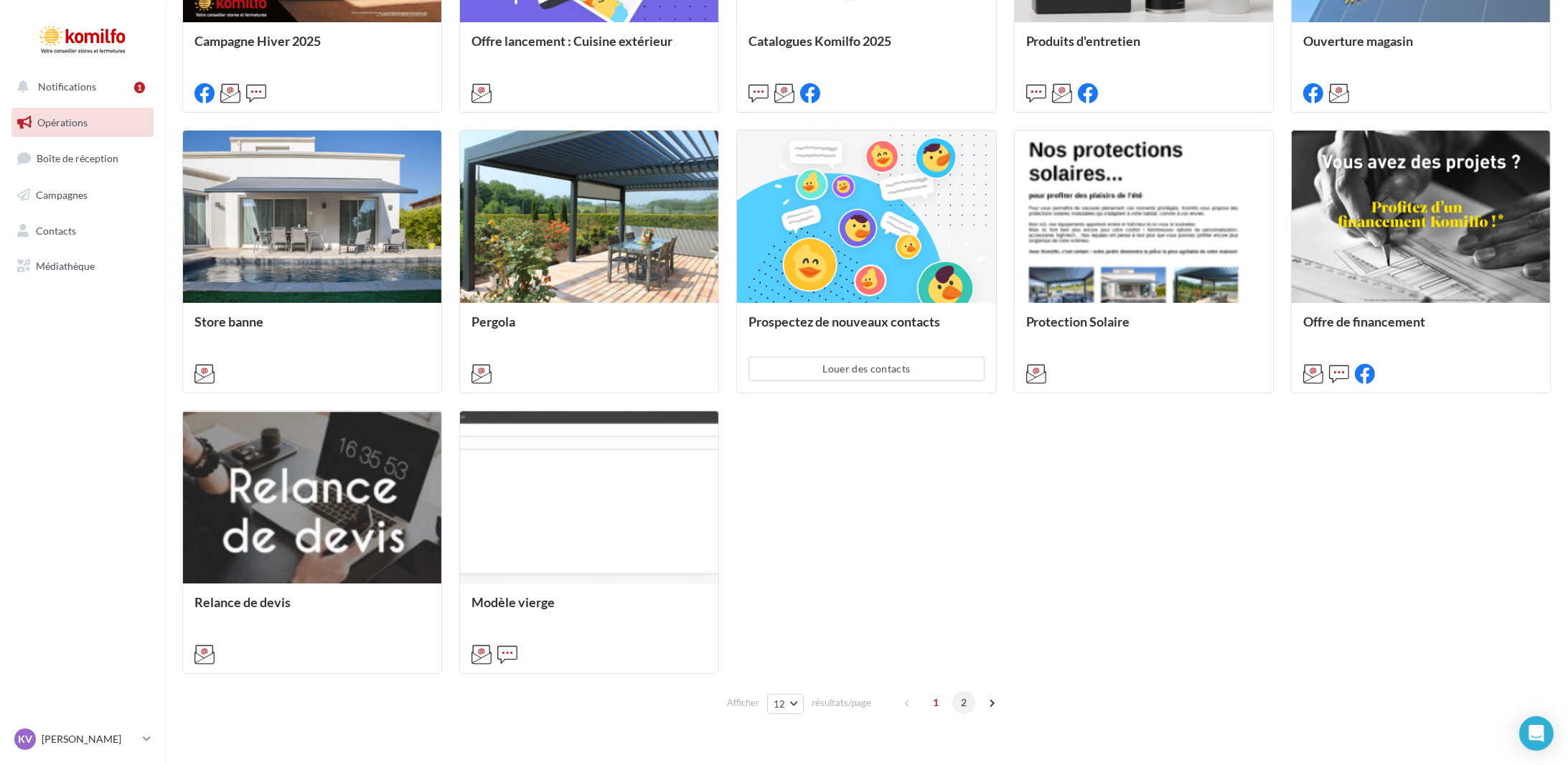
click at [960, 709] on span "2" at bounding box center [963, 702] width 23 height 23
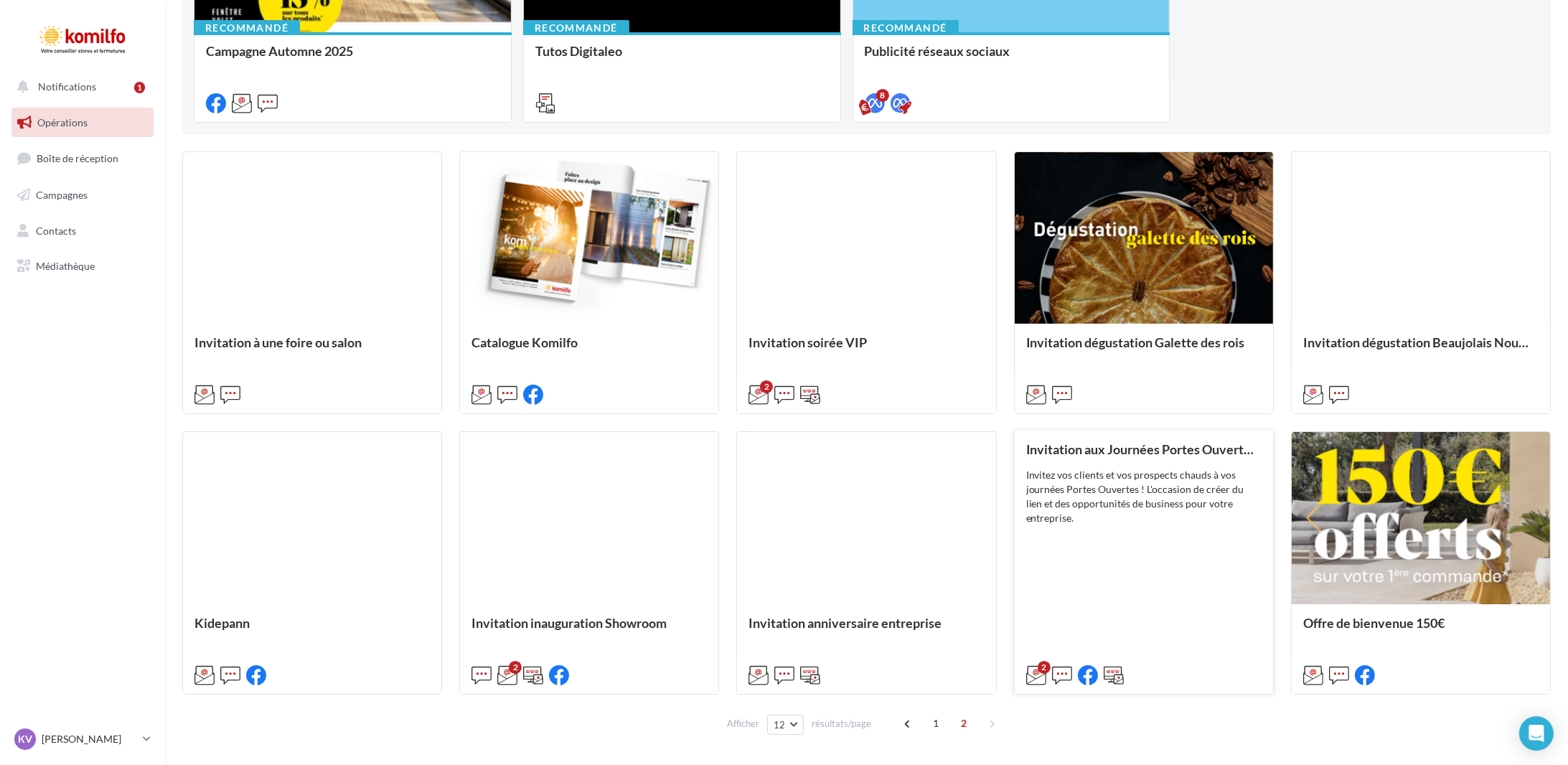
scroll to position [393, 0]
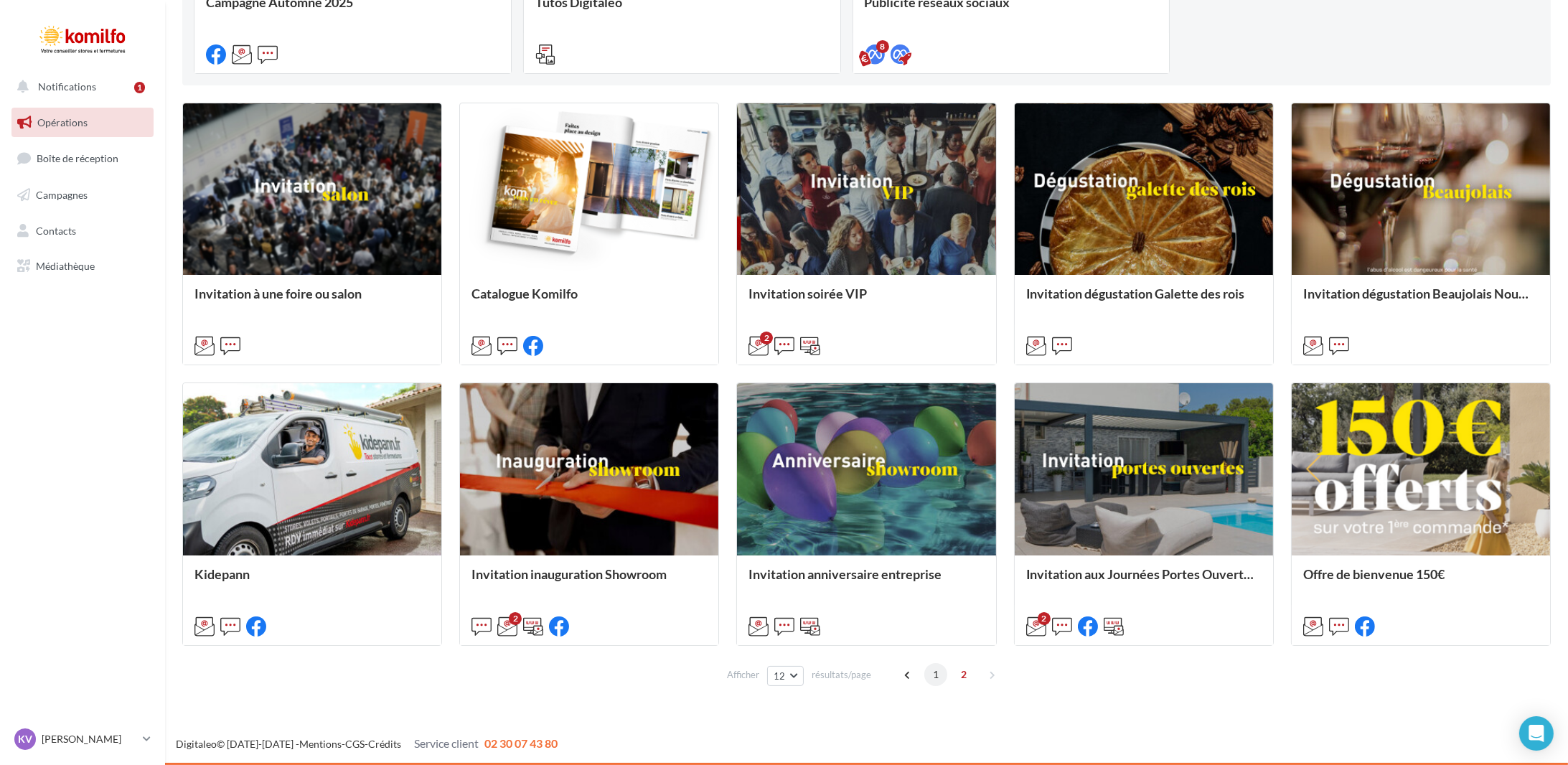
click at [937, 674] on span "1" at bounding box center [936, 674] width 23 height 23
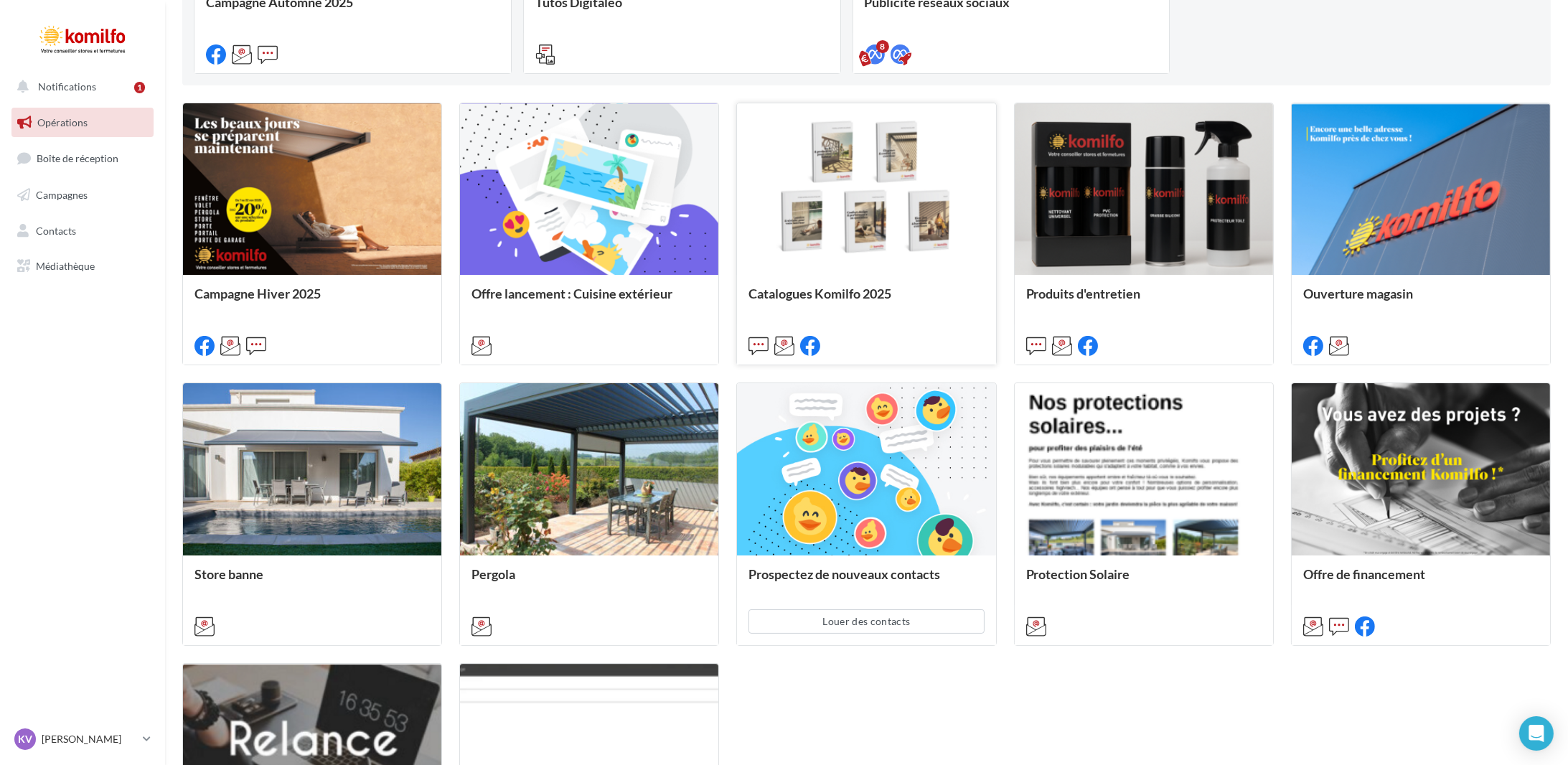
click at [934, 198] on div at bounding box center [866, 190] width 258 height 174
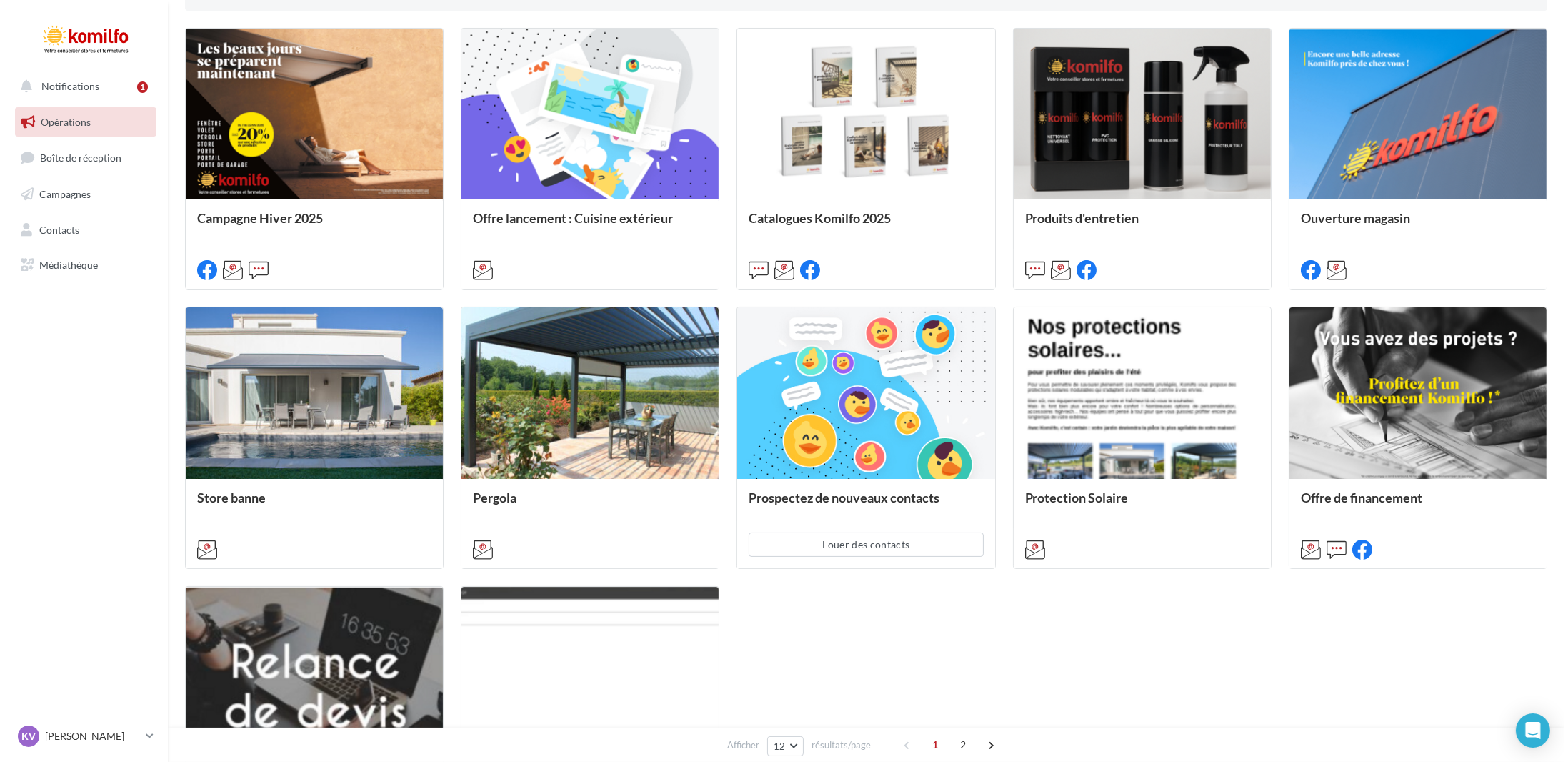
scroll to position [242, 0]
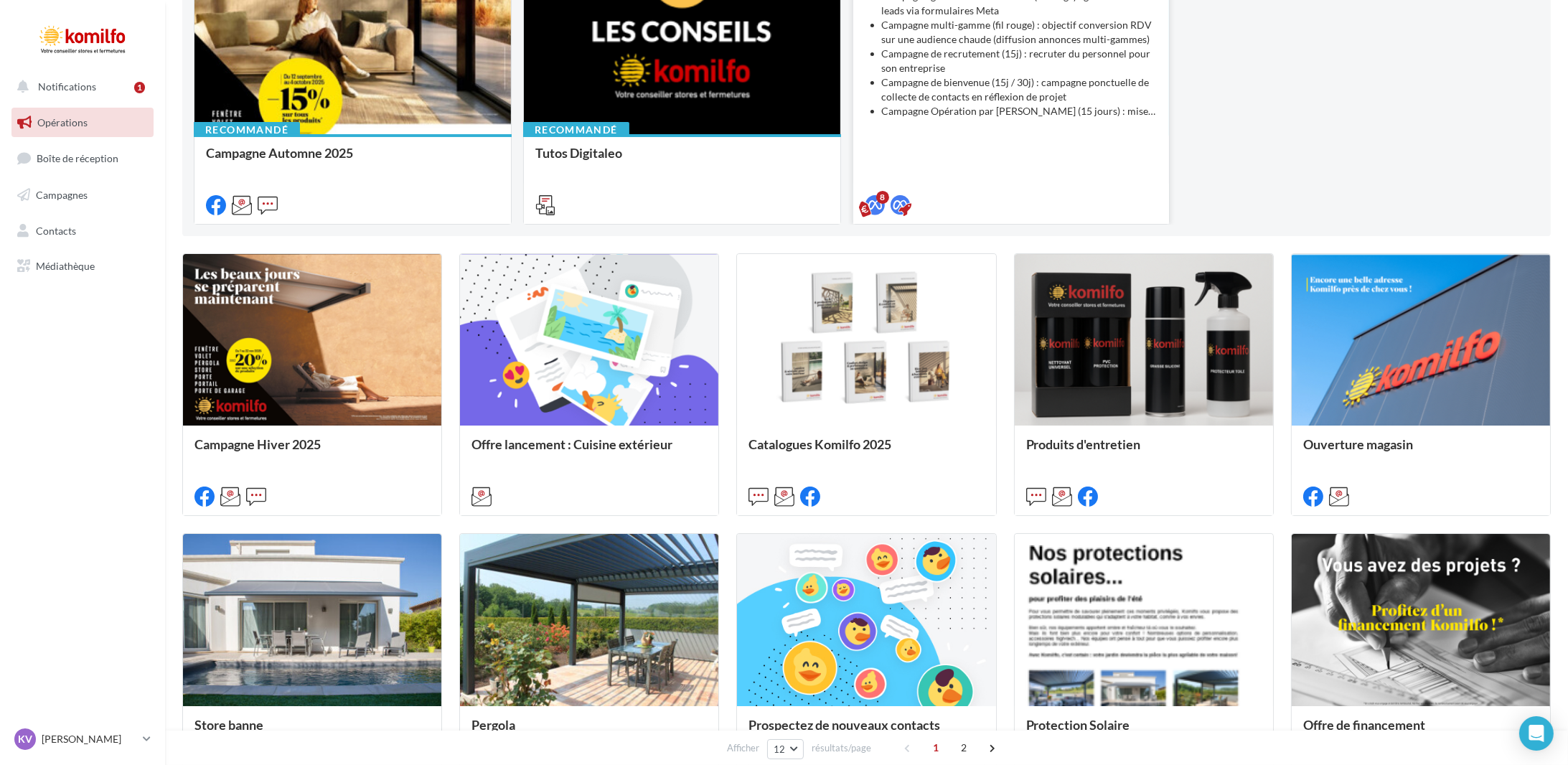
click at [1008, 72] on li "Campagne de recrutement (15j) : recruter du personnel pour son entreprise" at bounding box center [1020, 61] width 277 height 29
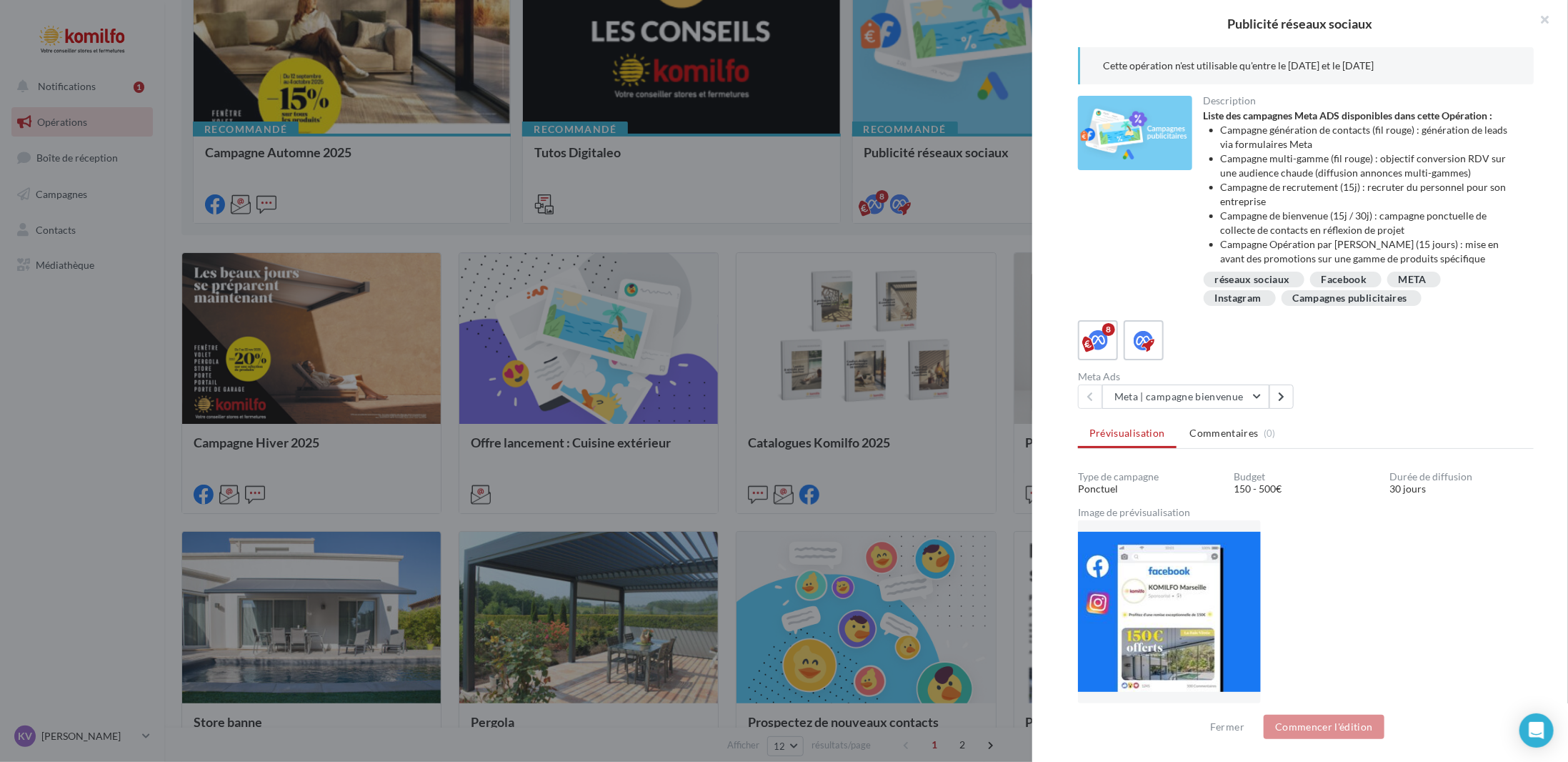
click at [928, 254] on div at bounding box center [784, 381] width 1568 height 762
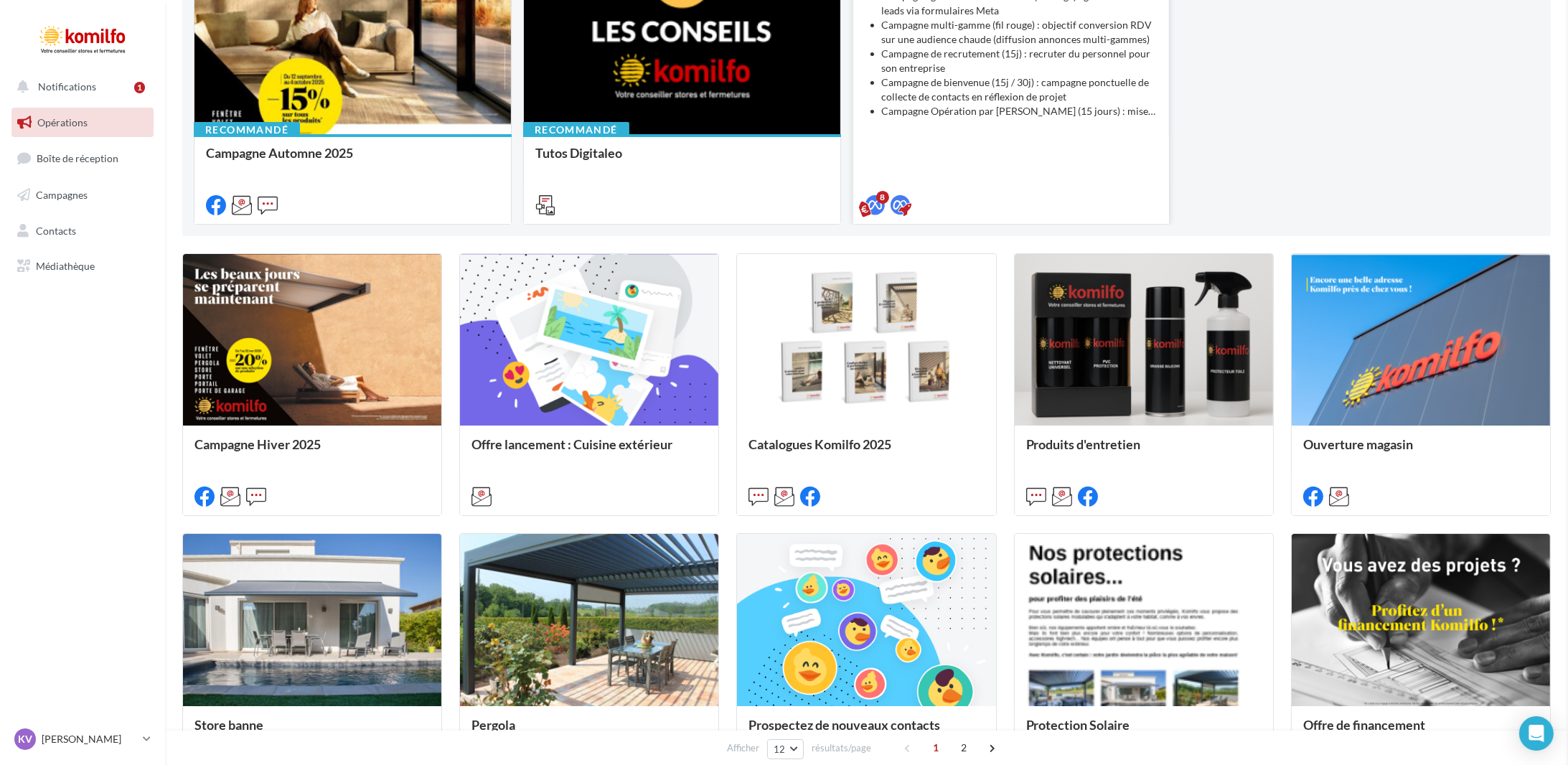
click at [998, 77] on li "Campagne de bienvenue (15j / 30j) : campagne ponctuelle de collecte de contacts…" at bounding box center [1020, 89] width 277 height 29
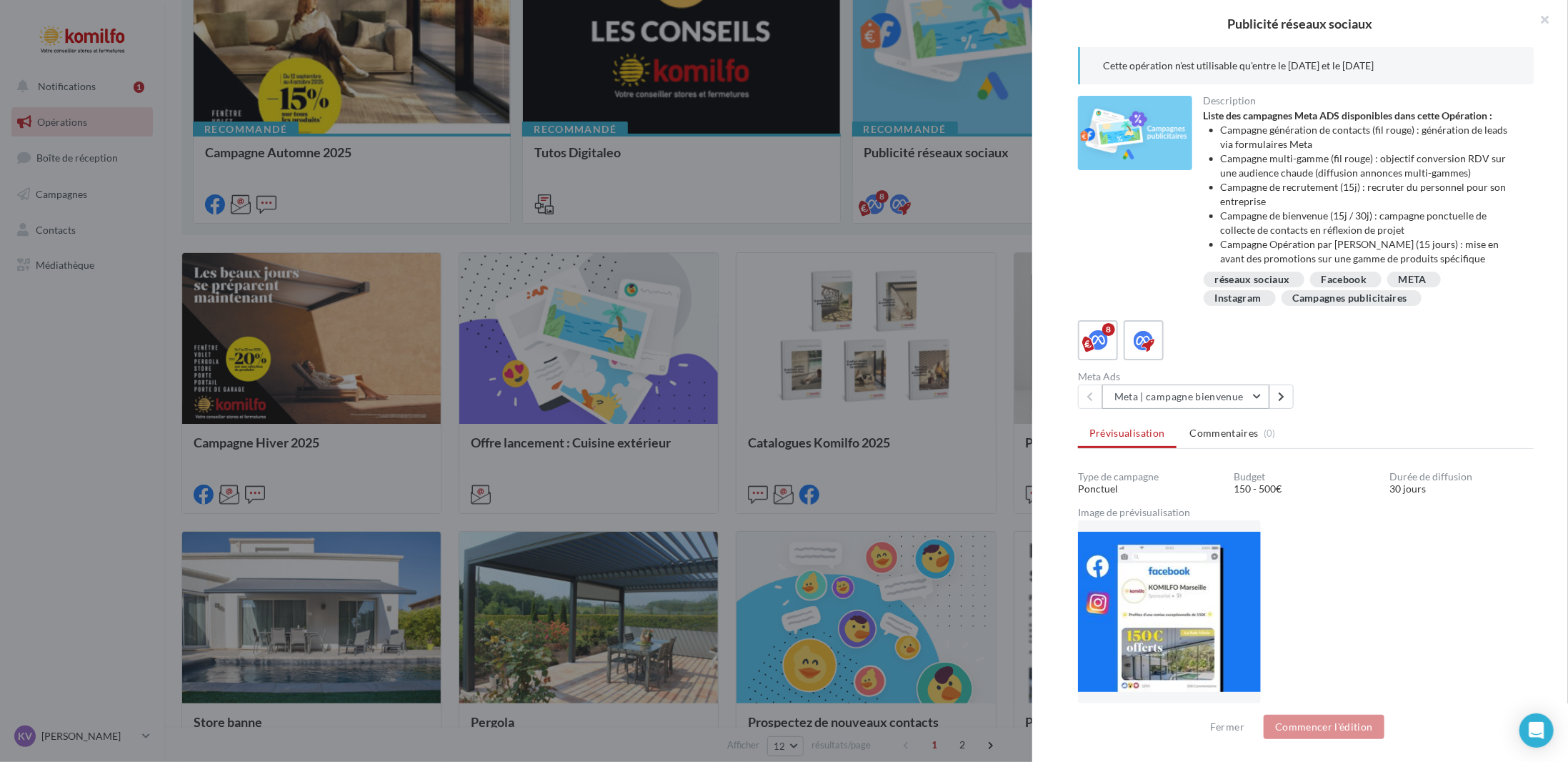
click at [1190, 397] on button "Meta | campagne bienvenue" at bounding box center [1185, 396] width 167 height 24
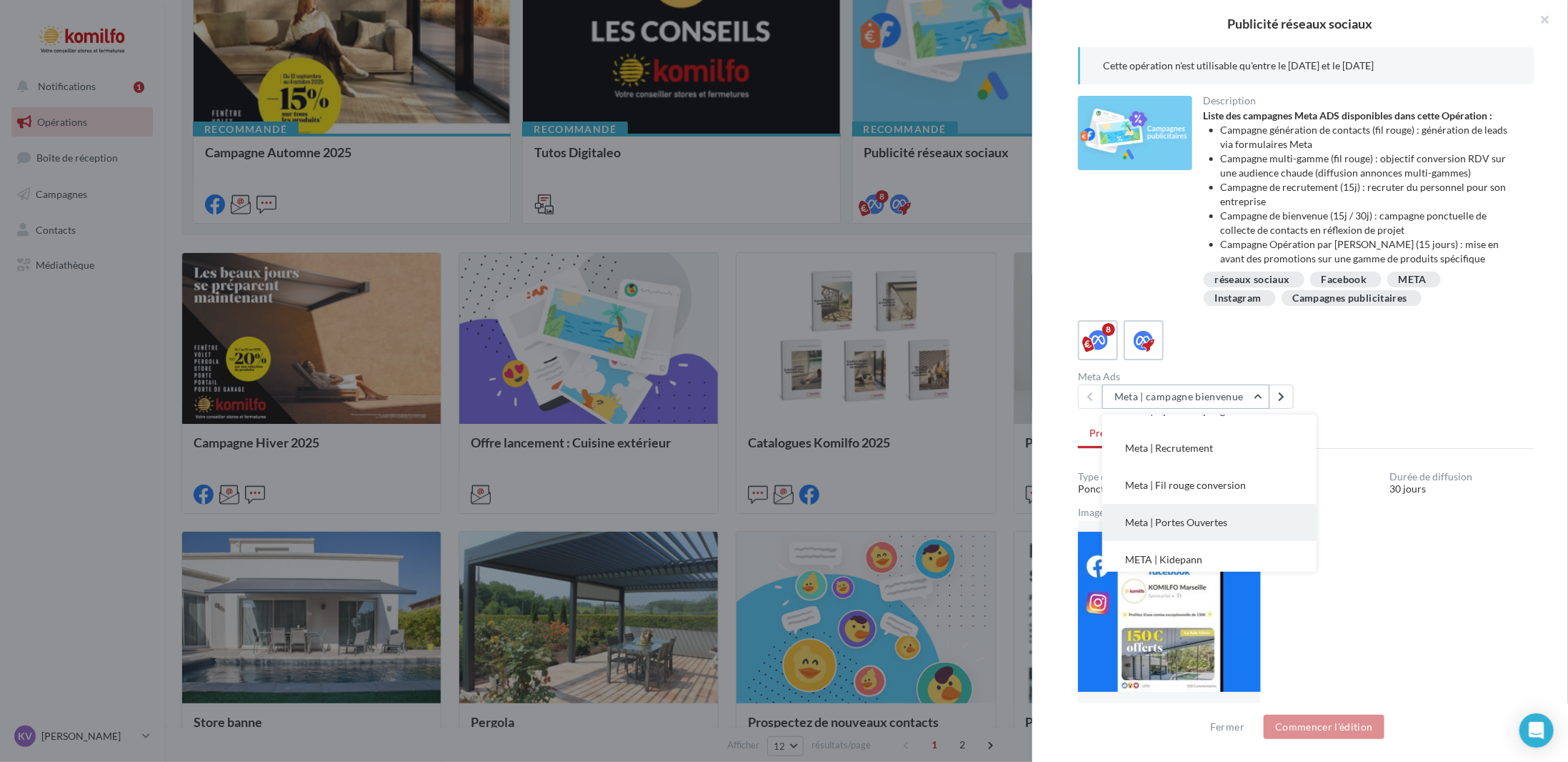
scroll to position [69, 0]
click at [1210, 478] on span "Meta | Recrutement" at bounding box center [1169, 476] width 88 height 12
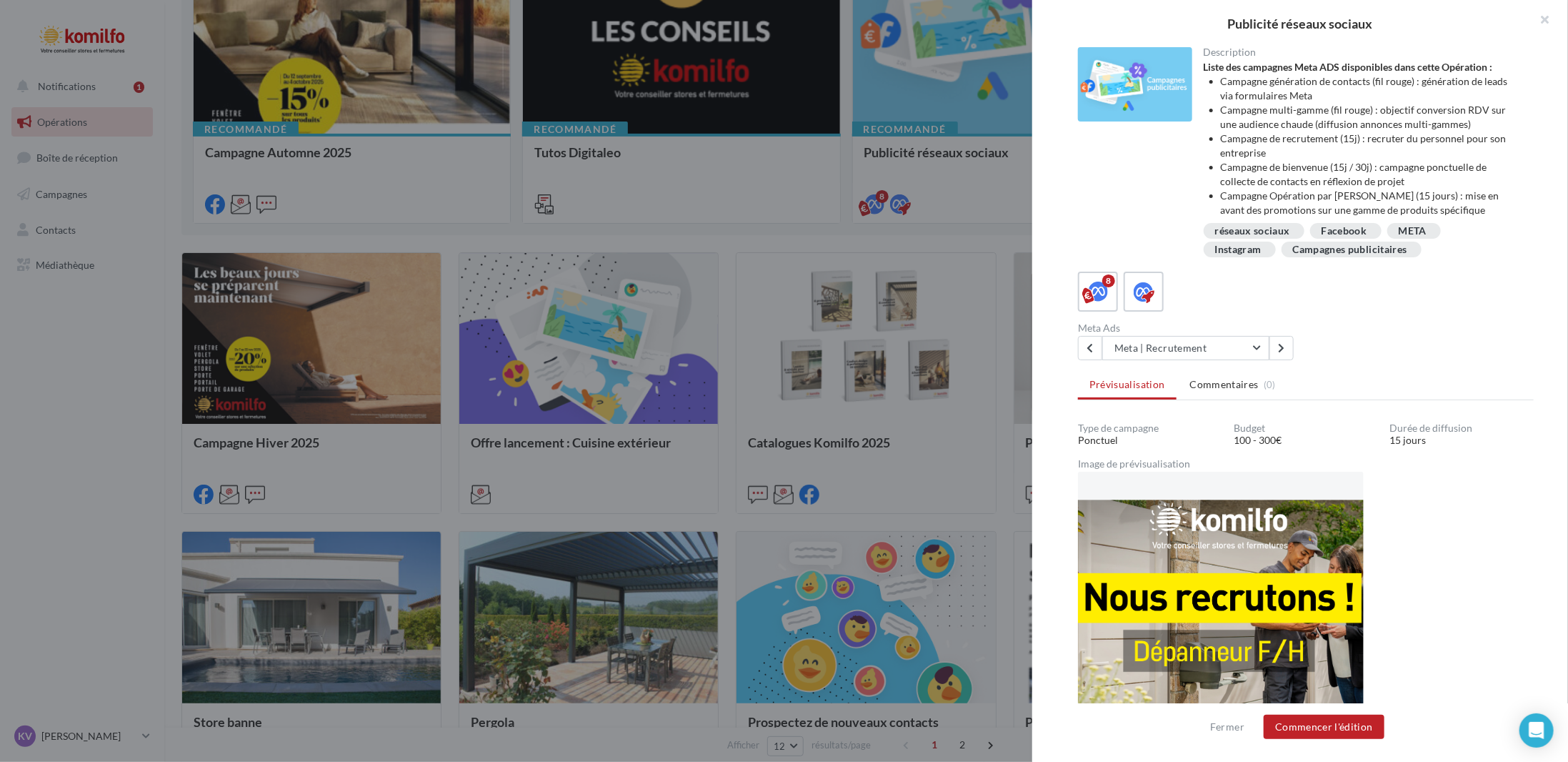
click at [1213, 365] on div "Description Liste des campagnes Meta ADS disponibles dans cette Opération : Cam…" at bounding box center [1305, 381] width 547 height 668
click at [1223, 345] on button "Meta | Recrutement" at bounding box center [1185, 348] width 167 height 24
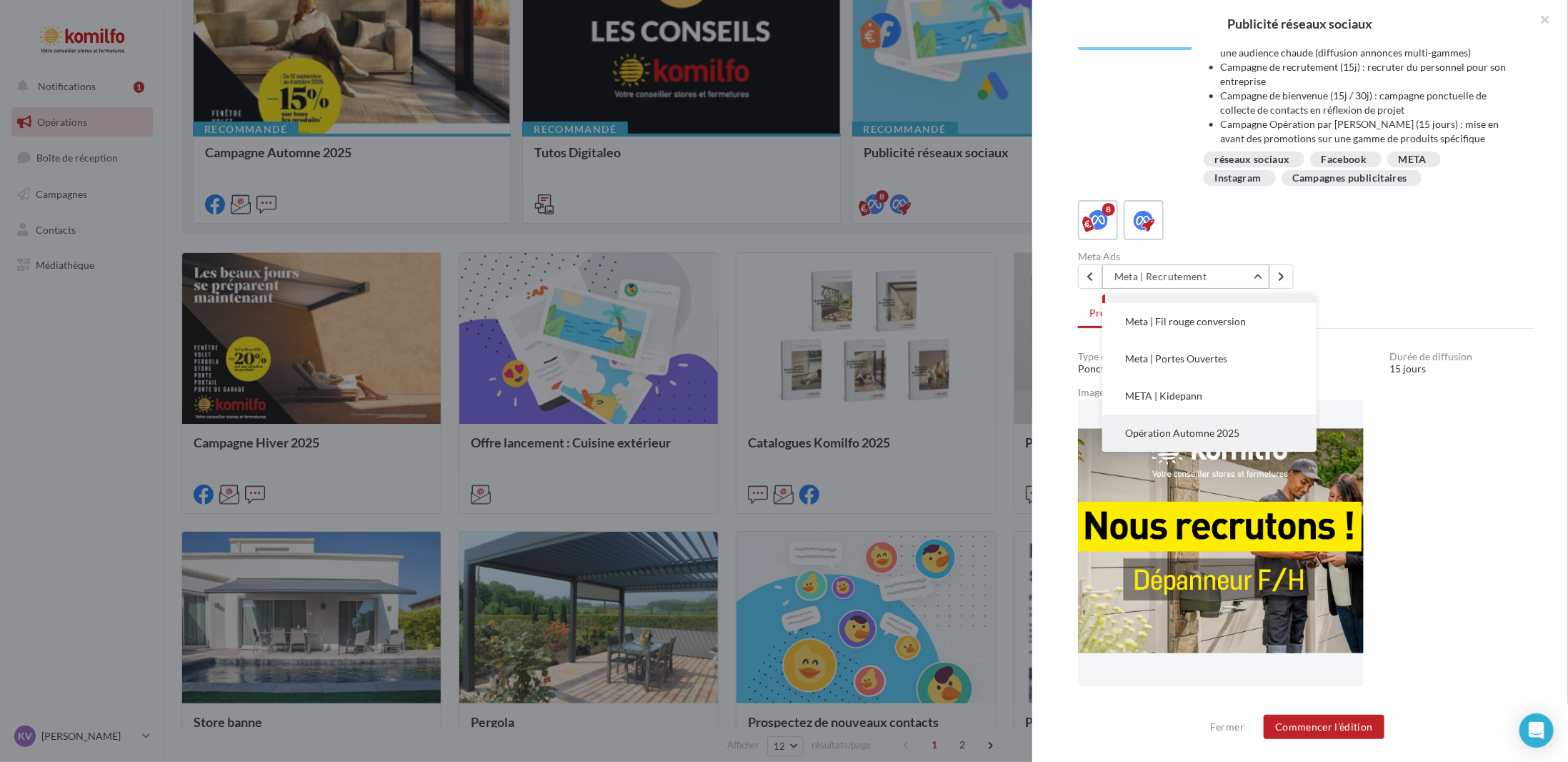
scroll to position [0, 0]
click at [1254, 364] on button "Meta | Génération de contacts" at bounding box center [1209, 350] width 214 height 37
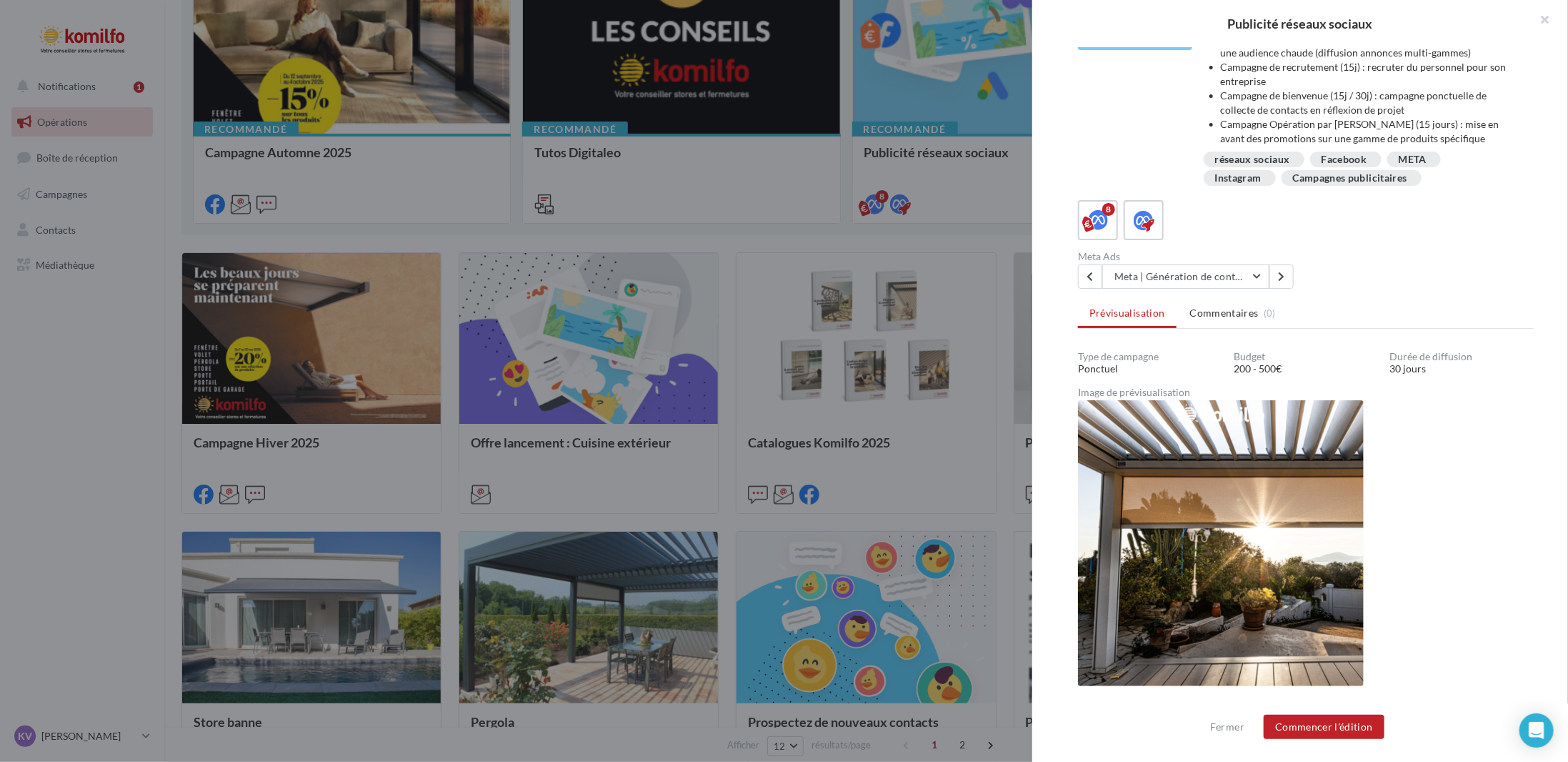
click at [1364, 261] on div "Meta Ads Meta | Génération de contacts Meta | campagne bienvenue Meta | Générat…" at bounding box center [1312, 270] width 467 height 37
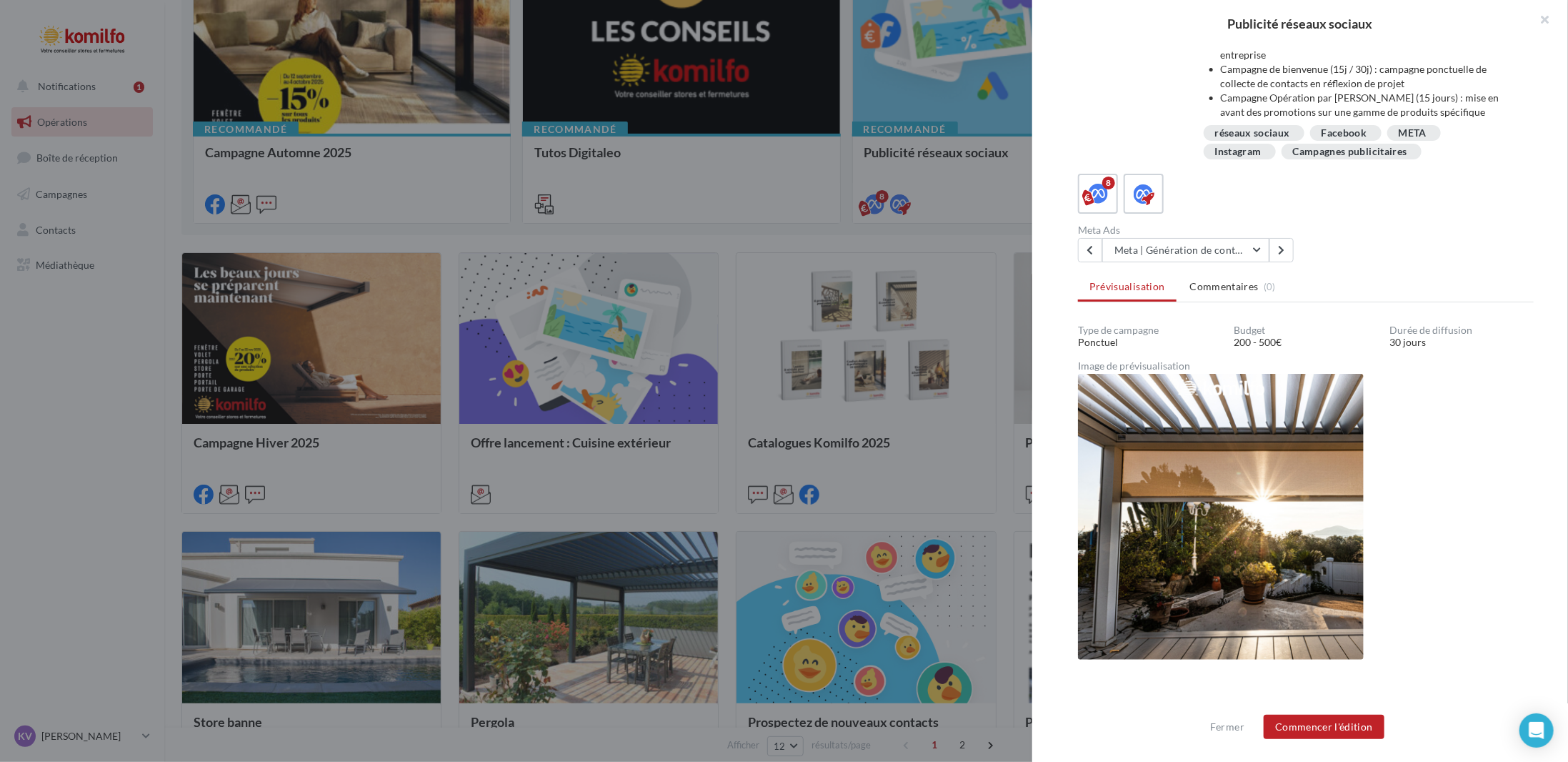
scroll to position [139, 0]
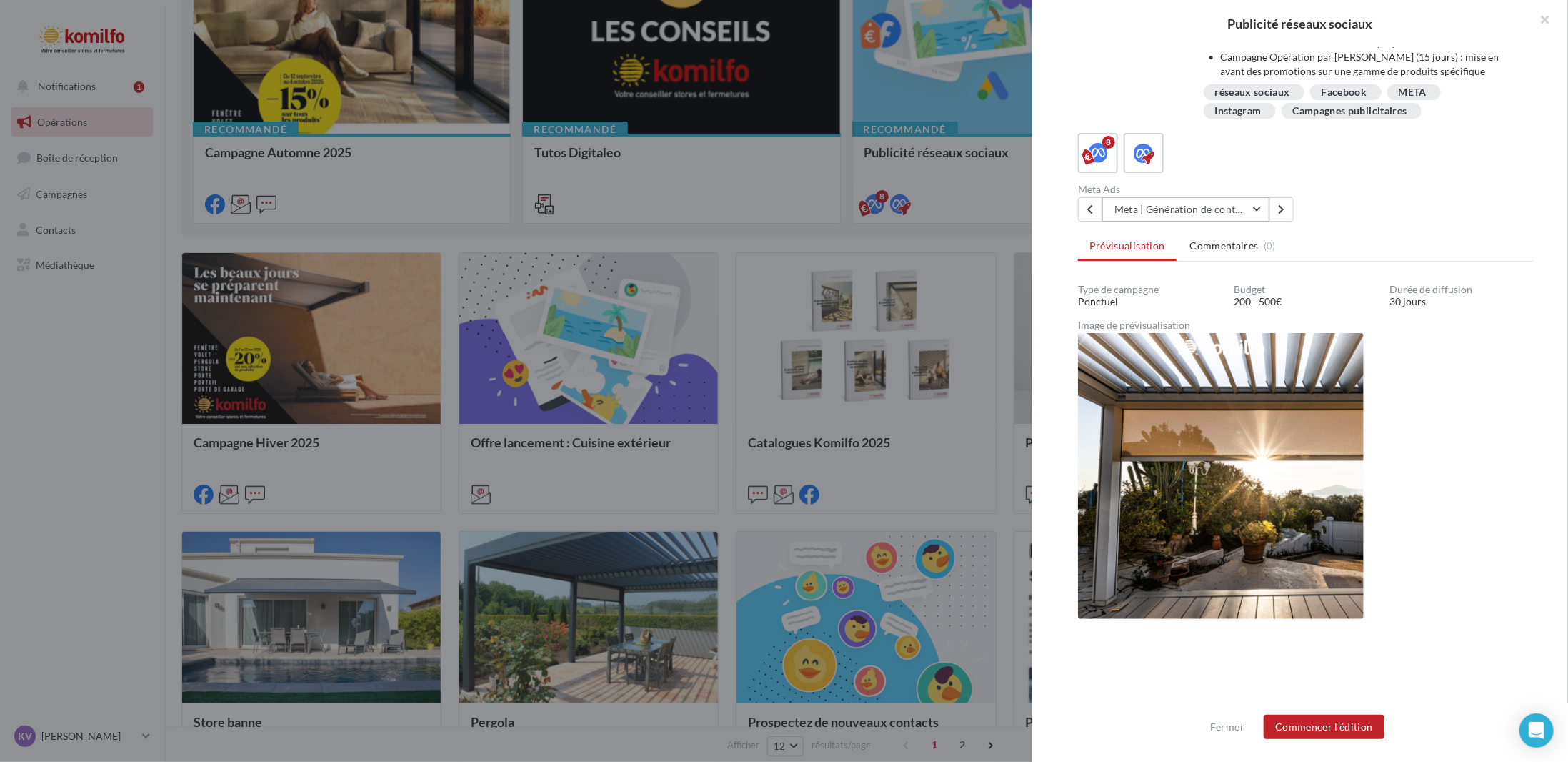
click at [1187, 202] on button "Meta | Génération de contacts" at bounding box center [1185, 209] width 167 height 24
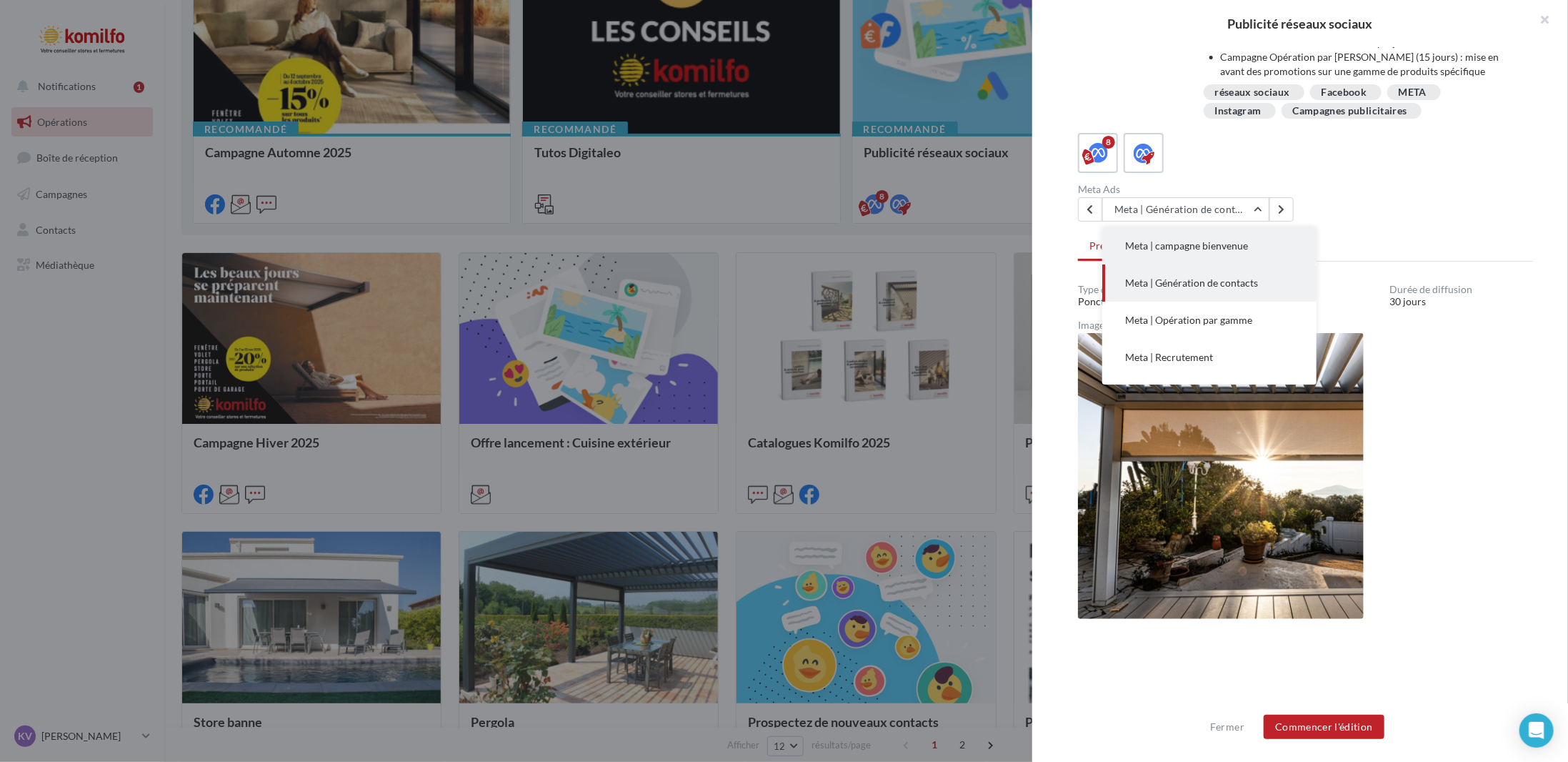
click at [1204, 244] on span "Meta | campagne bienvenue" at bounding box center [1186, 245] width 123 height 12
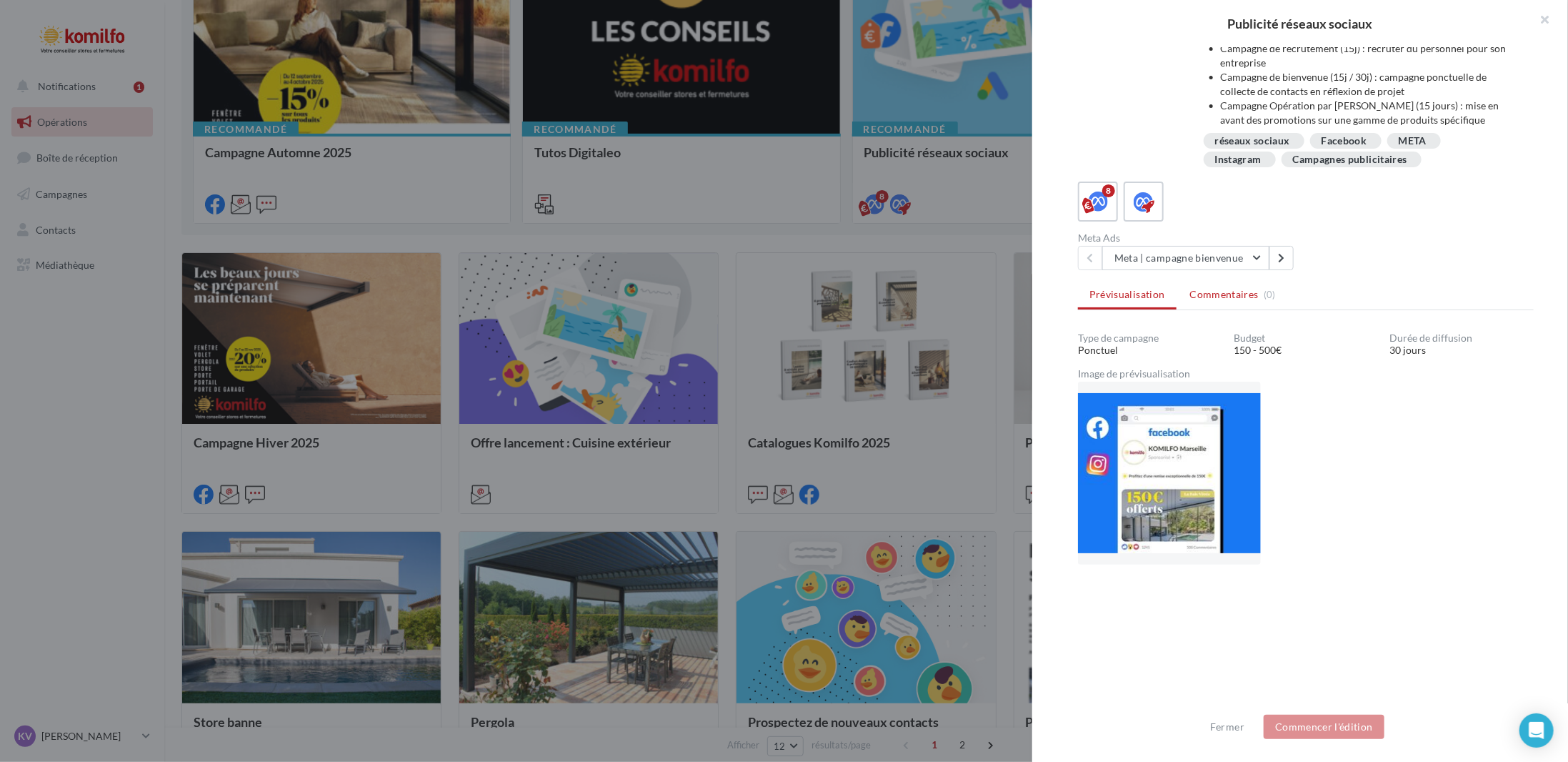
scroll to position [187, 0]
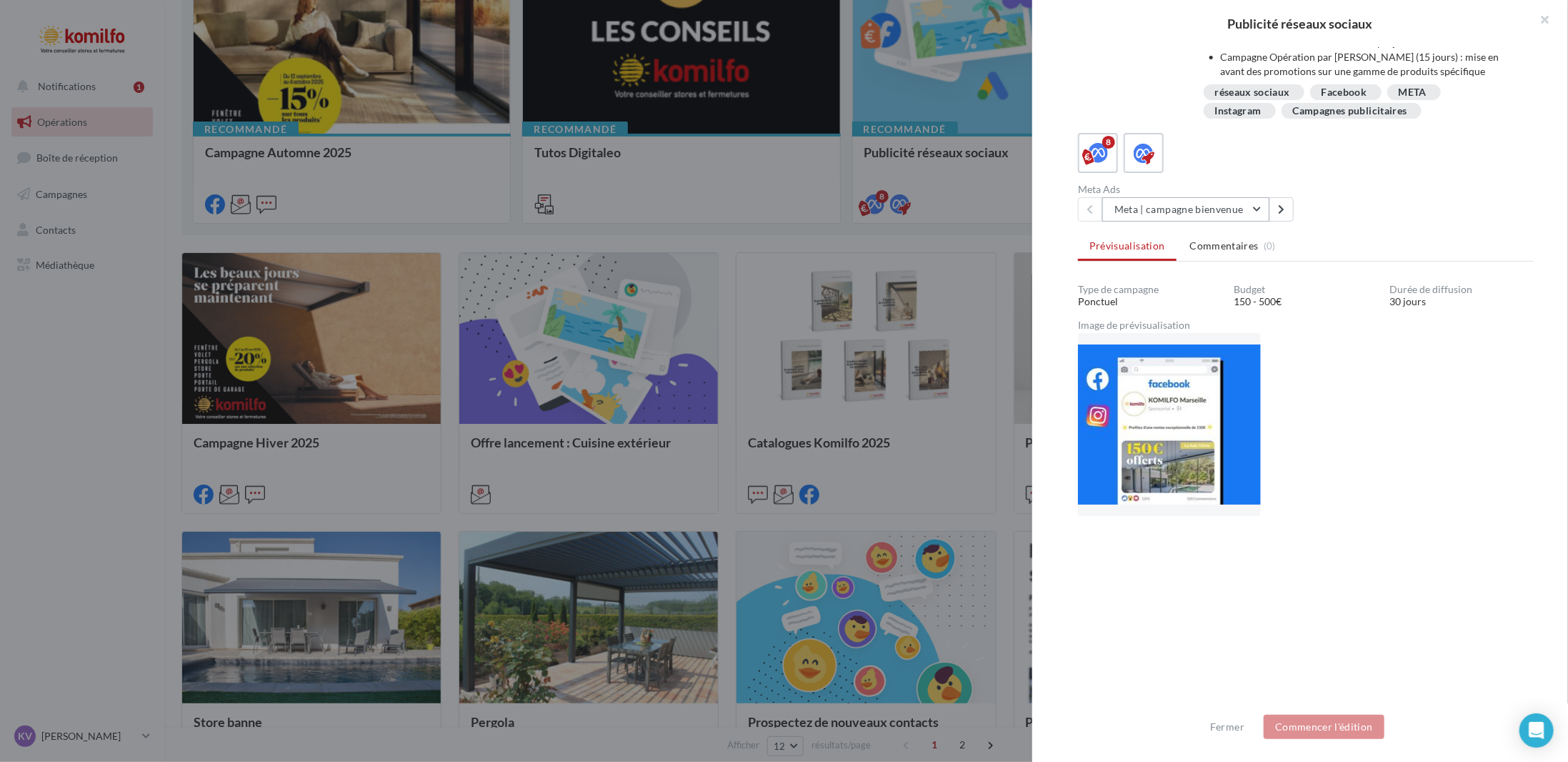
click at [1246, 212] on button "Meta | campagne bienvenue" at bounding box center [1185, 209] width 167 height 24
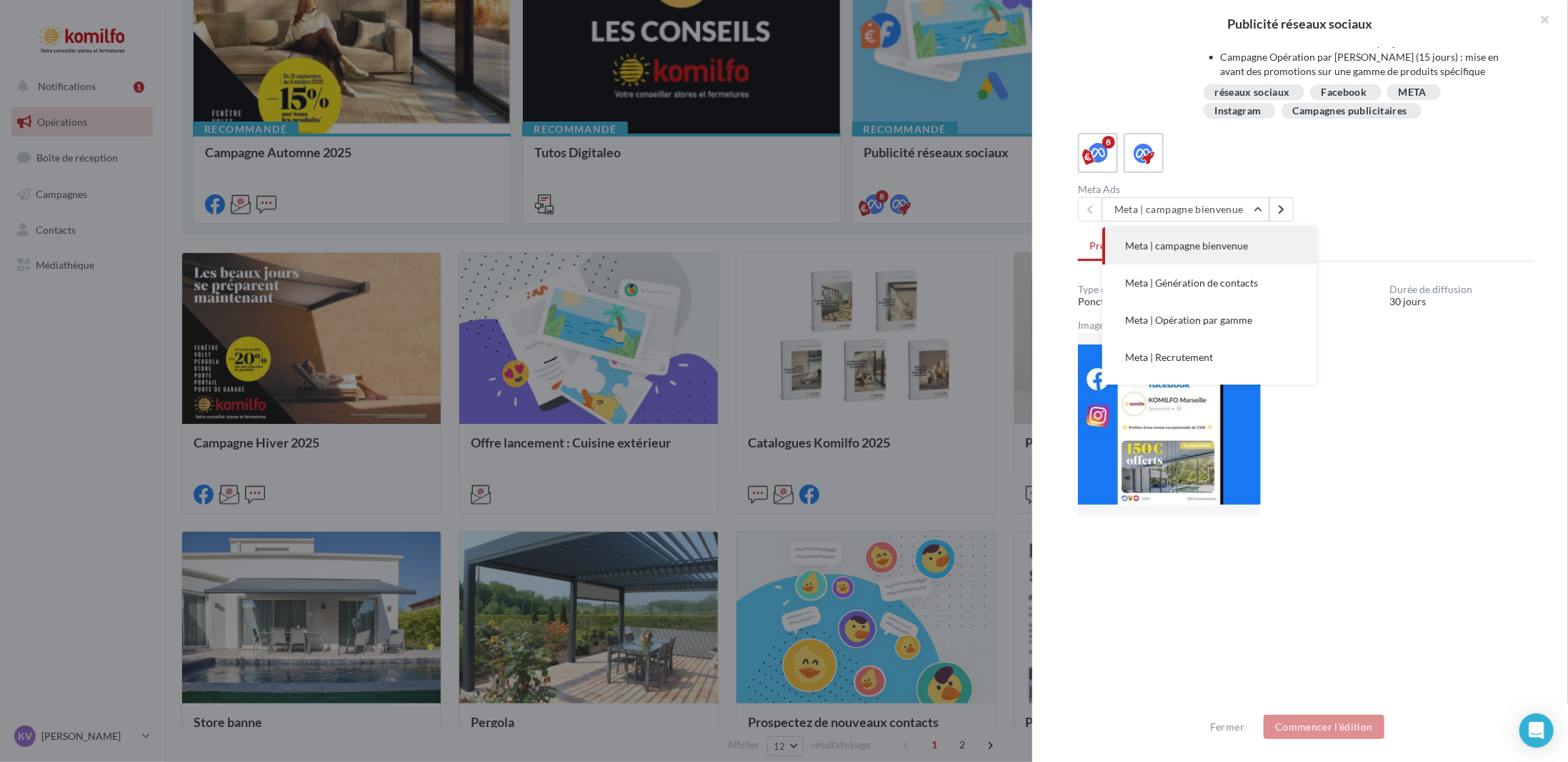
click at [1229, 282] on span "Meta | Génération de contacts" at bounding box center [1191, 282] width 133 height 12
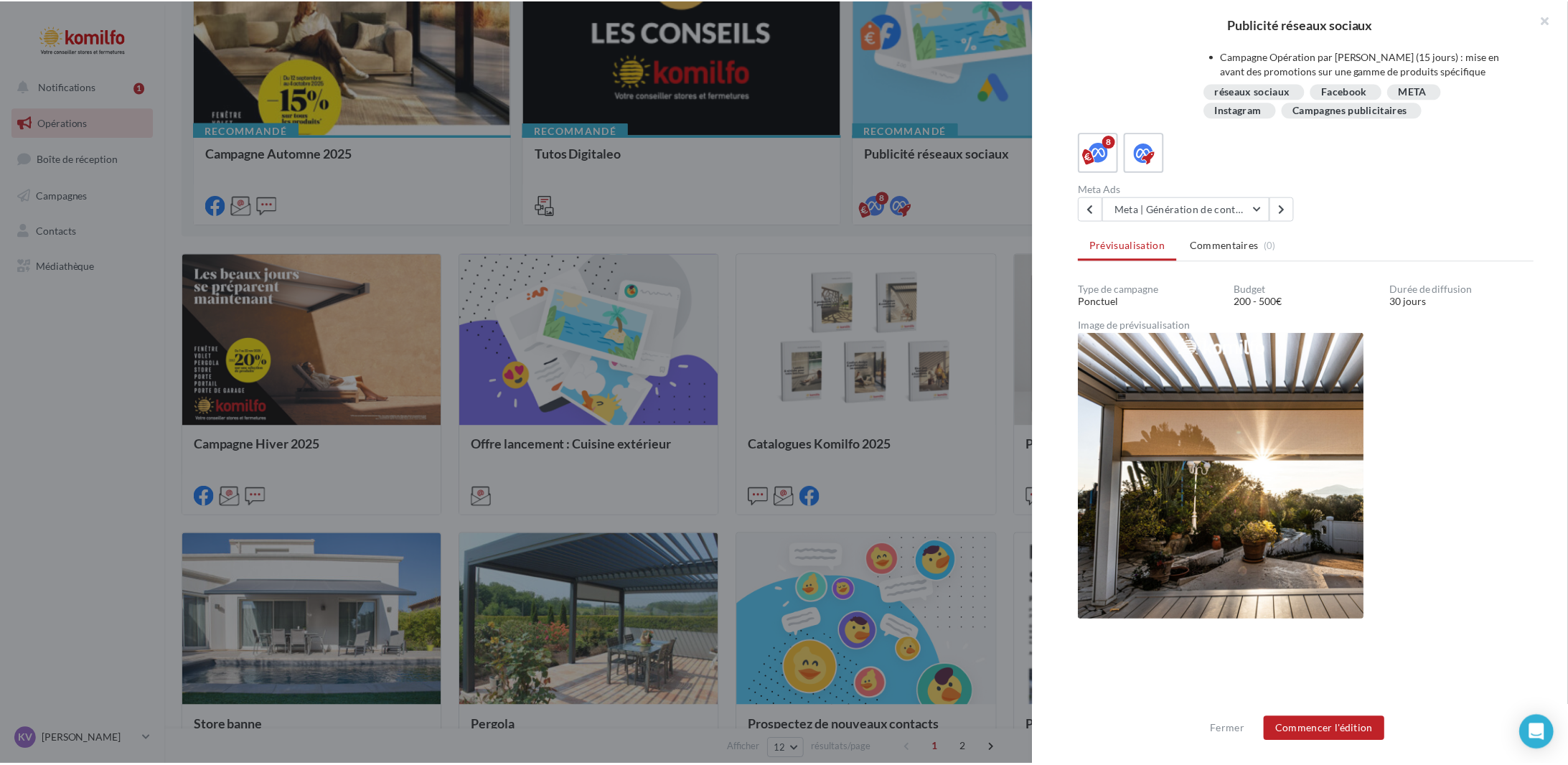
scroll to position [139, 0]
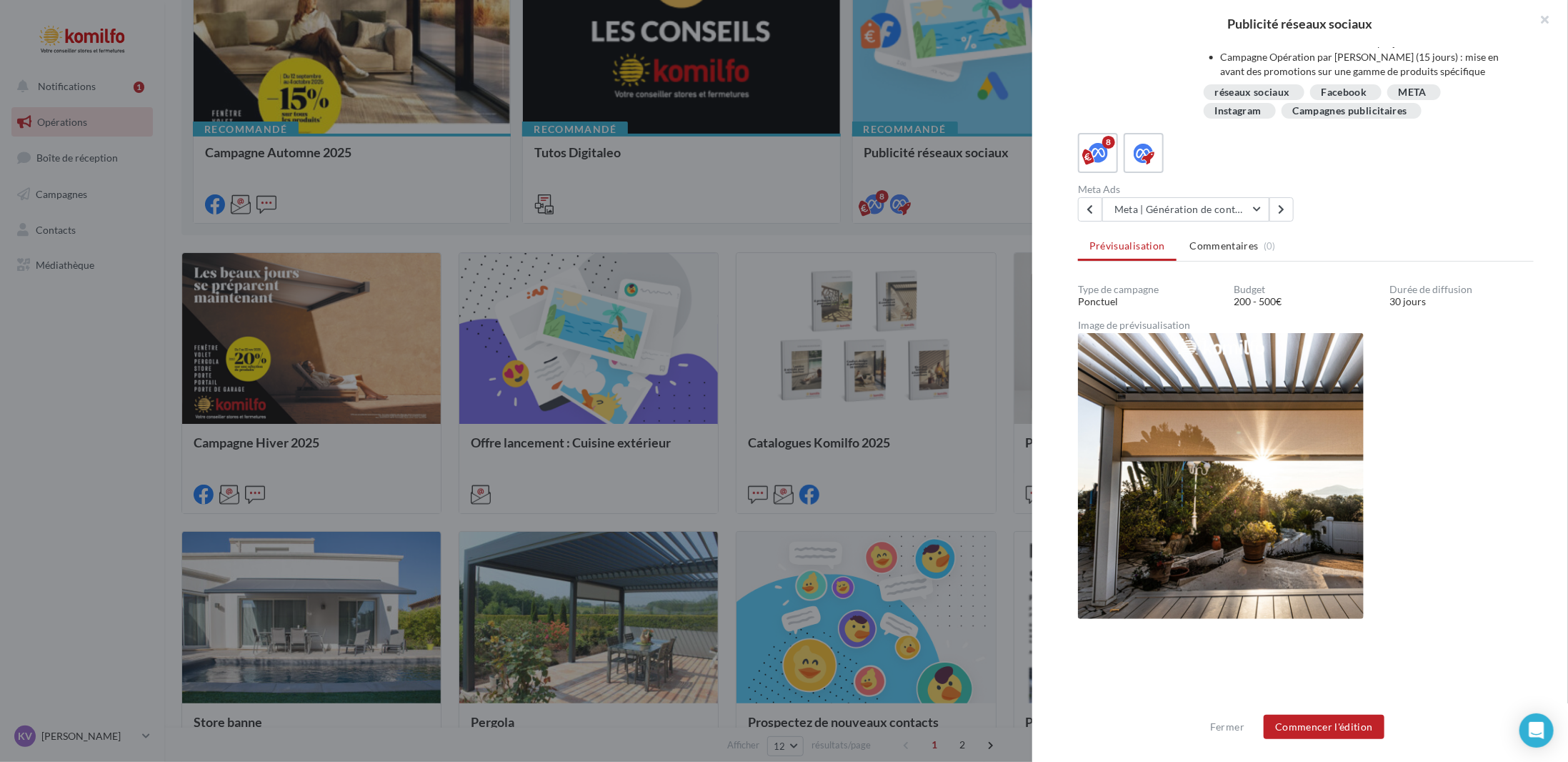
click at [860, 245] on div at bounding box center [784, 381] width 1568 height 762
